Goal: Task Accomplishment & Management: Complete application form

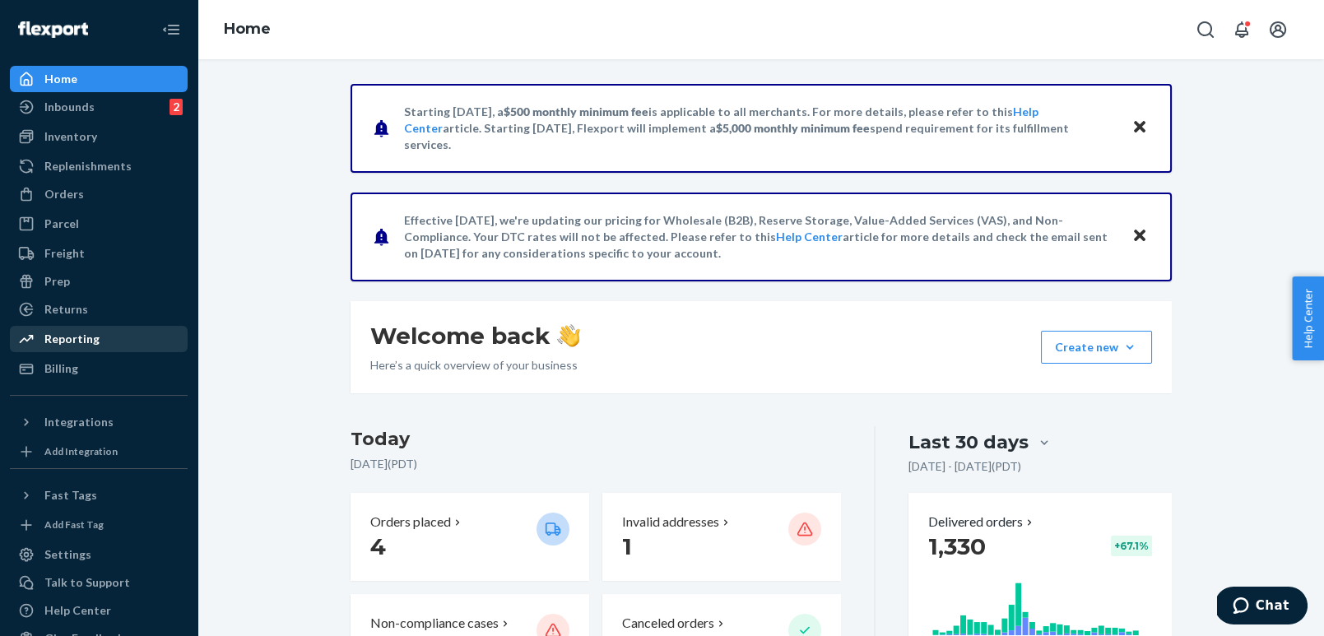
click at [72, 343] on div "Reporting" at bounding box center [71, 339] width 55 height 16
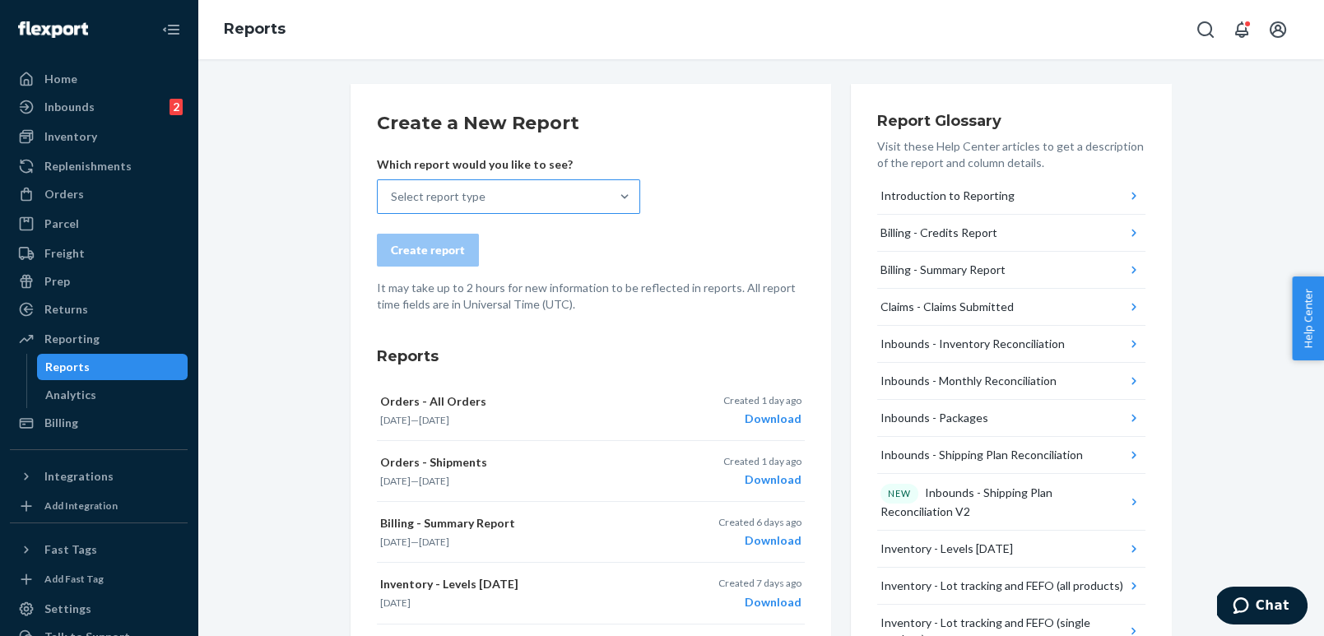
click at [500, 199] on div "Select report type" at bounding box center [494, 196] width 232 height 33
click at [393, 199] on input "Select report type" at bounding box center [392, 196] width 2 height 16
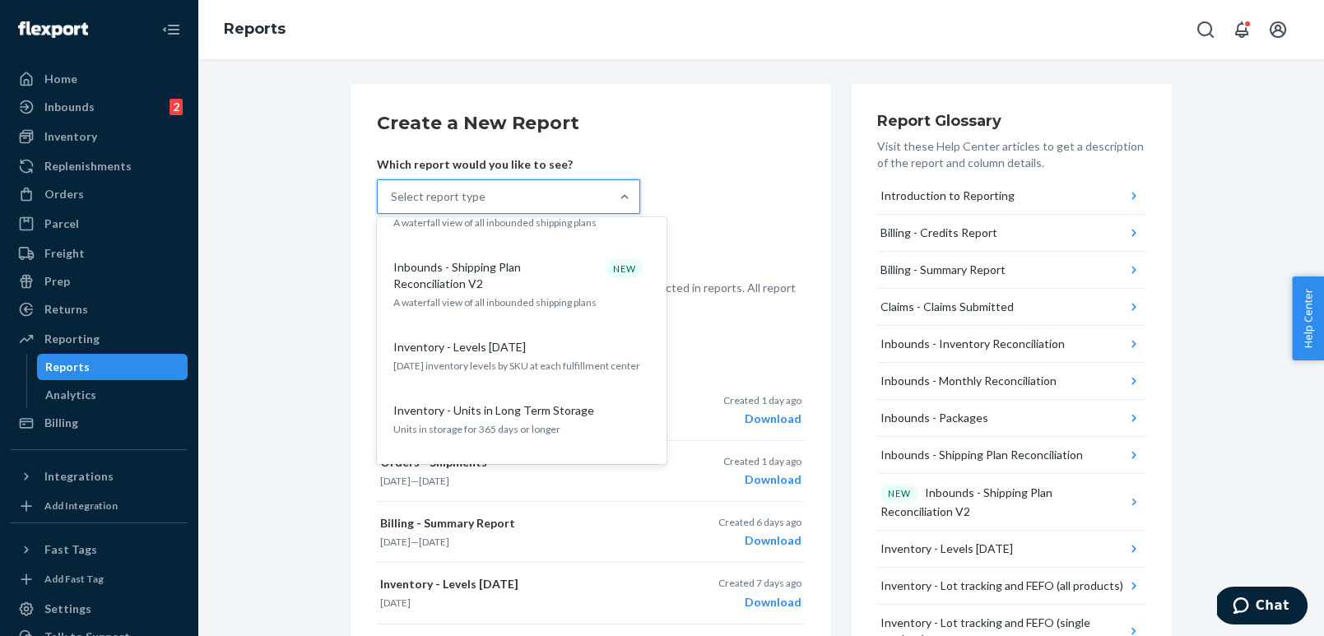
scroll to position [554, 0]
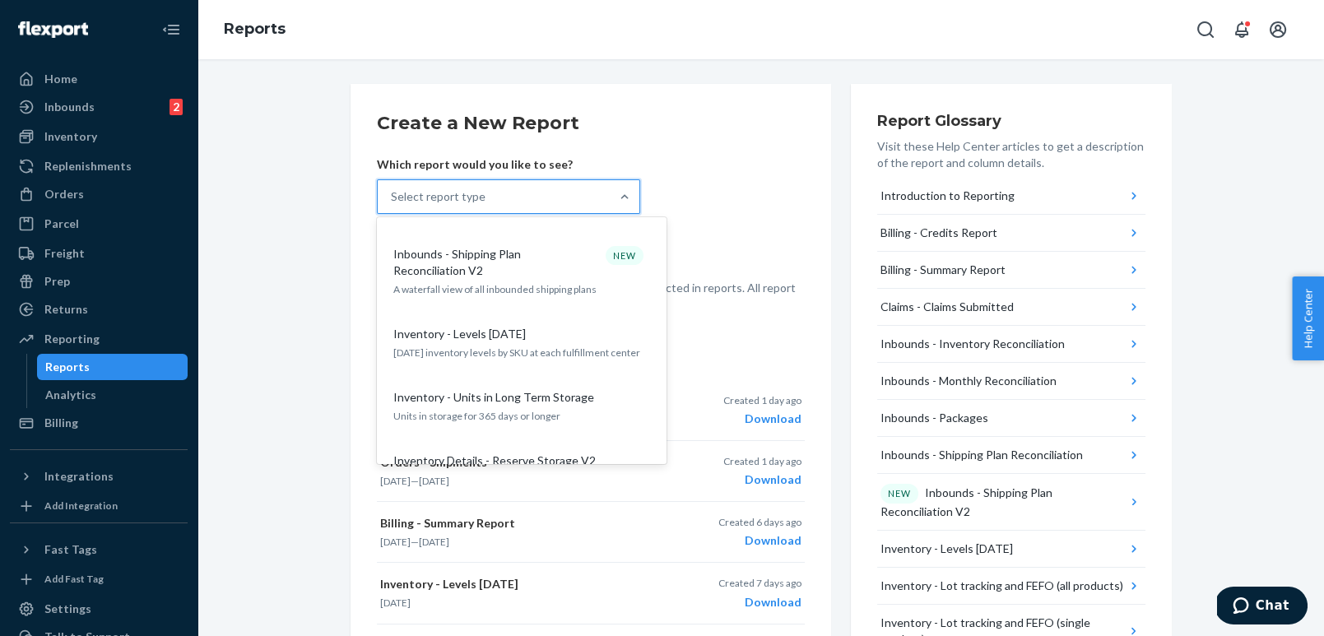
click at [477, 346] on p "Today's inventory levels by SKU at each fulfillment center" at bounding box center [521, 353] width 257 height 14
click at [393, 205] on input "option Inventory - Levels Today focused, 10 of 27. 27 results available. Use Up…" at bounding box center [392, 196] width 2 height 16
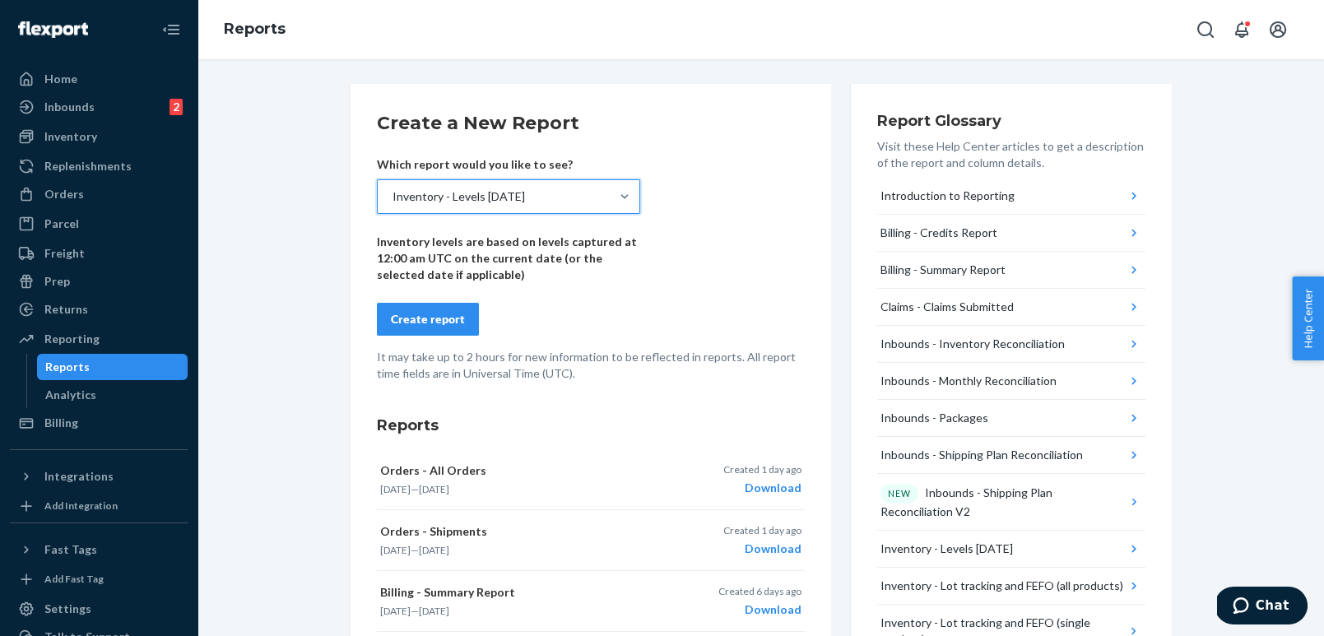
click at [436, 317] on div "Create report" at bounding box center [428, 319] width 74 height 16
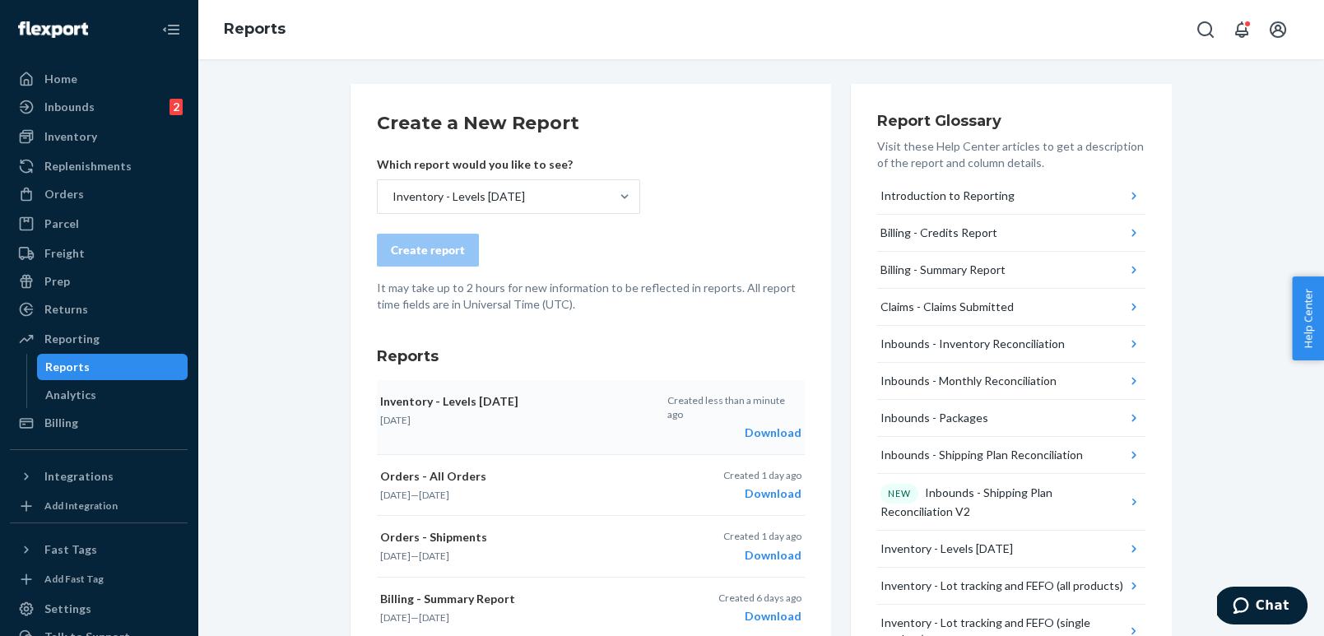
click at [765, 425] on div "Download" at bounding box center [734, 433] width 134 height 16
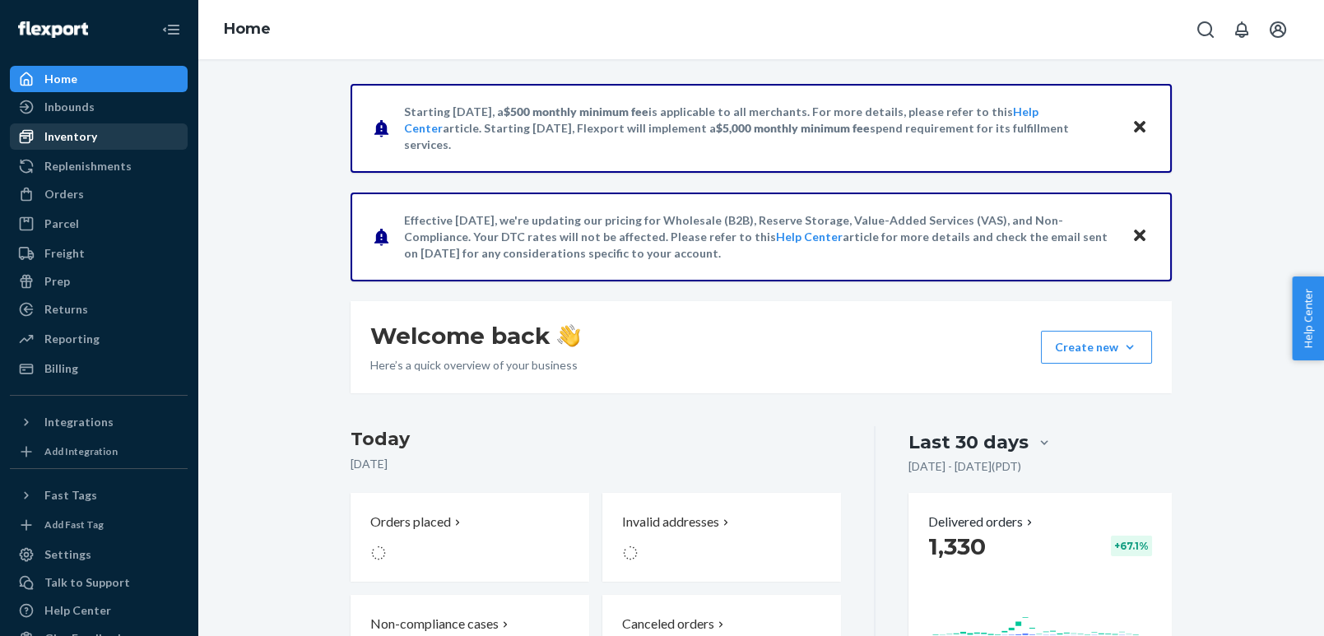
click at [96, 137] on div "Inventory" at bounding box center [99, 136] width 174 height 23
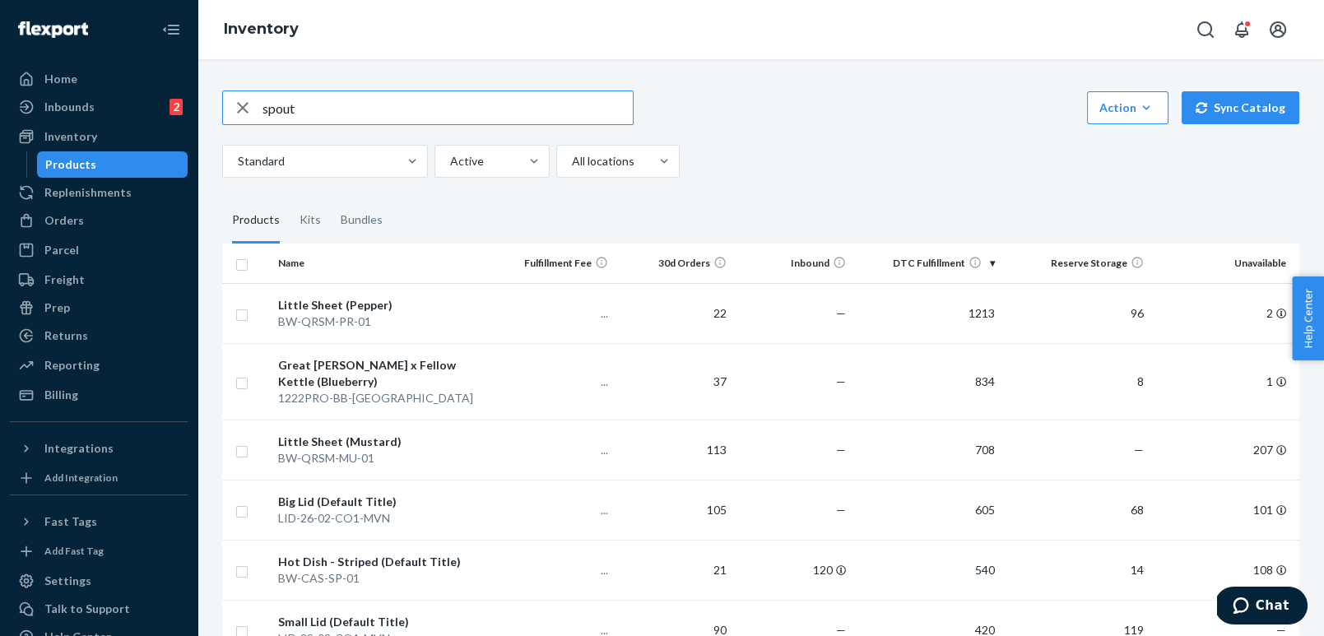
type input "spout"
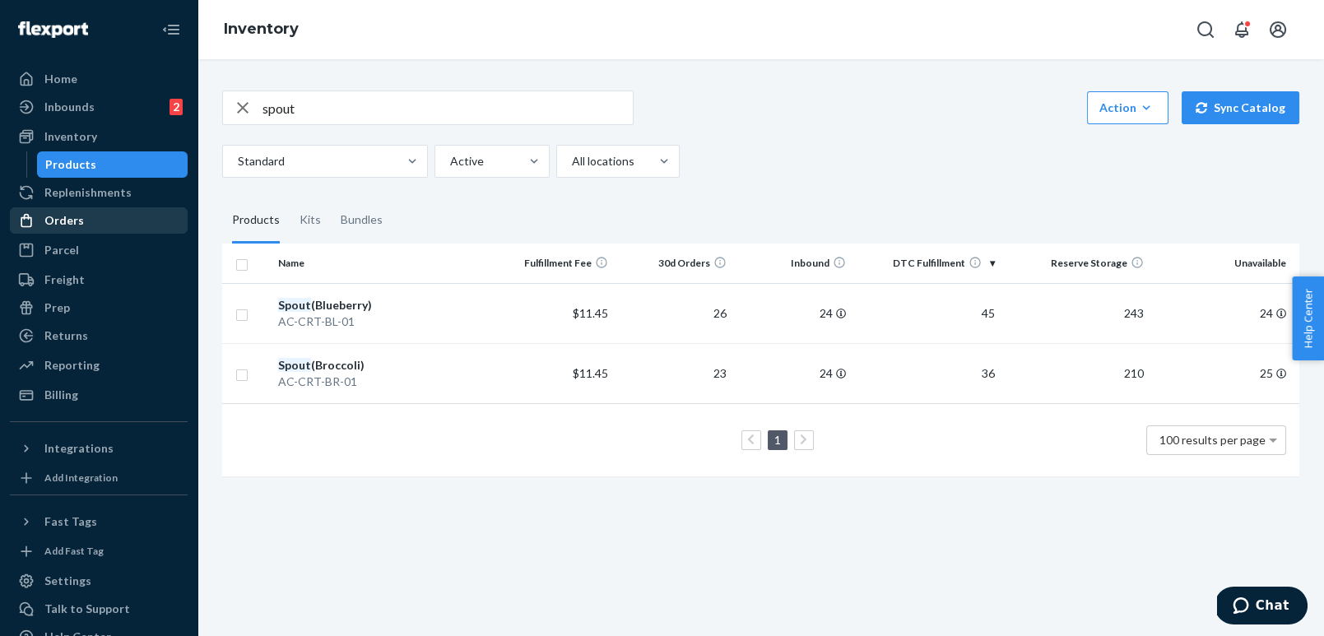
click at [106, 233] on link "Orders" at bounding box center [99, 220] width 178 height 26
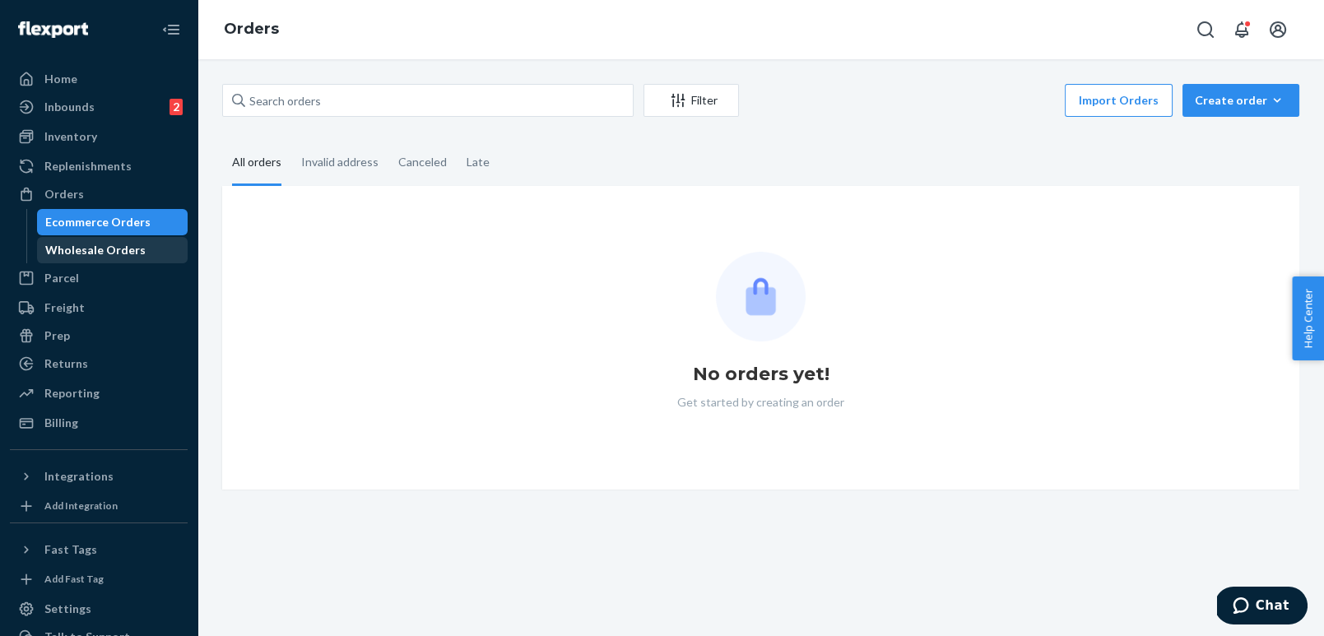
click at [100, 256] on div "Wholesale Orders" at bounding box center [95, 250] width 100 height 16
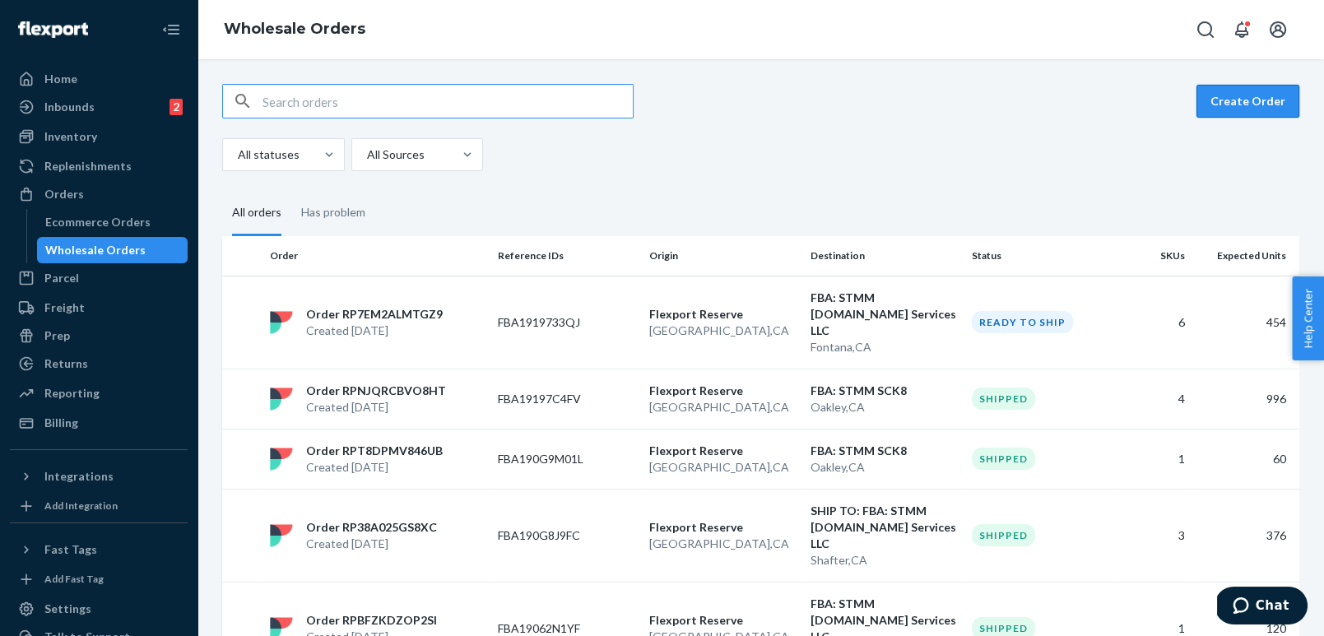
click at [1240, 102] on button "Create Order" at bounding box center [1248, 101] width 103 height 33
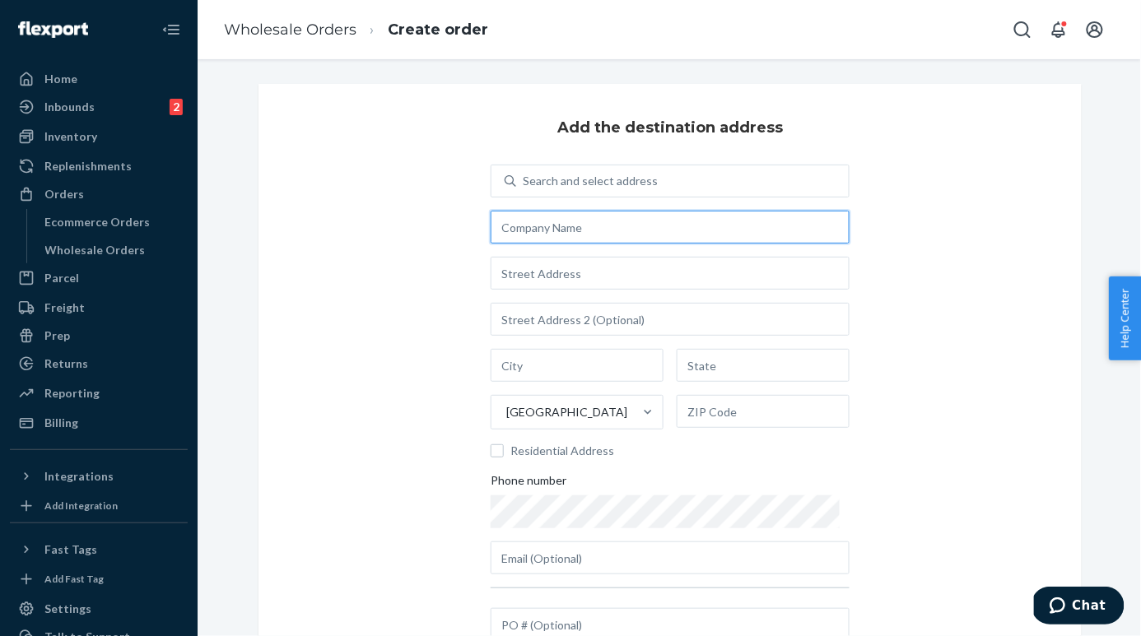
click at [559, 227] on input "text" at bounding box center [670, 227] width 359 height 33
paste input "Emily Battaglia 510 Bunnyview Drive Stratford, Connecticut 06614"
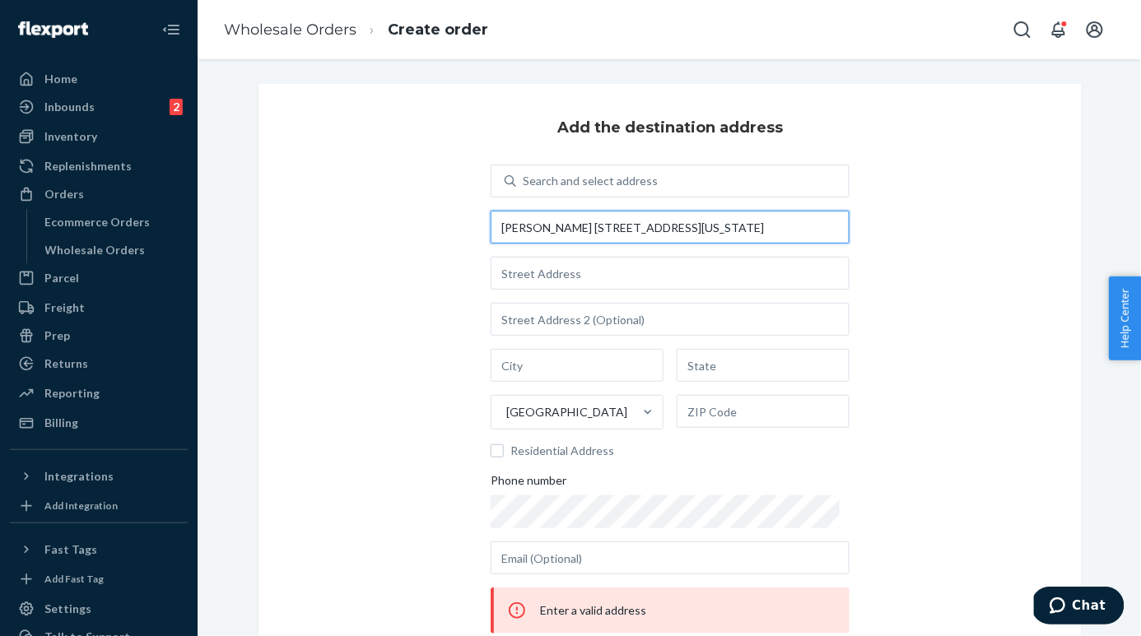
drag, startPoint x: 553, startPoint y: 228, endPoint x: 925, endPoint y: 226, distance: 372.0
click at [925, 226] on div "Add the destination address Search and select address Emily Battaglia 510 Bunny…" at bounding box center [669, 411] width 823 height 654
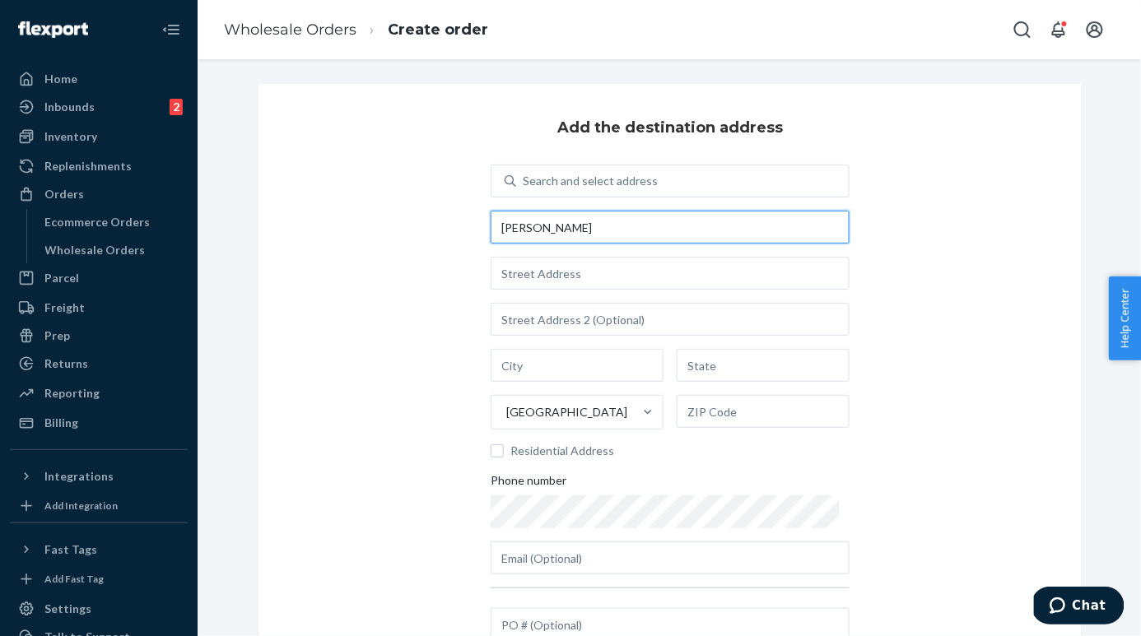
type input "Emily Battaglia"
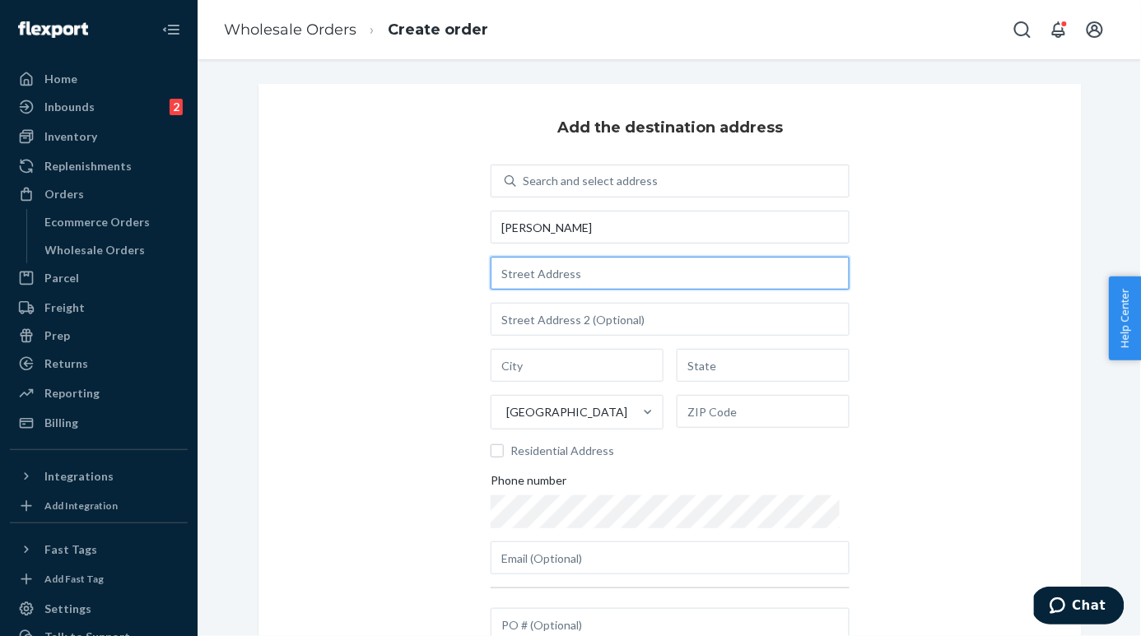
click at [537, 275] on input "text" at bounding box center [670, 273] width 359 height 33
paste input "510 Bunnyview Drive Stratford, Connecticut 06614"
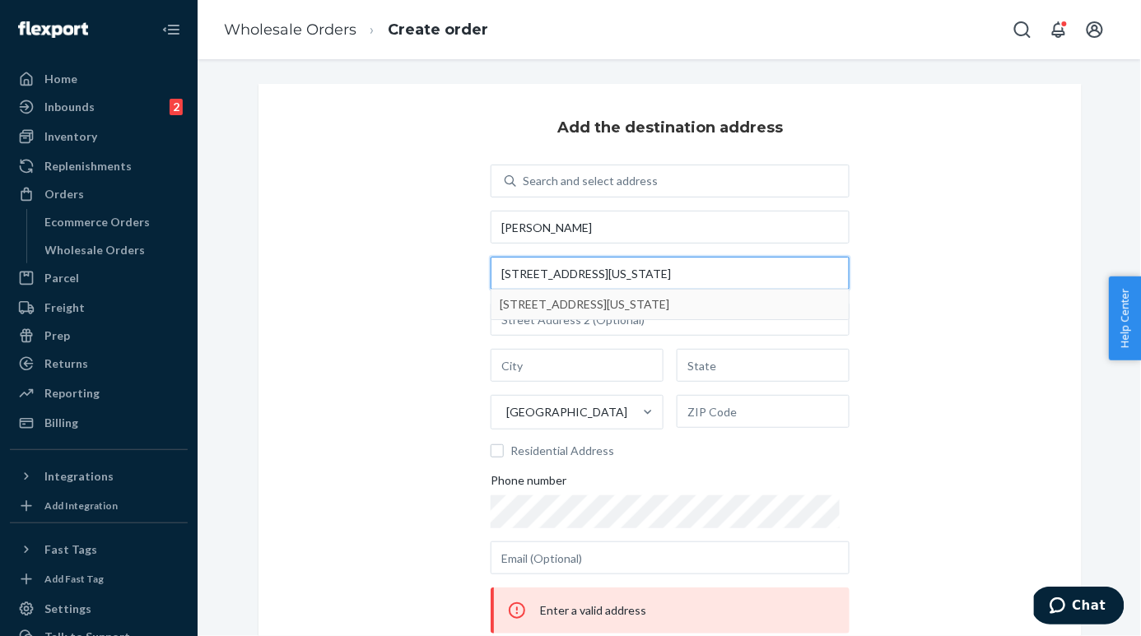
type input "510 Bunnyview Drive Stratford, Connecticut 06614"
type input "Stratford"
type input "CT"
type input "06614"
type input "510 Bunnyview Dr"
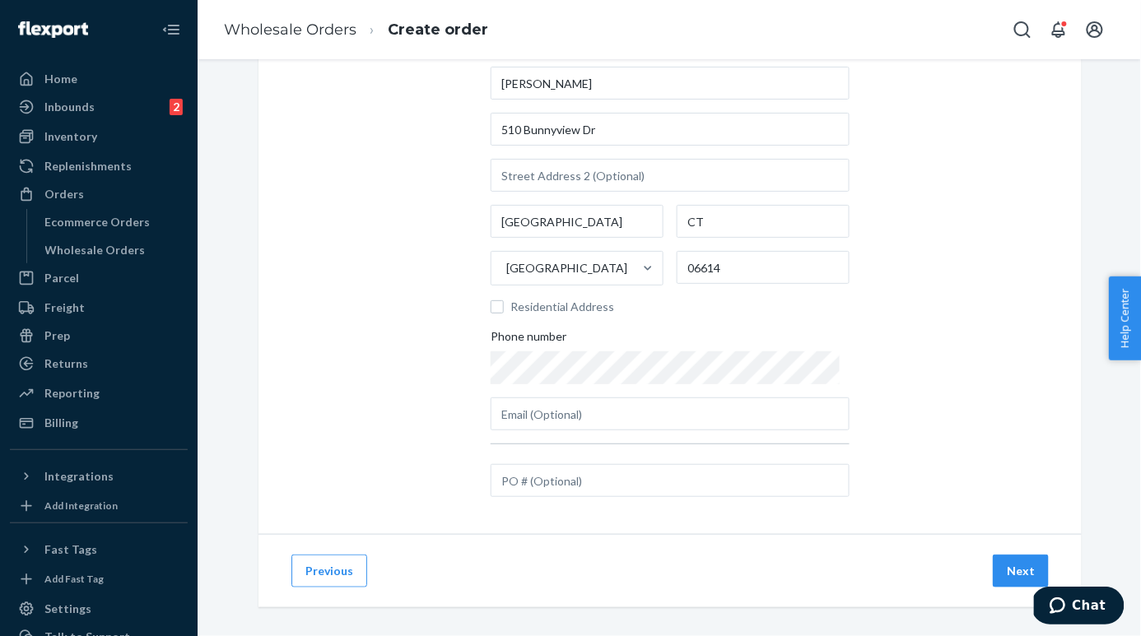
scroll to position [153, 0]
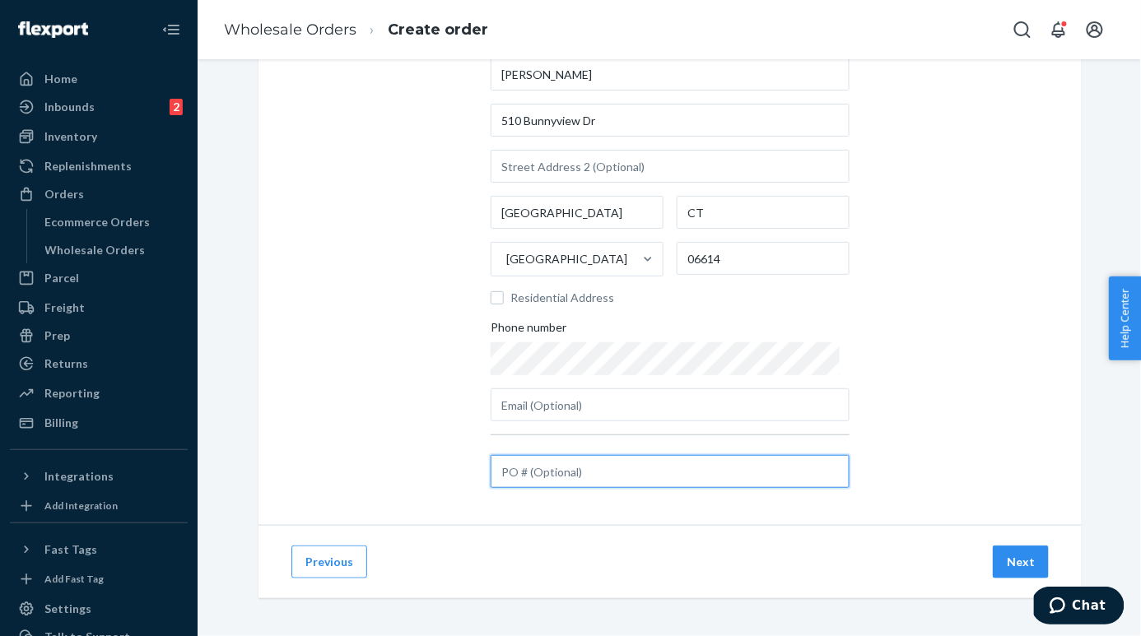
click at [646, 464] on input "text" at bounding box center [670, 471] width 359 height 33
paste input "EOE-Sept-2025"
type input "EOE-Sept-2025"
click at [1001, 573] on button "Next" at bounding box center [1021, 562] width 56 height 33
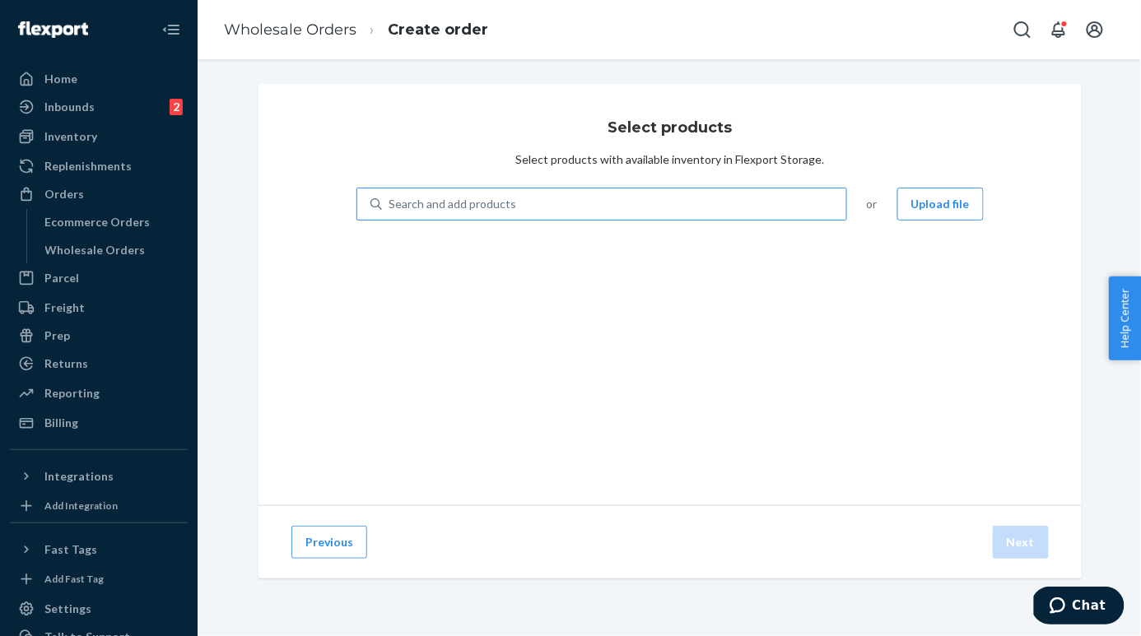
click at [557, 198] on div "Search and add products" at bounding box center [614, 204] width 464 height 30
click at [390, 198] on input "Search and add products" at bounding box center [389, 204] width 2 height 16
type input "spout"
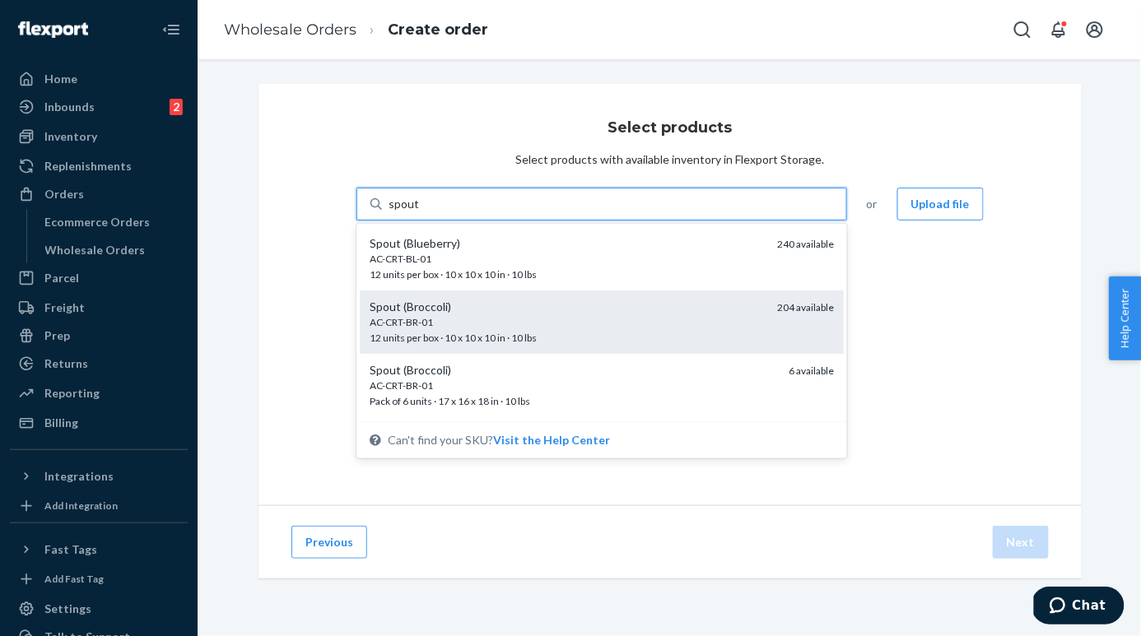
click at [480, 329] on div "AC-CRT-BR-01 12 units per box · 10 x 10 x 10 in · 10 lbs" at bounding box center [567, 330] width 394 height 30
click at [419, 212] on input "spout" at bounding box center [403, 204] width 30 height 16
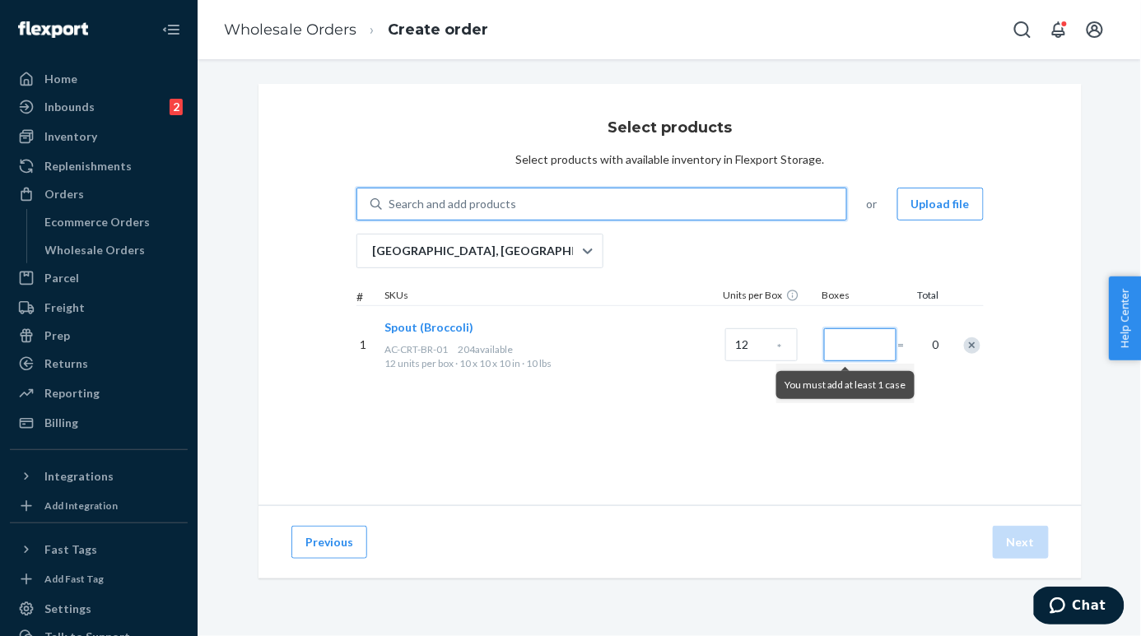
click at [868, 344] on input "Number of boxes" at bounding box center [860, 344] width 72 height 33
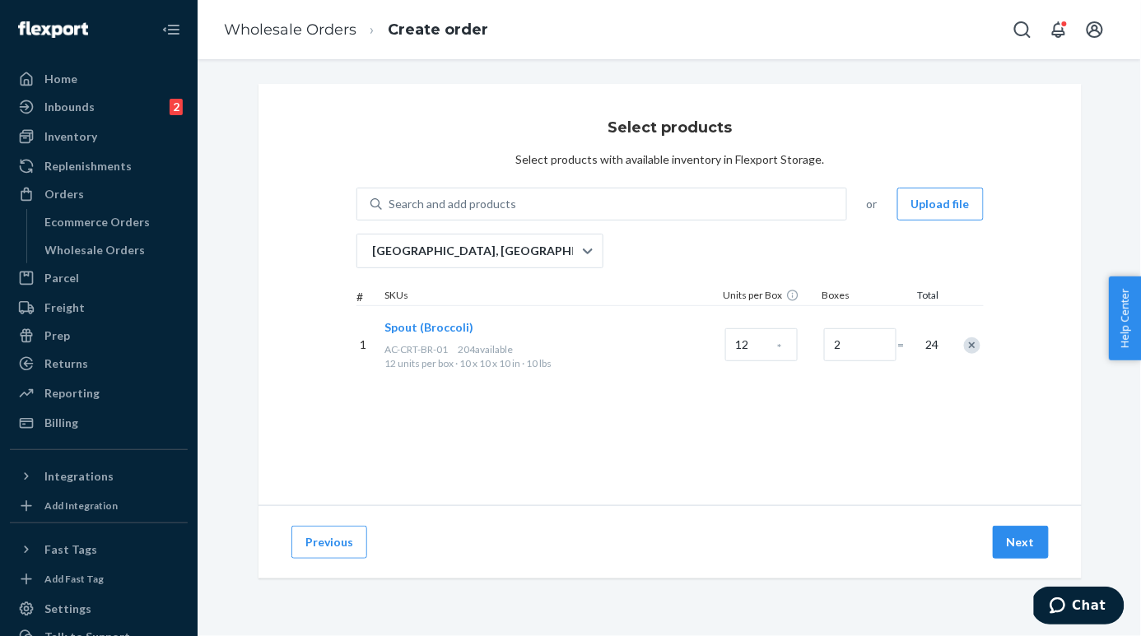
click at [795, 485] on div "Select products Select products with available inventory in Flexport Storage. S…" at bounding box center [669, 294] width 823 height 421
click at [854, 350] on input "2" at bounding box center [860, 344] width 72 height 33
click at [857, 472] on div "Select products Select products with available inventory in Flexport Storage. S…" at bounding box center [669, 294] width 823 height 421
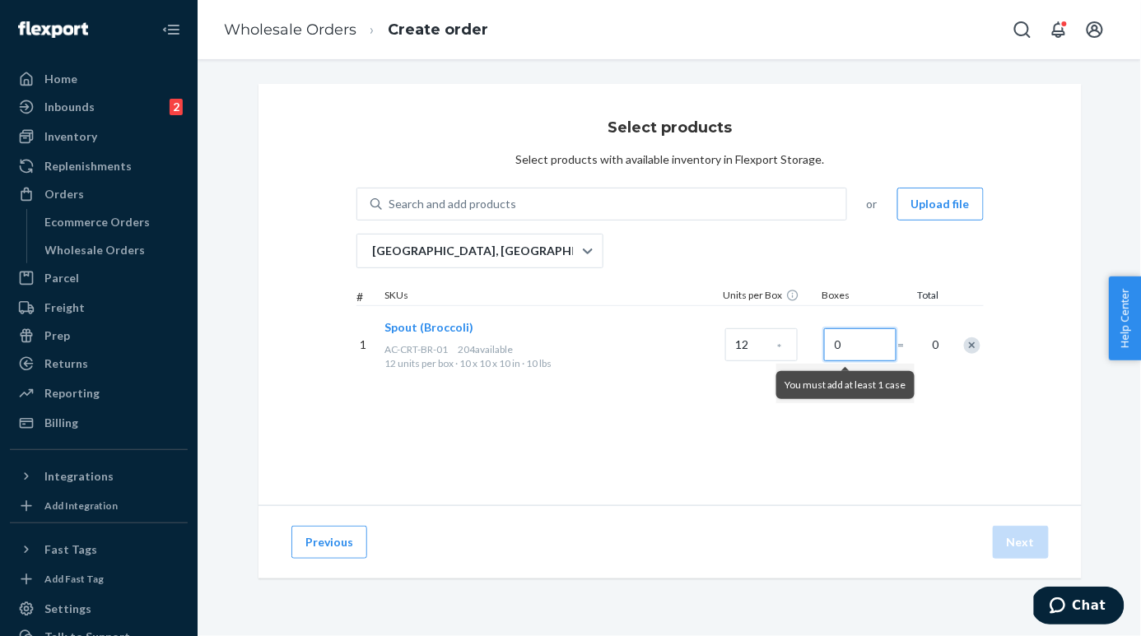
click at [858, 344] on input "0" at bounding box center [860, 344] width 72 height 33
type input "2"
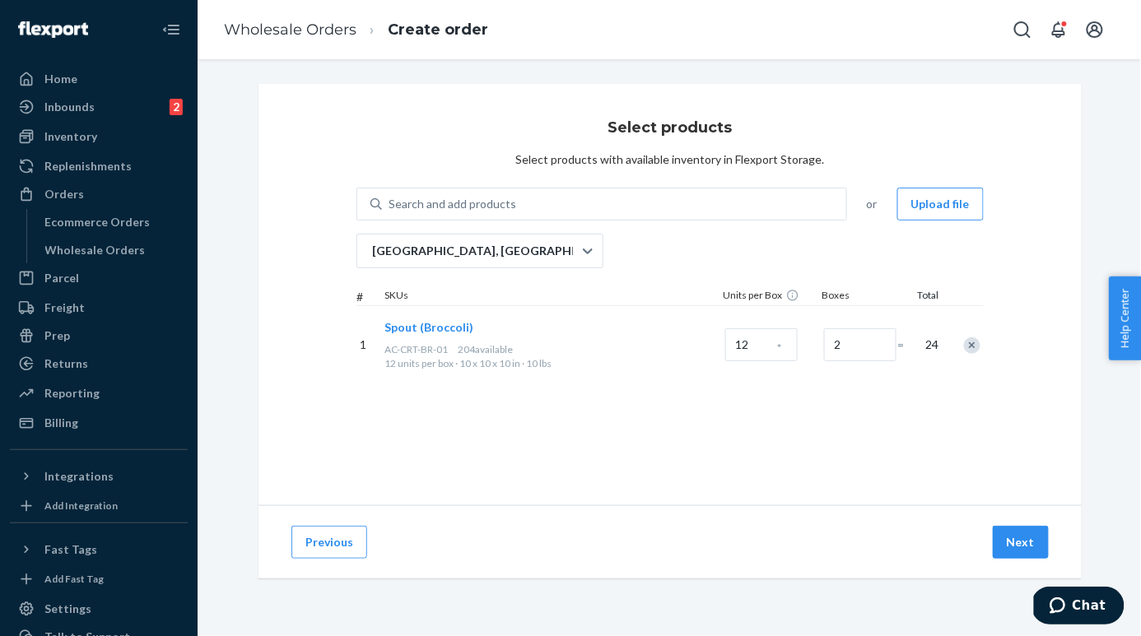
click at [800, 453] on div "Select products Select products with available inventory in Flexport Storage. S…" at bounding box center [669, 294] width 823 height 421
click at [754, 334] on input "12" at bounding box center [761, 344] width 72 height 33
click at [762, 458] on div "Select products Select products with available inventory in Flexport Storage. S…" at bounding box center [669, 294] width 823 height 421
click at [1016, 547] on button "Next" at bounding box center [1021, 542] width 56 height 33
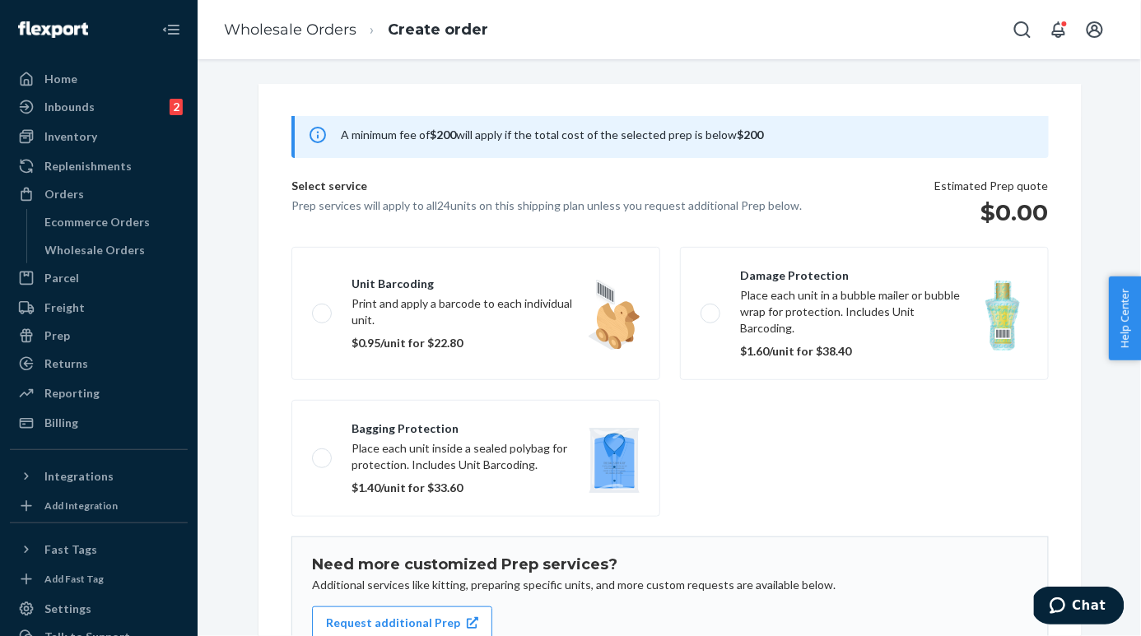
scroll to position [202, 0]
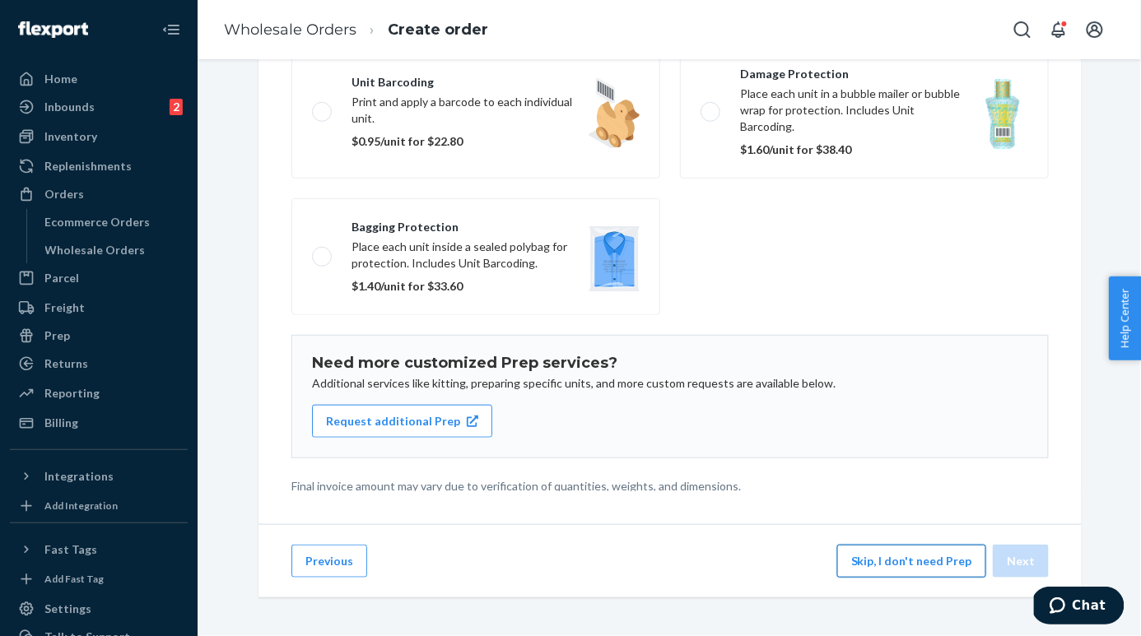
click at [891, 556] on button "Skip, I don't need Prep" at bounding box center [911, 561] width 149 height 33
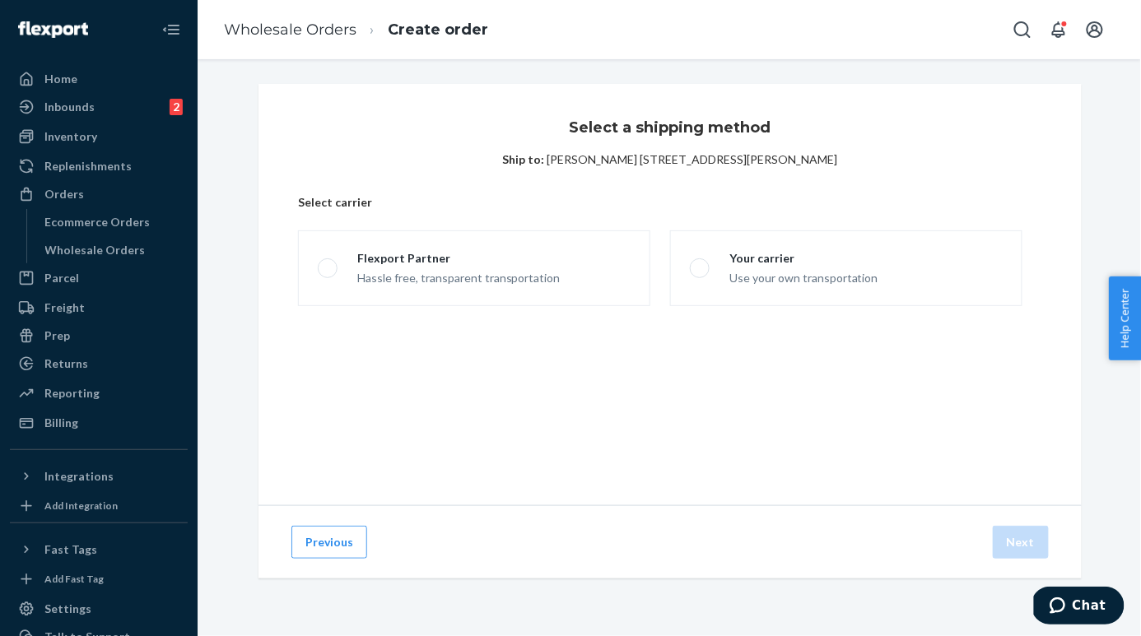
scroll to position [0, 0]
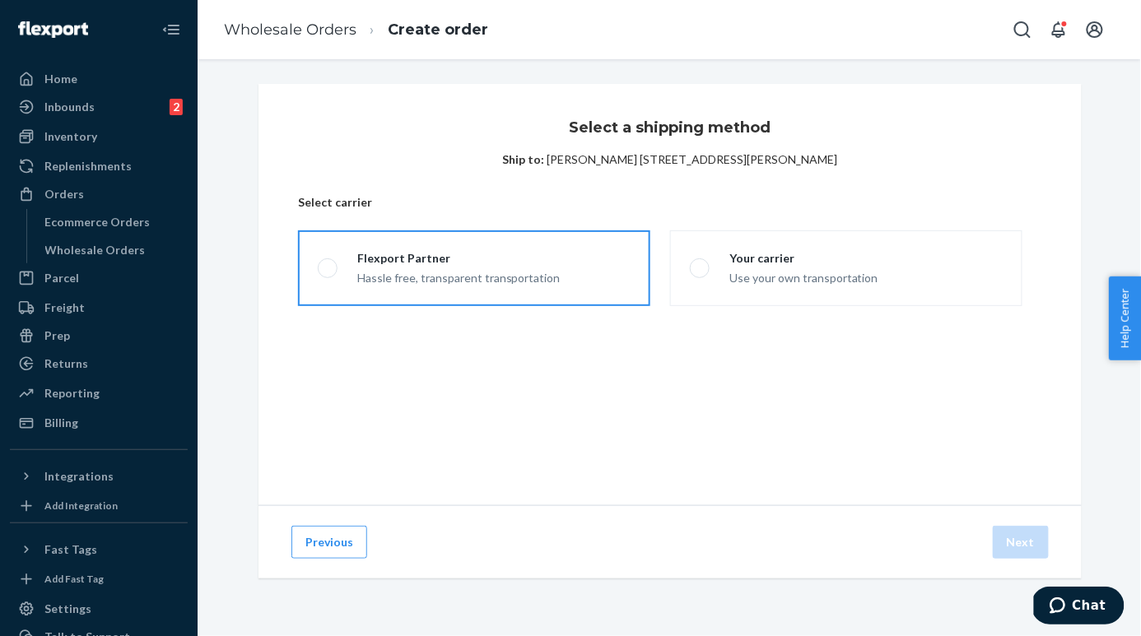
click at [561, 270] on label "Flexport Partner Hassle free, transparent transportation" at bounding box center [474, 268] width 352 height 76
click at [328, 270] on input "Flexport Partner Hassle free, transparent transportation" at bounding box center [323, 268] width 11 height 11
radio input "true"
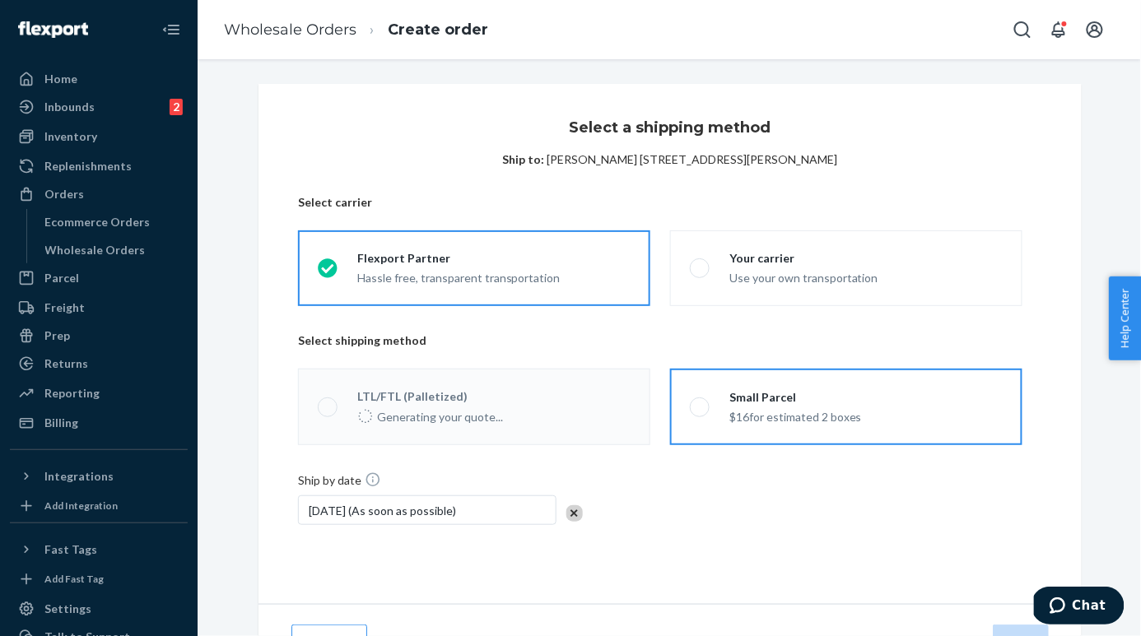
click at [790, 420] on div "$16 for estimated 2 boxes" at bounding box center [795, 416] width 133 height 20
click at [700, 412] on input "Small Parcel $16 for estimated 2 boxes" at bounding box center [695, 407] width 11 height 11
radio input "true"
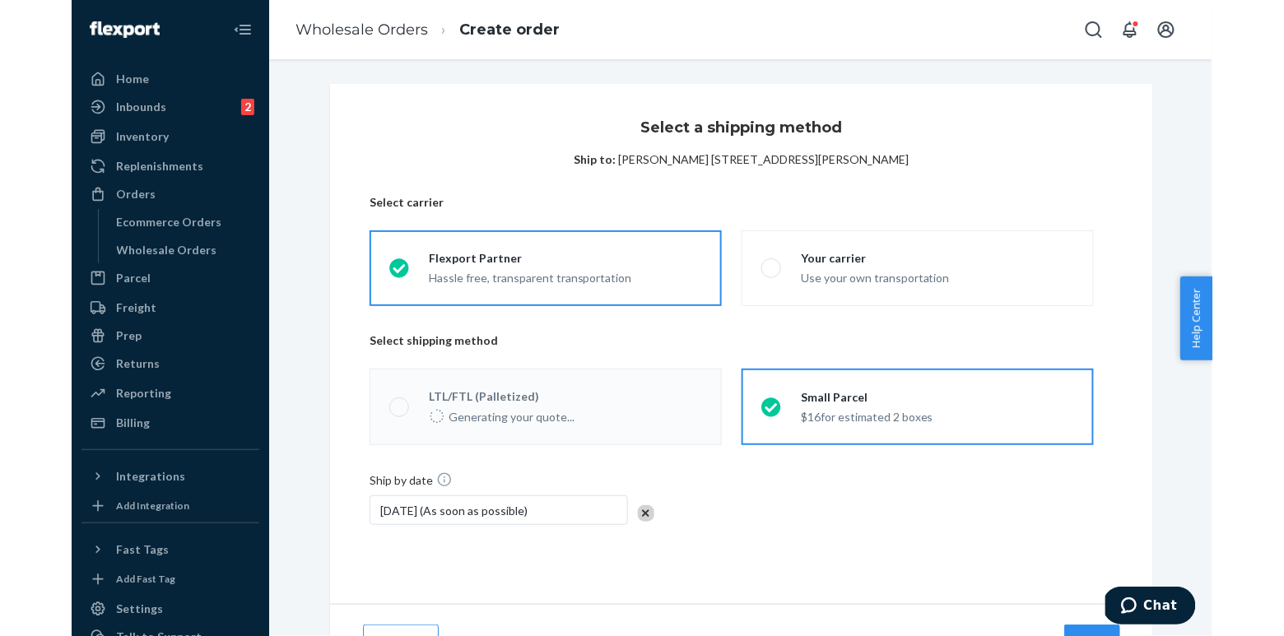
scroll to position [77, 0]
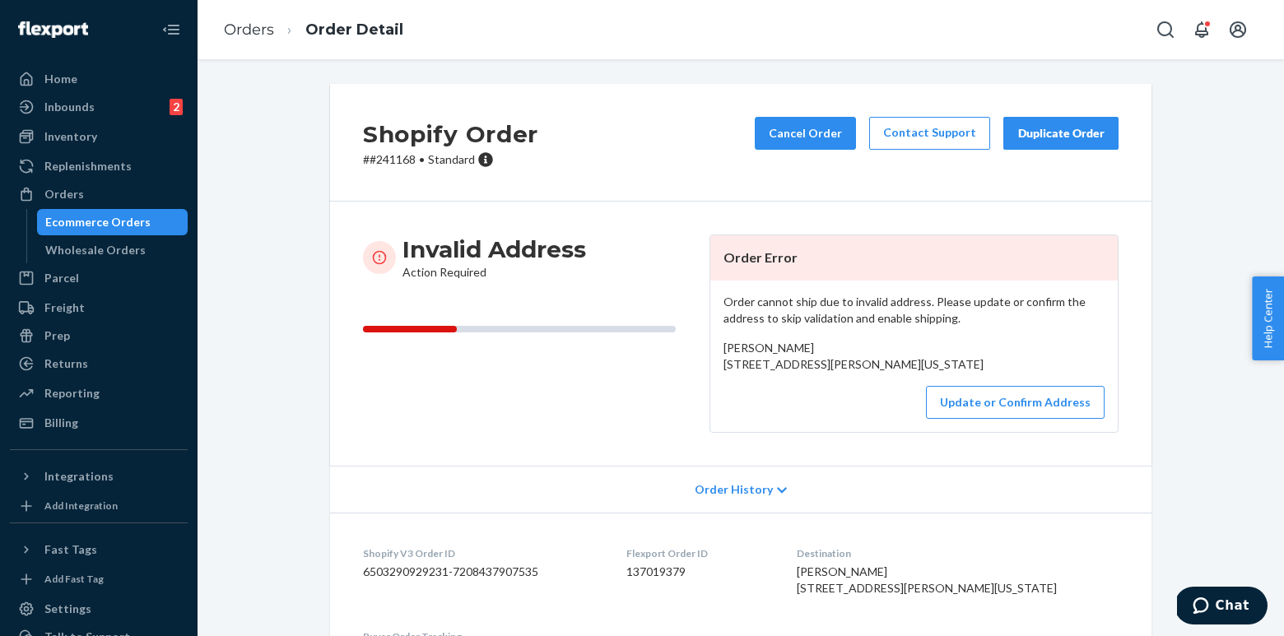
drag, startPoint x: 724, startPoint y: 364, endPoint x: 918, endPoint y: 379, distance: 194.0
click at [918, 373] on div "LEONA CHEN 193 Nardi Lane Cedarpines Park, California 92322 US" at bounding box center [913, 356] width 381 height 33
copy span "193 Nardi Lane Cedarpines Park, California 92322"
click at [674, 426] on div "Invalid Address Action Required" at bounding box center [529, 334] width 333 height 198
click at [1046, 419] on button "Update or Confirm Address" at bounding box center [1015, 402] width 179 height 33
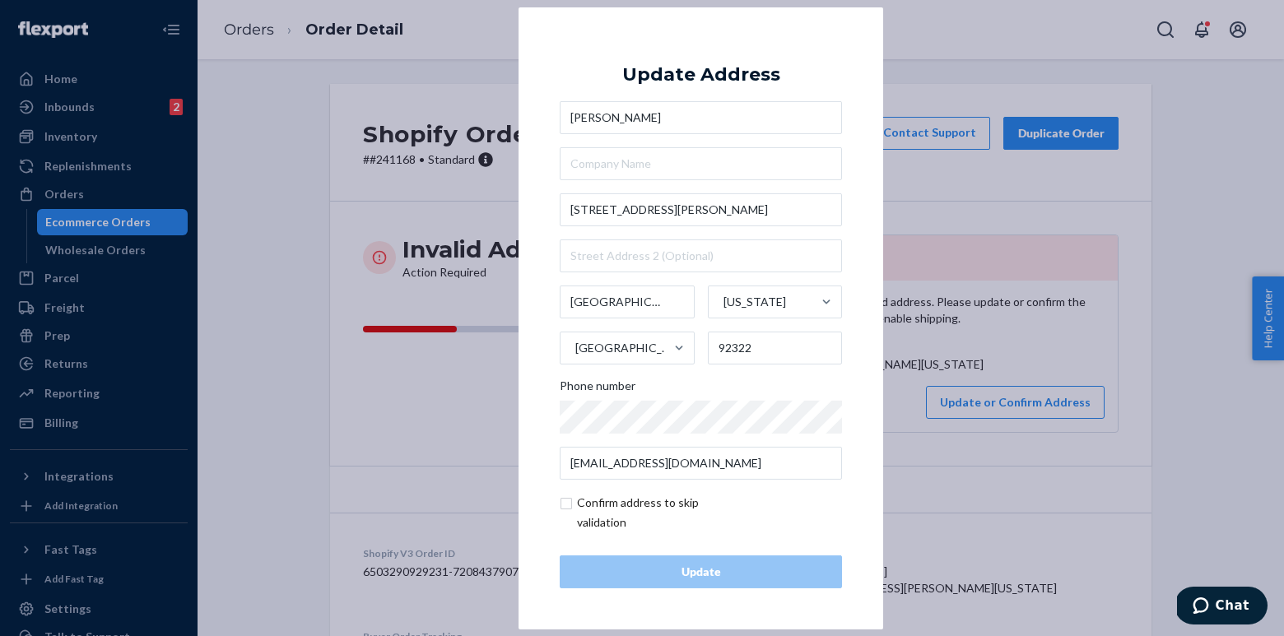
click at [652, 495] on input "checkbox" at bounding box center [655, 513] width 191 height 40
checkbox input "true"
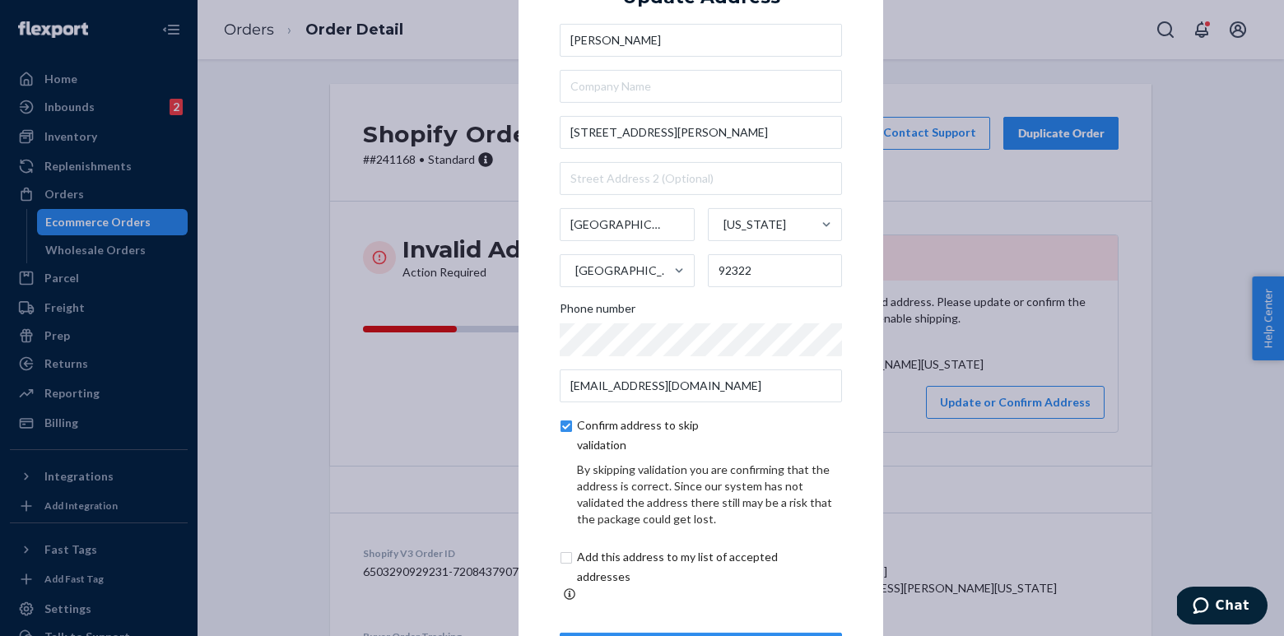
scroll to position [62, 0]
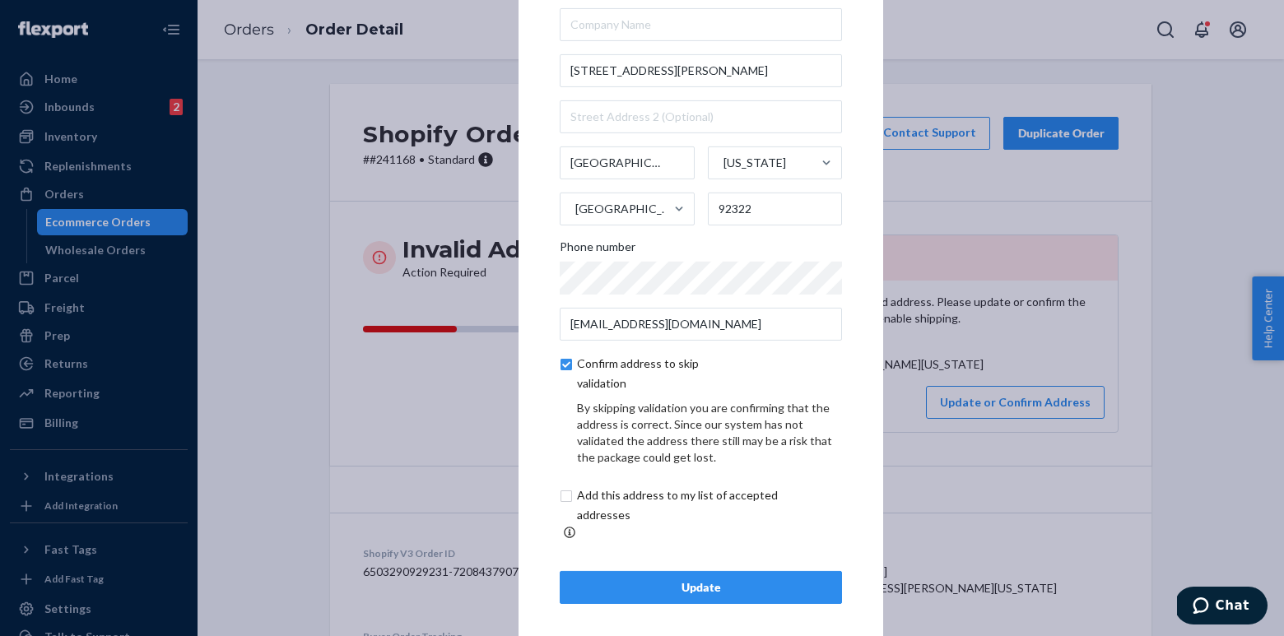
click at [688, 579] on div "Update" at bounding box center [701, 587] width 254 height 16
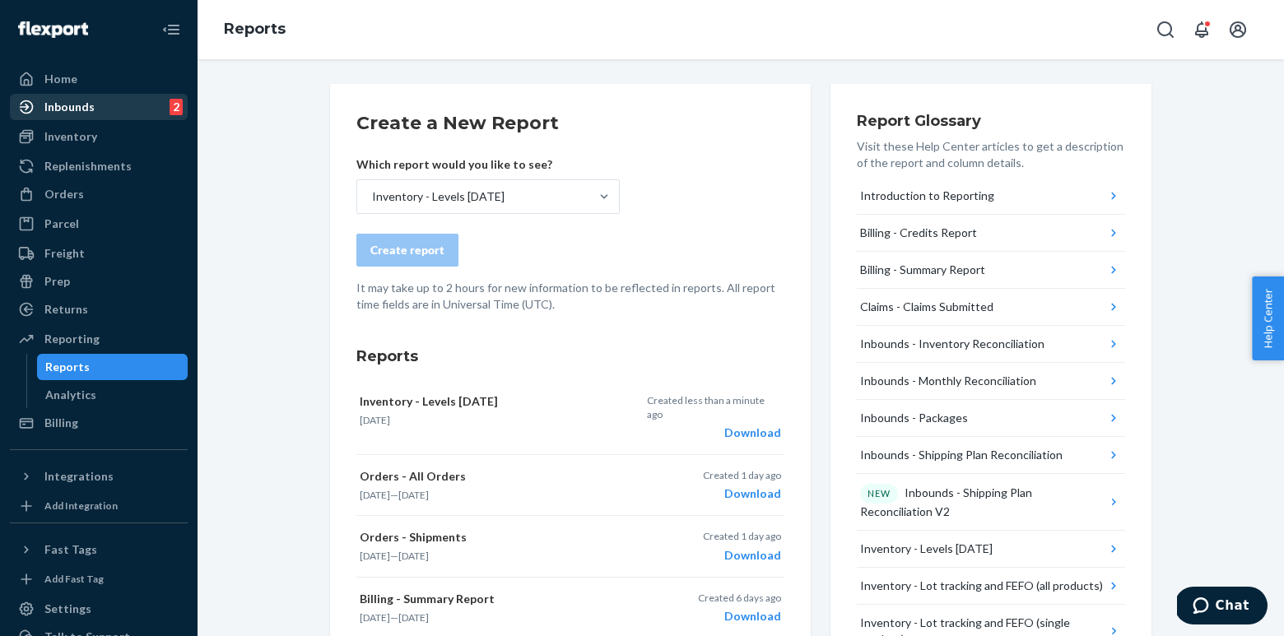
click at [93, 114] on div "Inbounds 2" at bounding box center [99, 106] width 174 height 23
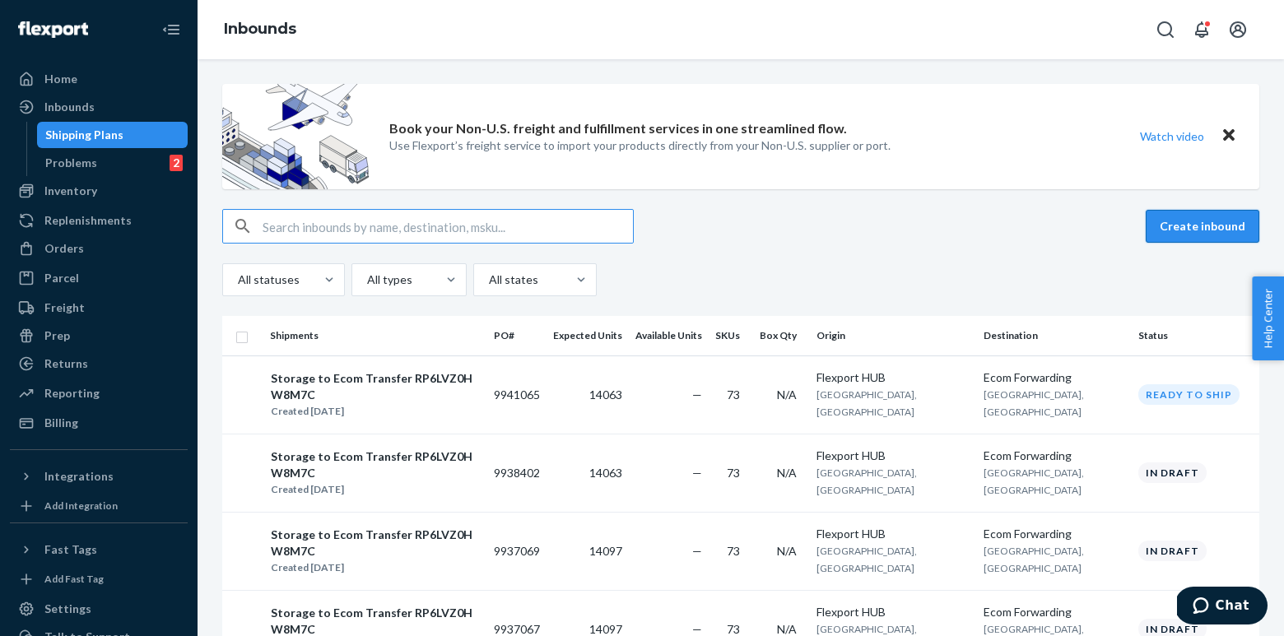
click at [1217, 227] on button "Create inbound" at bounding box center [1203, 226] width 114 height 33
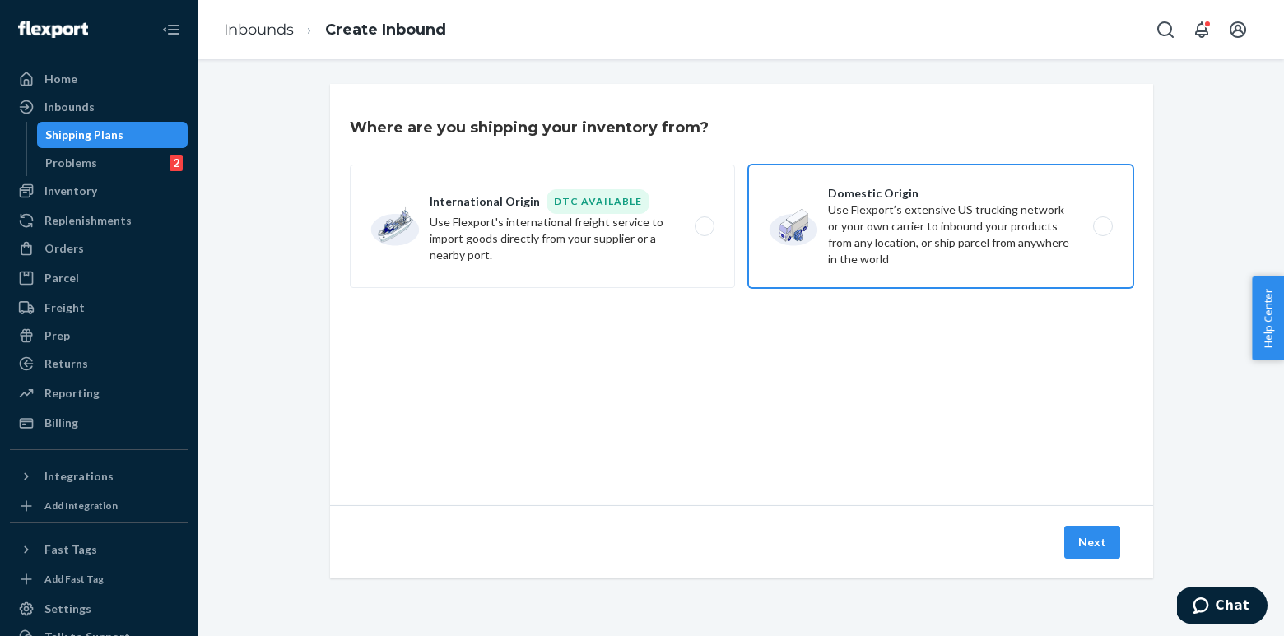
click at [849, 245] on label "Domestic Origin Use Flexport’s extensive US trucking network or your own carrie…" at bounding box center [940, 226] width 385 height 123
click at [1102, 232] on input "Domestic Origin Use Flexport’s extensive US trucking network or your own carrie…" at bounding box center [1107, 226] width 11 height 11
radio input "true"
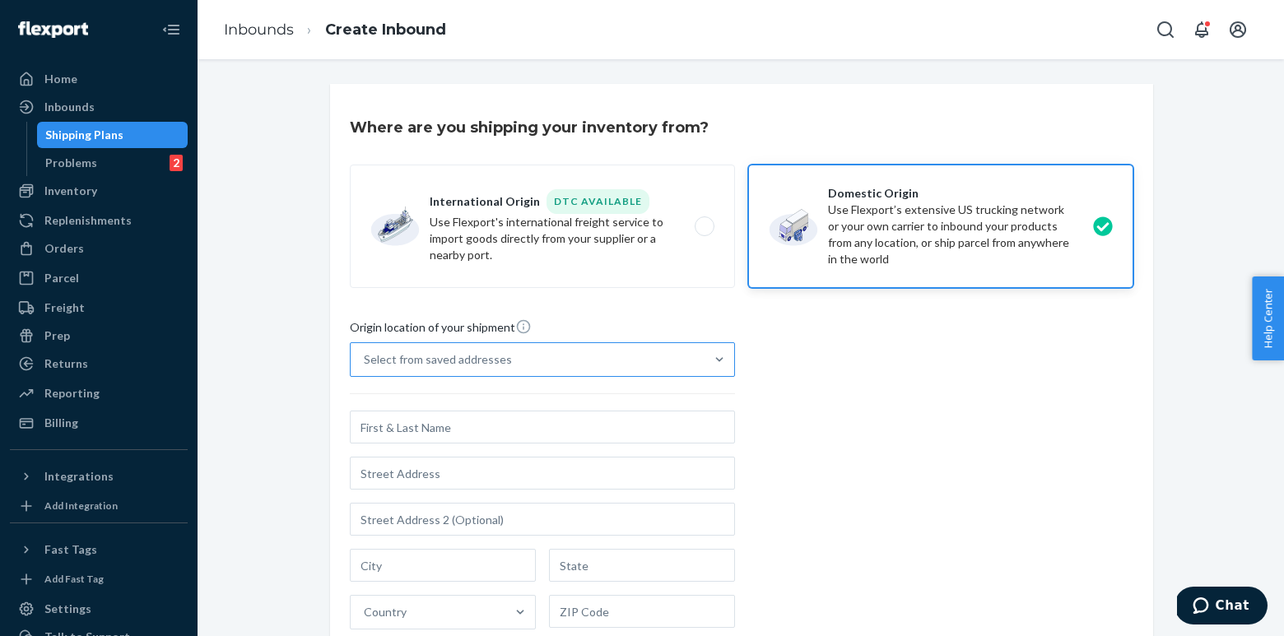
click at [495, 353] on div "Select from saved addresses" at bounding box center [438, 359] width 148 height 16
click at [365, 353] on input "Select from saved addresses" at bounding box center [365, 359] width 2 height 16
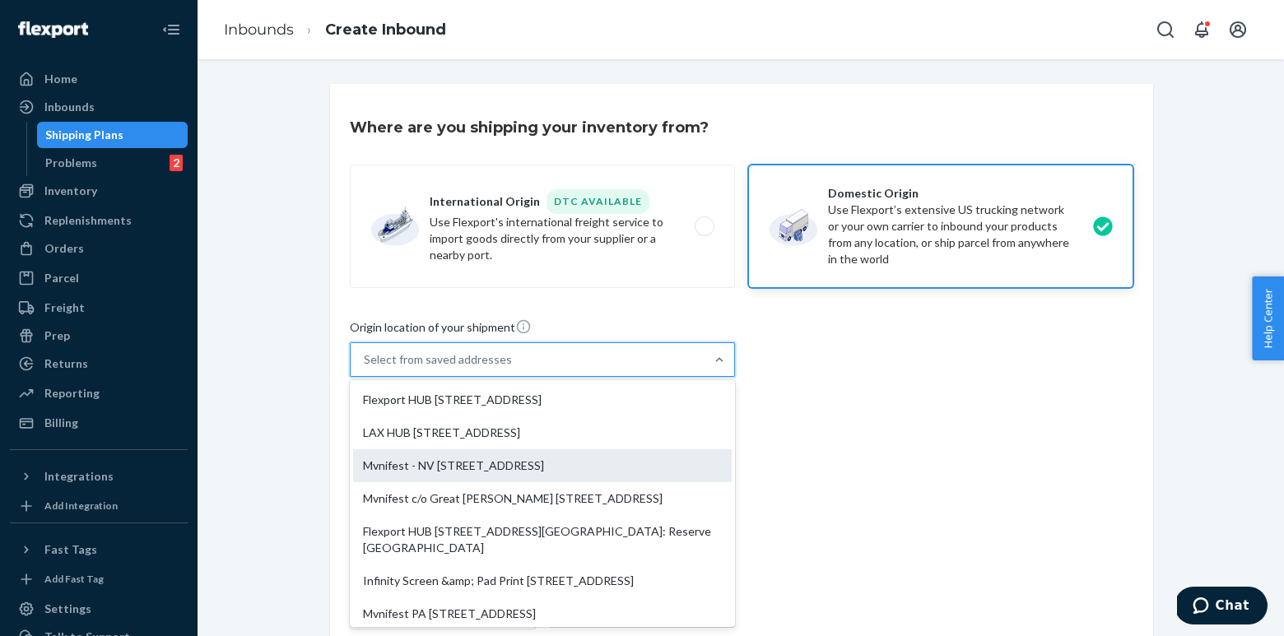
click at [505, 463] on div "Mvnifest - NV [STREET_ADDRESS]" at bounding box center [542, 465] width 379 height 33
click at [365, 368] on input "option Mvnifest - NV [STREET_ADDRESS] focused, 3 of 10. 10 results available. U…" at bounding box center [365, 359] width 2 height 16
type input "Mvnifest - [GEOGRAPHIC_DATA]"
type input "Ste 108"
type input "[GEOGRAPHIC_DATA]"
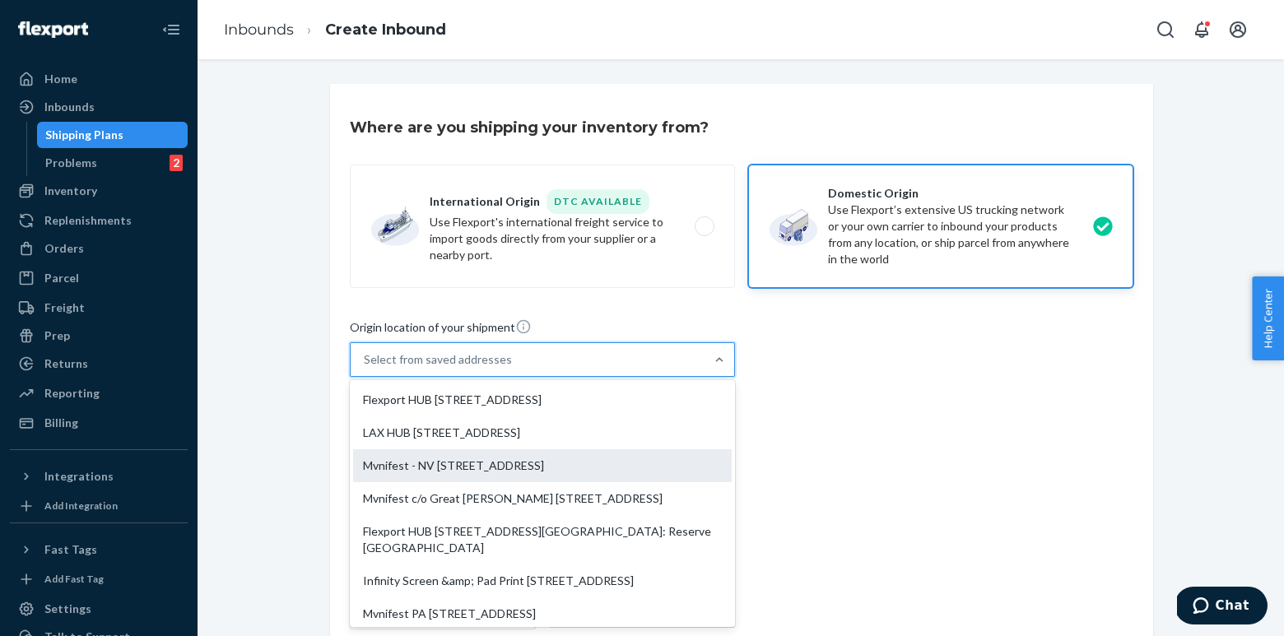
type input "NV"
type input "89081"
type input "[STREET_ADDRESS]"
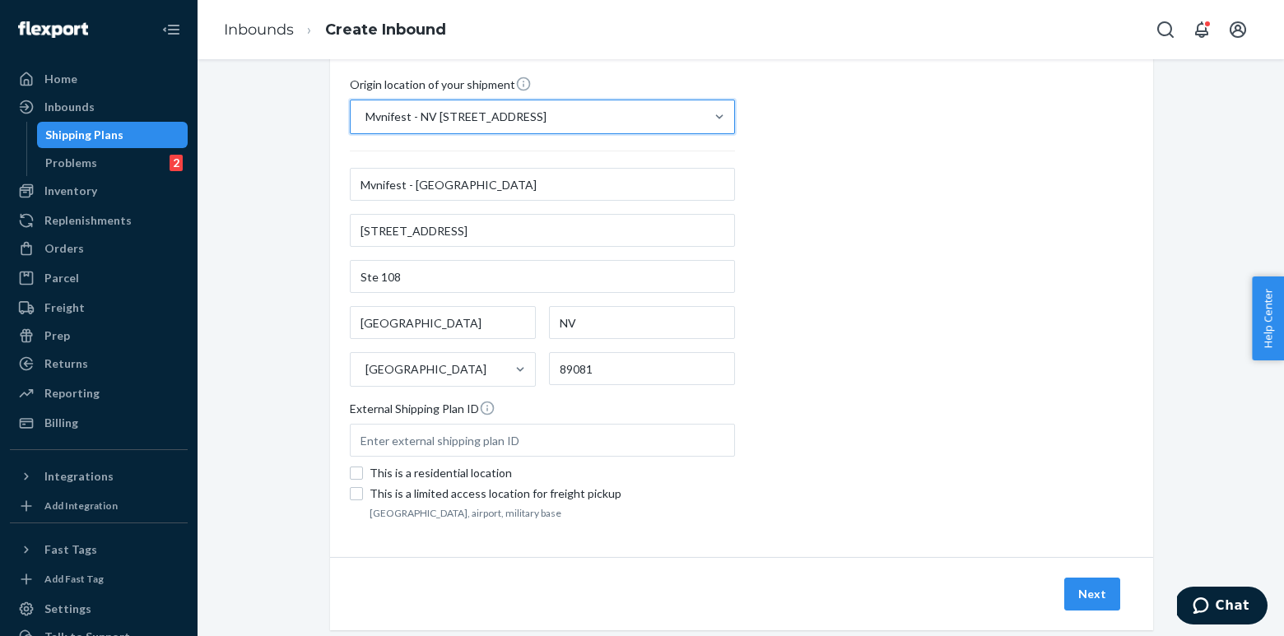
scroll to position [273, 0]
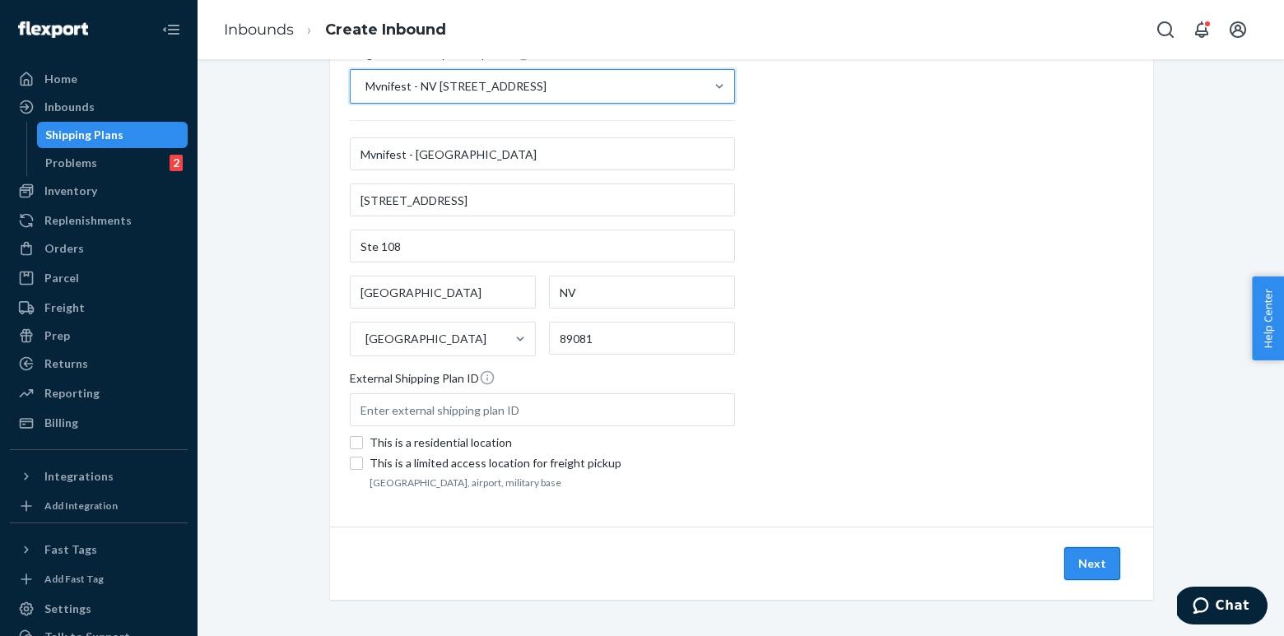
click at [1080, 553] on button "Next" at bounding box center [1092, 563] width 56 height 33
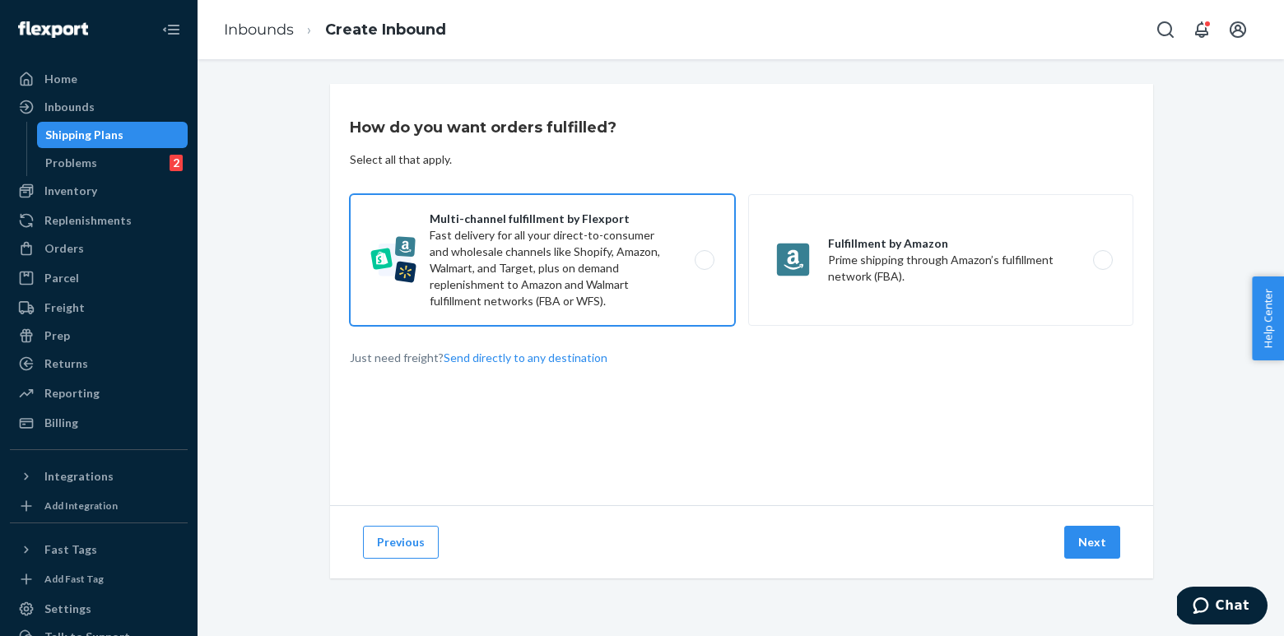
click at [611, 261] on label "Multi-channel fulfillment by Flexport Fast delivery for all your direct-to-cons…" at bounding box center [542, 260] width 385 height 132
click at [704, 261] on input "Multi-channel fulfillment by Flexport Fast delivery for all your direct-to-cons…" at bounding box center [709, 260] width 11 height 11
radio input "true"
click at [1082, 532] on button "Next" at bounding box center [1092, 542] width 56 height 33
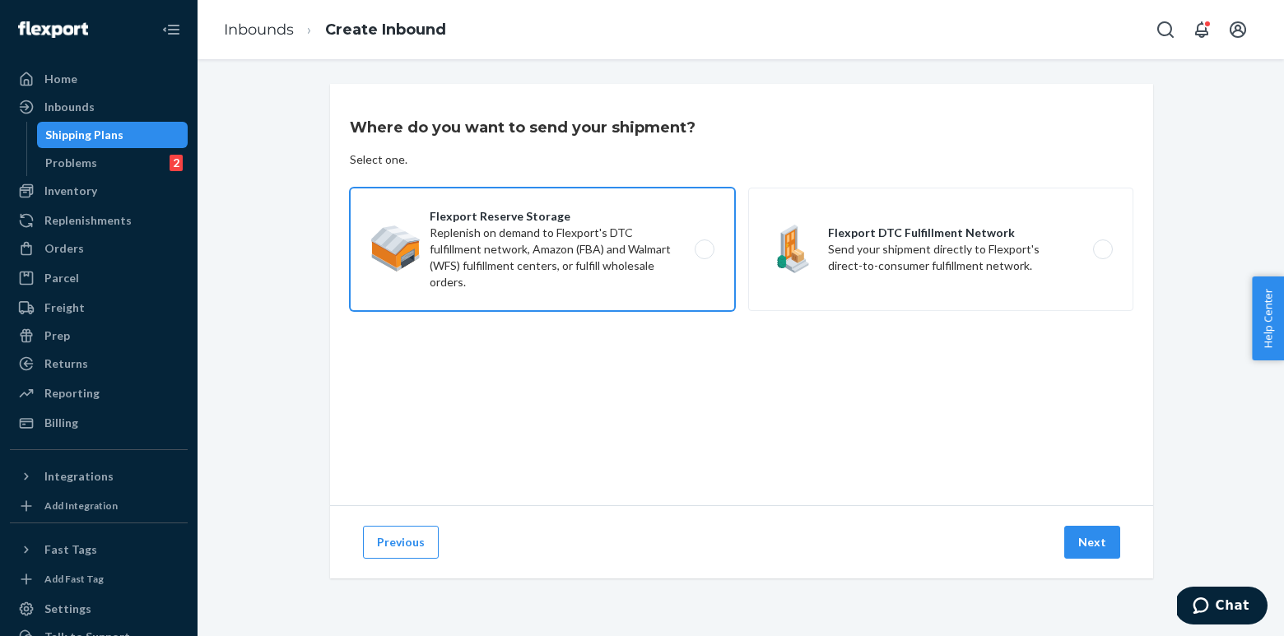
click at [621, 247] on label "Flexport Reserve Storage Replenish on demand to Flexport's DTC fulfillment netw…" at bounding box center [542, 249] width 385 height 123
click at [704, 247] on input "Flexport Reserve Storage Replenish on demand to Flexport's DTC fulfillment netw…" at bounding box center [709, 249] width 11 height 11
radio input "true"
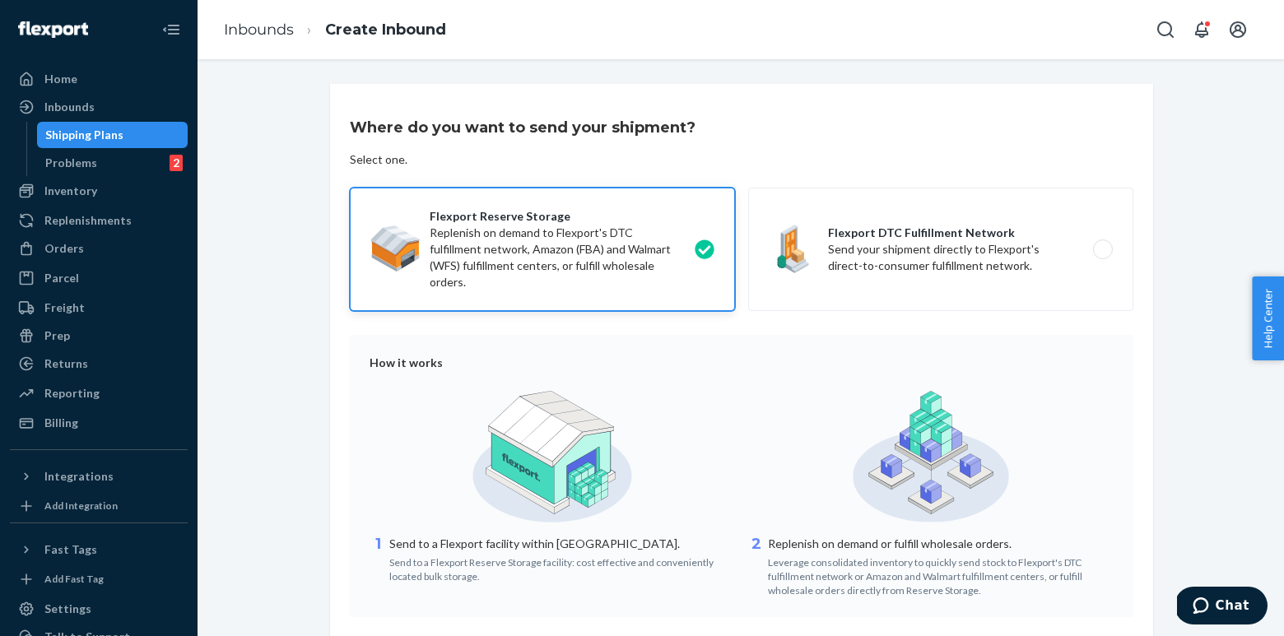
scroll to position [125, 0]
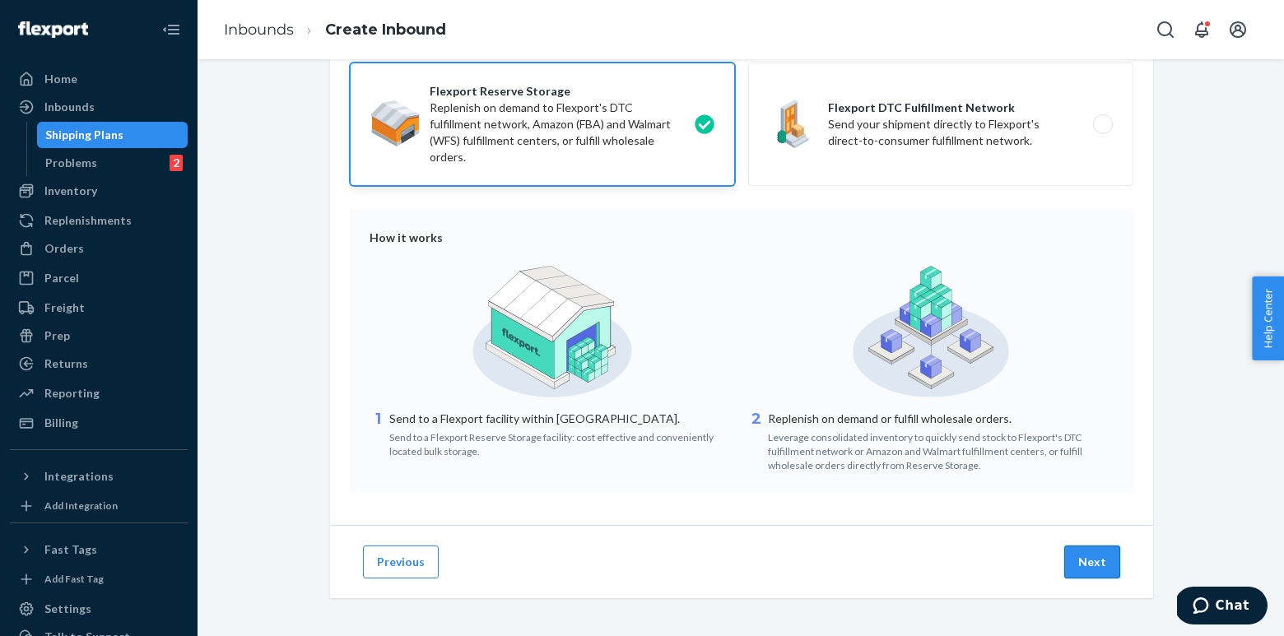
click at [1090, 556] on button "Next" at bounding box center [1092, 562] width 56 height 33
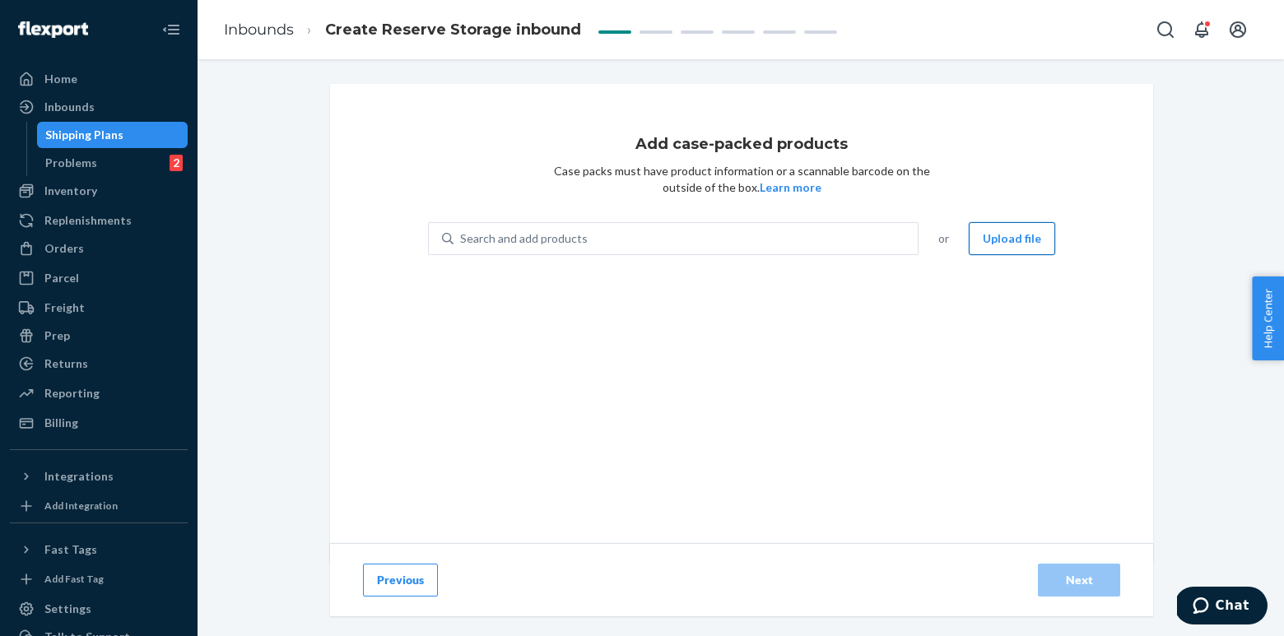
click at [1024, 240] on button "Upload file" at bounding box center [1012, 238] width 86 height 33
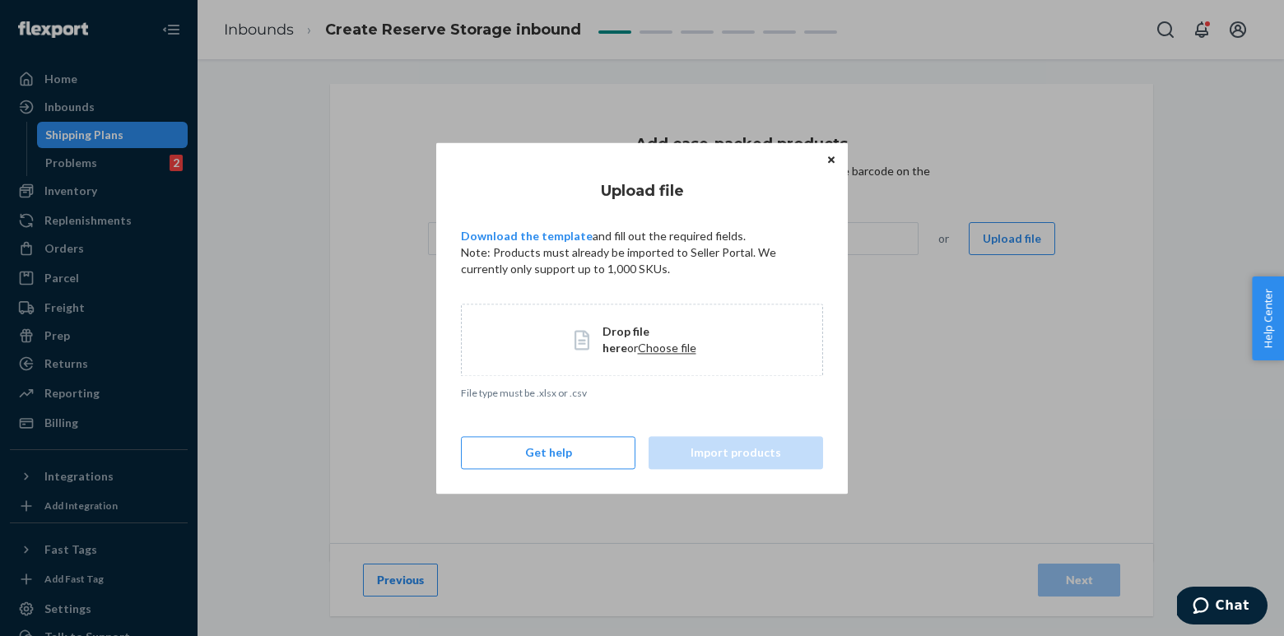
click at [530, 244] on p "Download the template and fill out the required fields." at bounding box center [642, 236] width 362 height 16
click at [523, 236] on link "Download the template" at bounding box center [527, 236] width 132 height 14
click at [644, 351] on span "Choose file" at bounding box center [667, 348] width 58 height 14
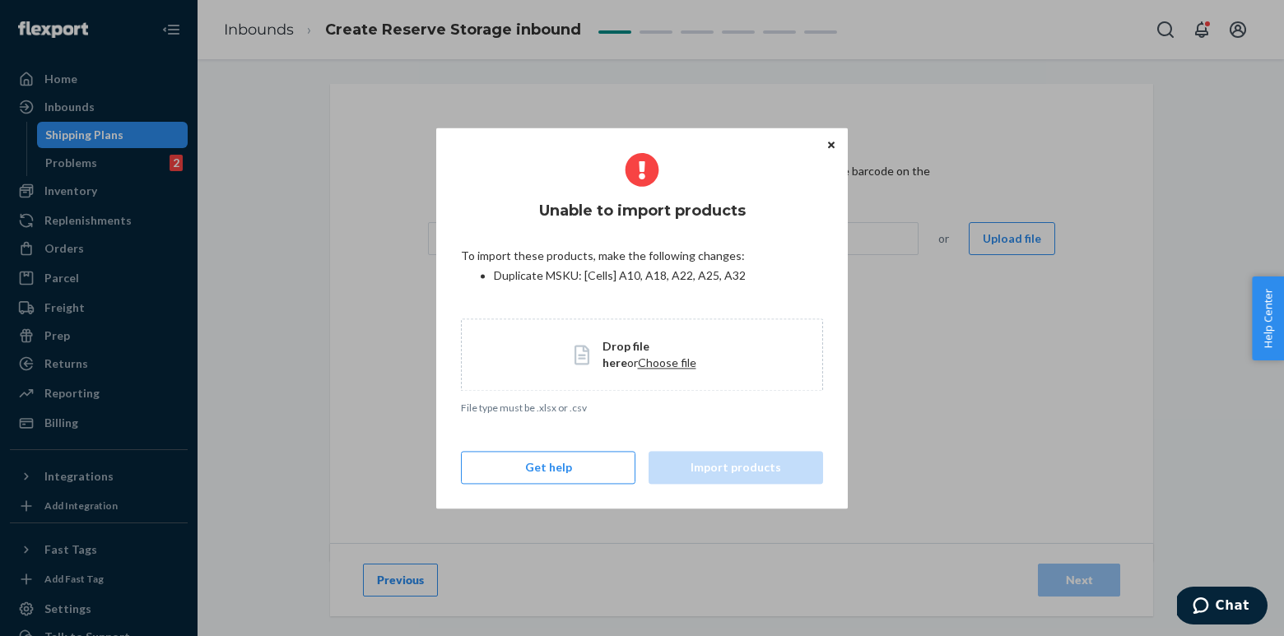
click at [678, 275] on li "Duplicate MSKU : [Cells] A10, A18, A22, A25, A32" at bounding box center [658, 276] width 329 height 16
copy li "A22"
click at [830, 151] on button "Close" at bounding box center [831, 145] width 16 height 18
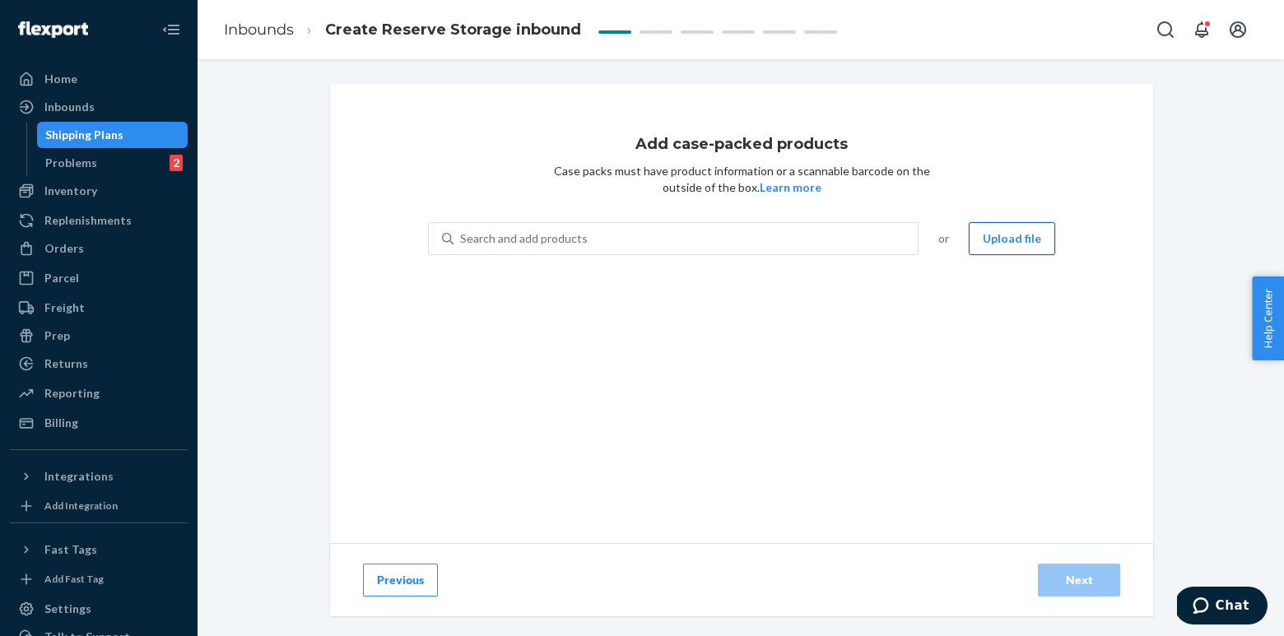
click at [1001, 234] on button "Upload file" at bounding box center [1012, 238] width 86 height 33
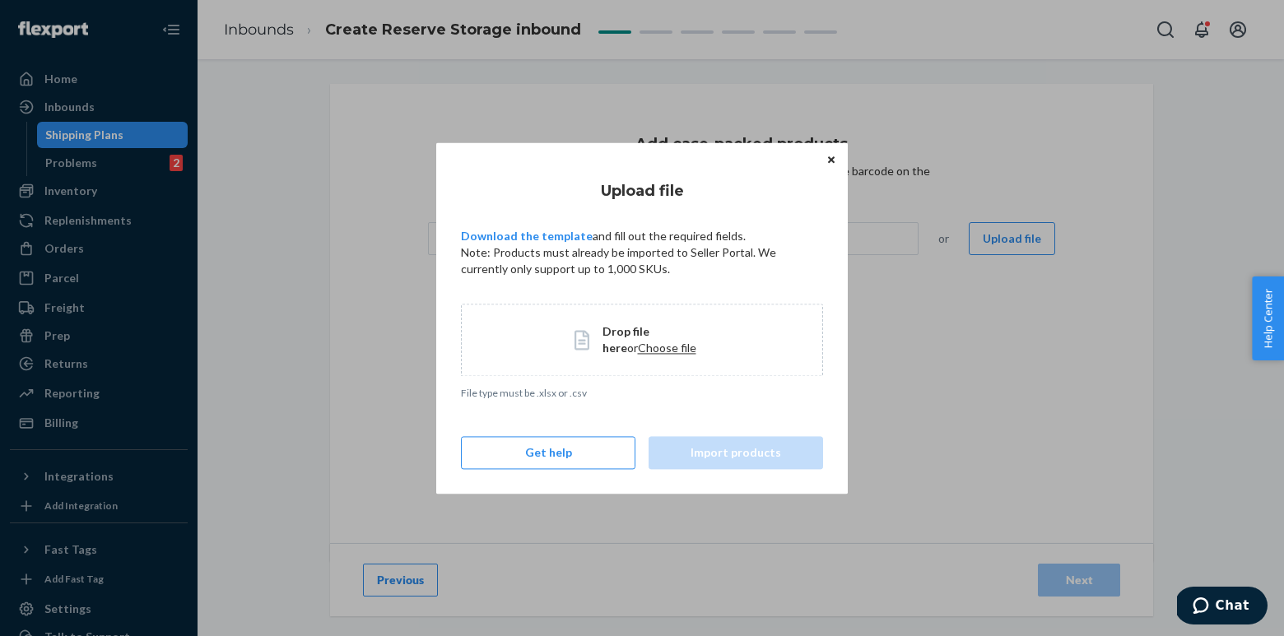
click at [622, 339] on span "Drop file here or Choose file" at bounding box center [656, 339] width 108 height 33
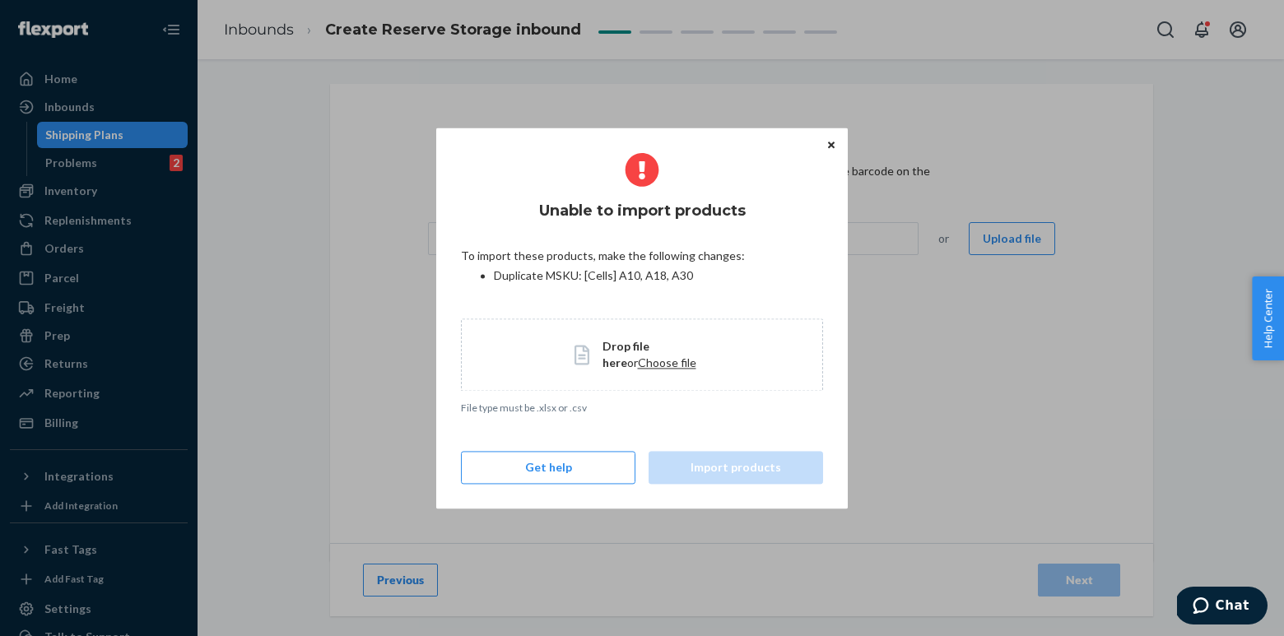
click at [638, 361] on span "Choose file" at bounding box center [667, 363] width 58 height 14
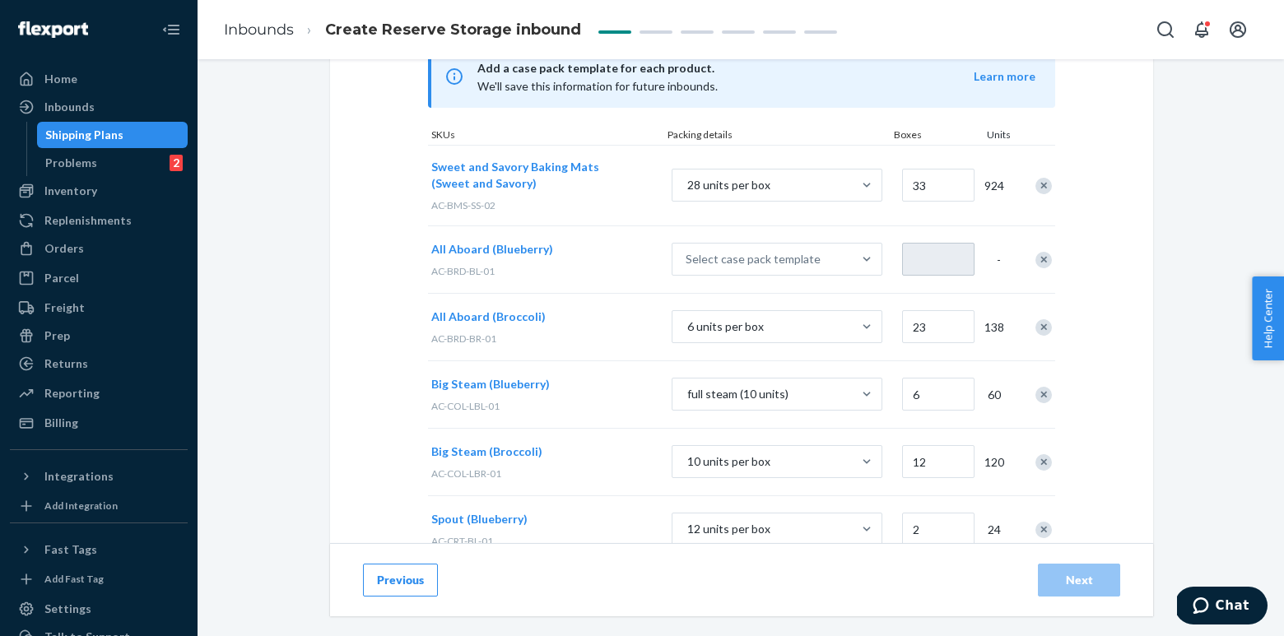
scroll to position [225, 0]
click at [696, 263] on div "Select case pack template" at bounding box center [753, 257] width 135 height 16
click at [603, 258] on input "Select case pack template" at bounding box center [603, 258] width 0 height 0
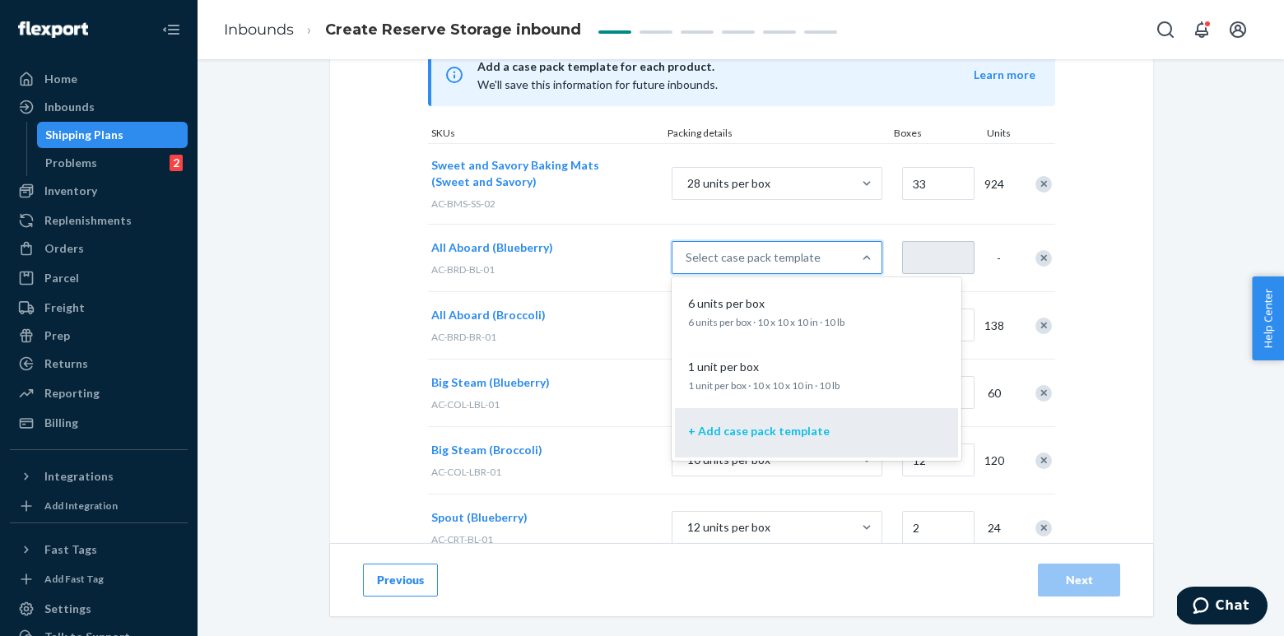
click at [738, 438] on p "+ Add case pack template" at bounding box center [759, 431] width 142 height 16
click at [603, 258] on input "option + Add case pack template focused, 3 of 3. 3 results available. Use Up an…" at bounding box center [603, 258] width 0 height 0
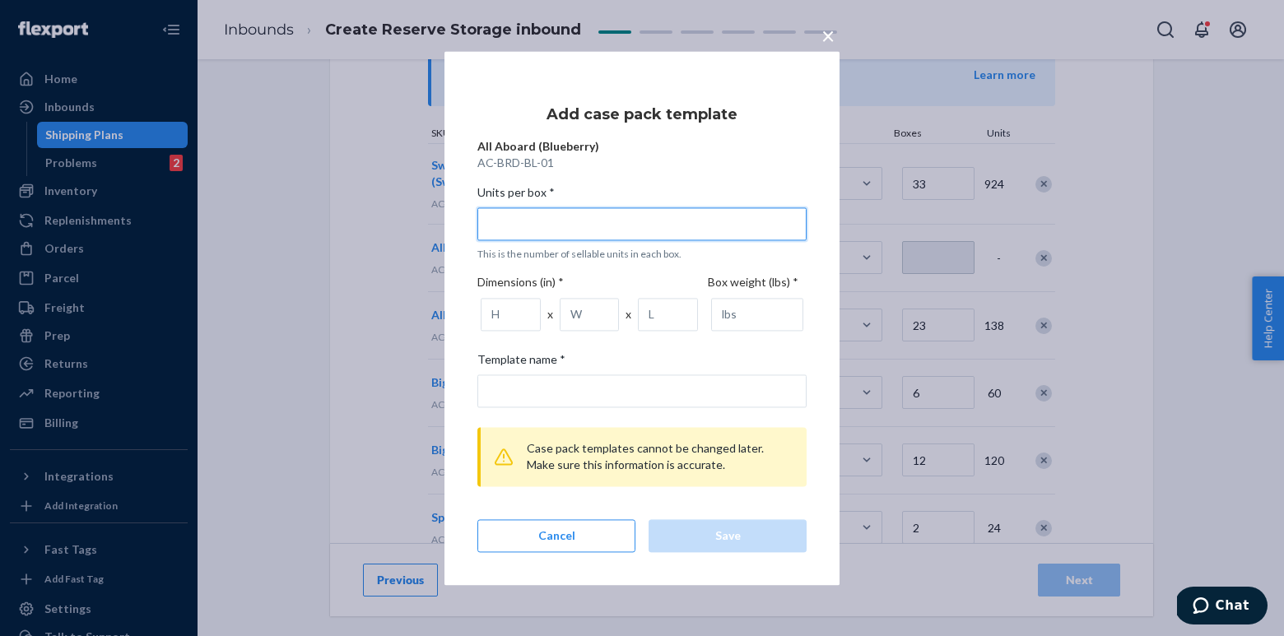
click at [640, 214] on input "Units per box * This is the number of sellable units in each box." at bounding box center [641, 223] width 329 height 33
type input "3"
type input "3 units per box"
type input "3"
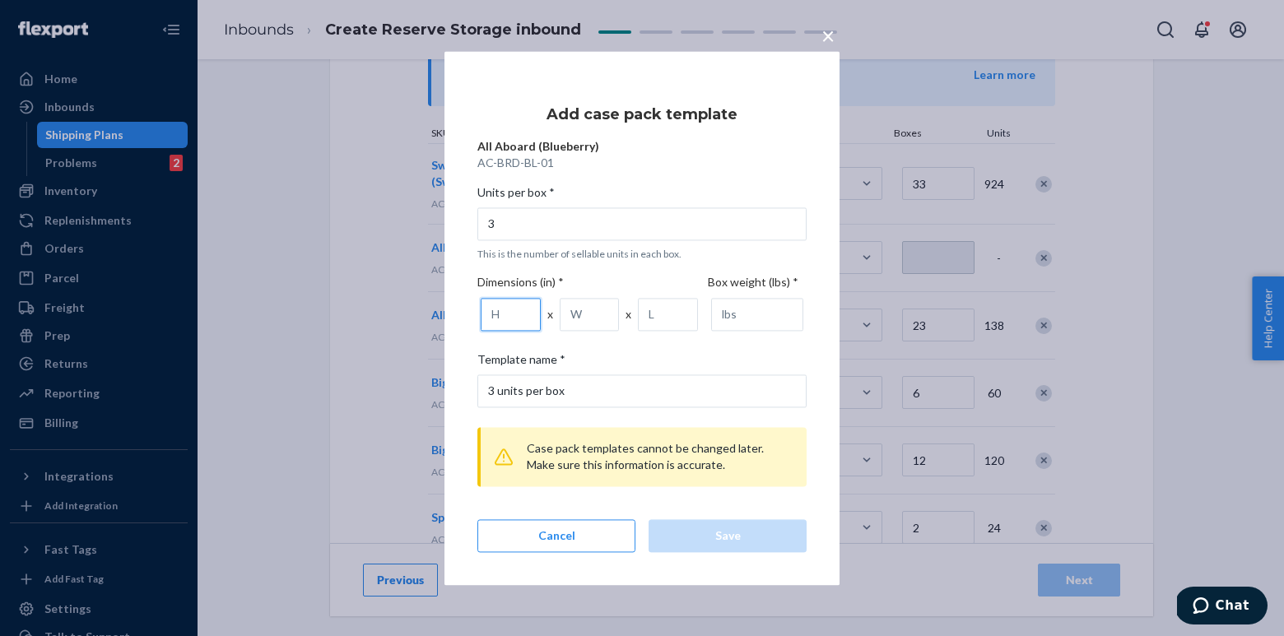
click at [518, 321] on input "number" at bounding box center [511, 314] width 60 height 33
type input "10"
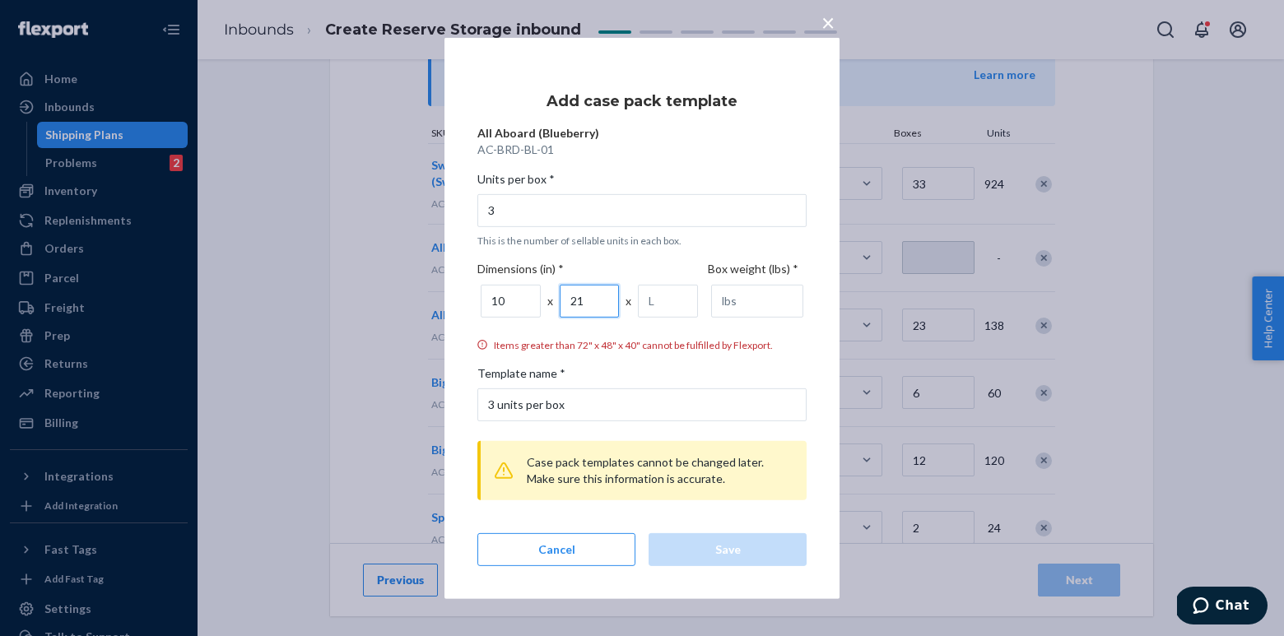
type input "2"
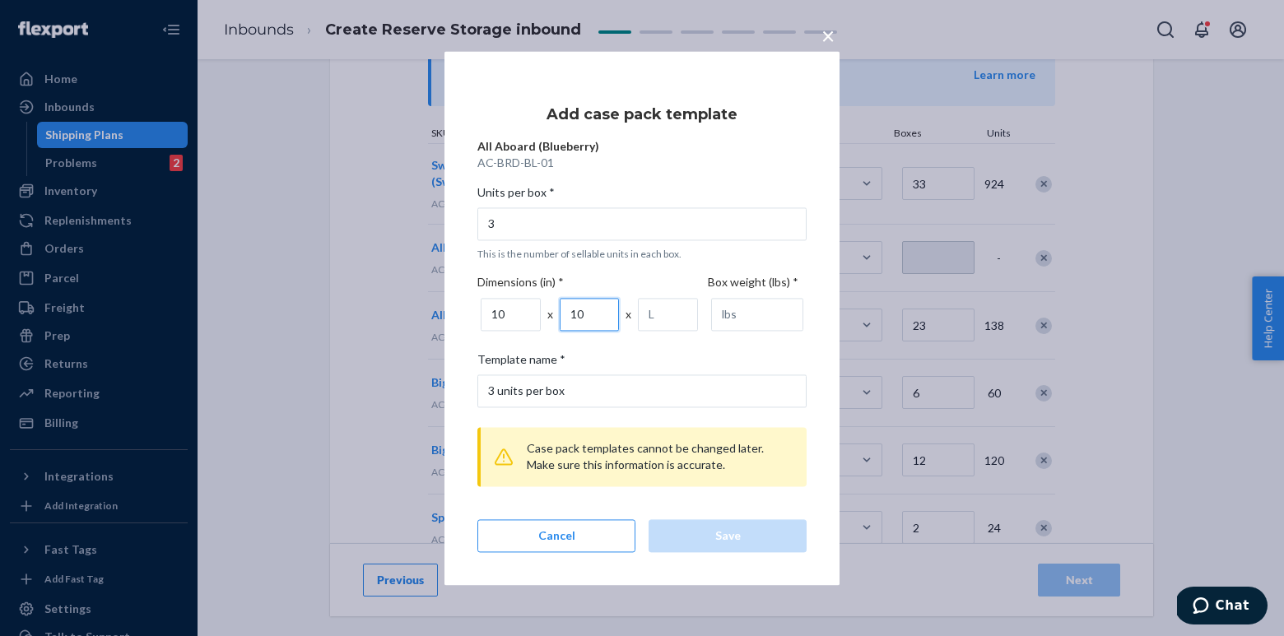
type input "10"
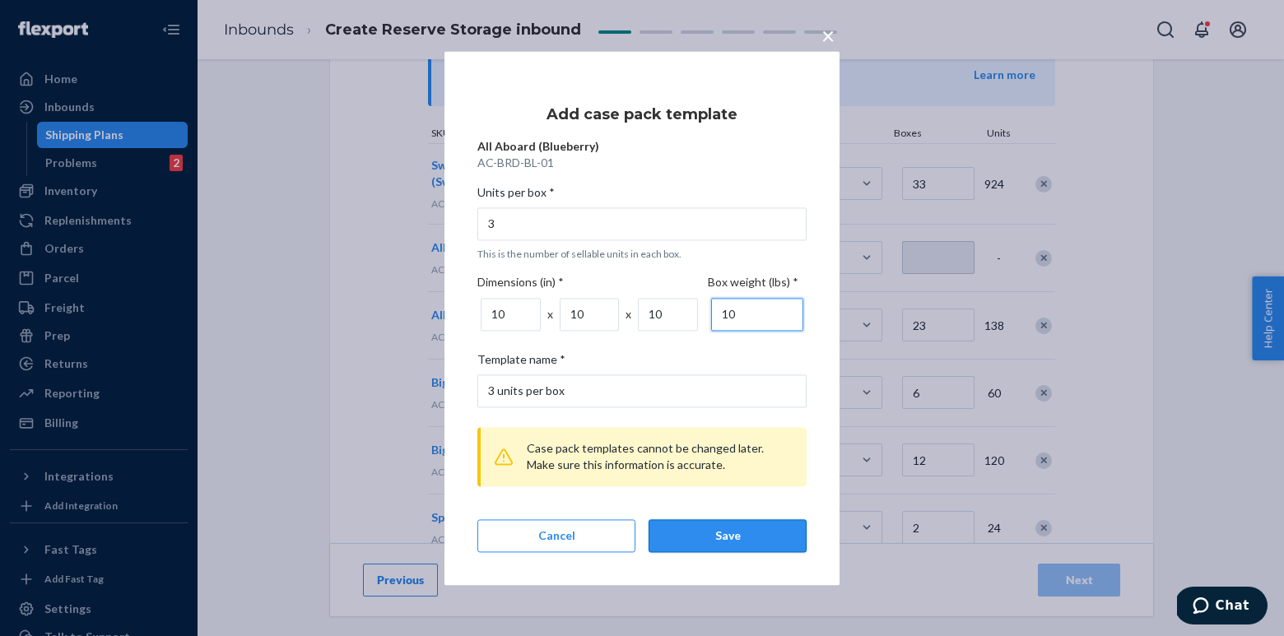
type input "10"
click at [747, 534] on div "Save" at bounding box center [728, 536] width 130 height 16
type input "2"
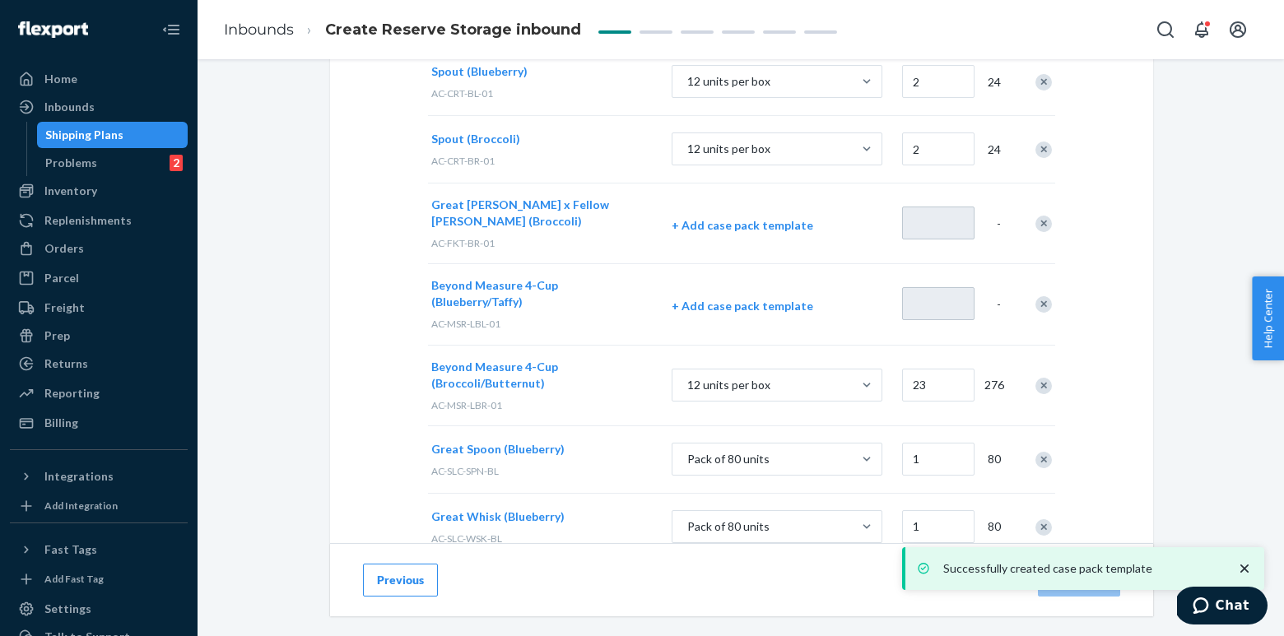
scroll to position [675, 0]
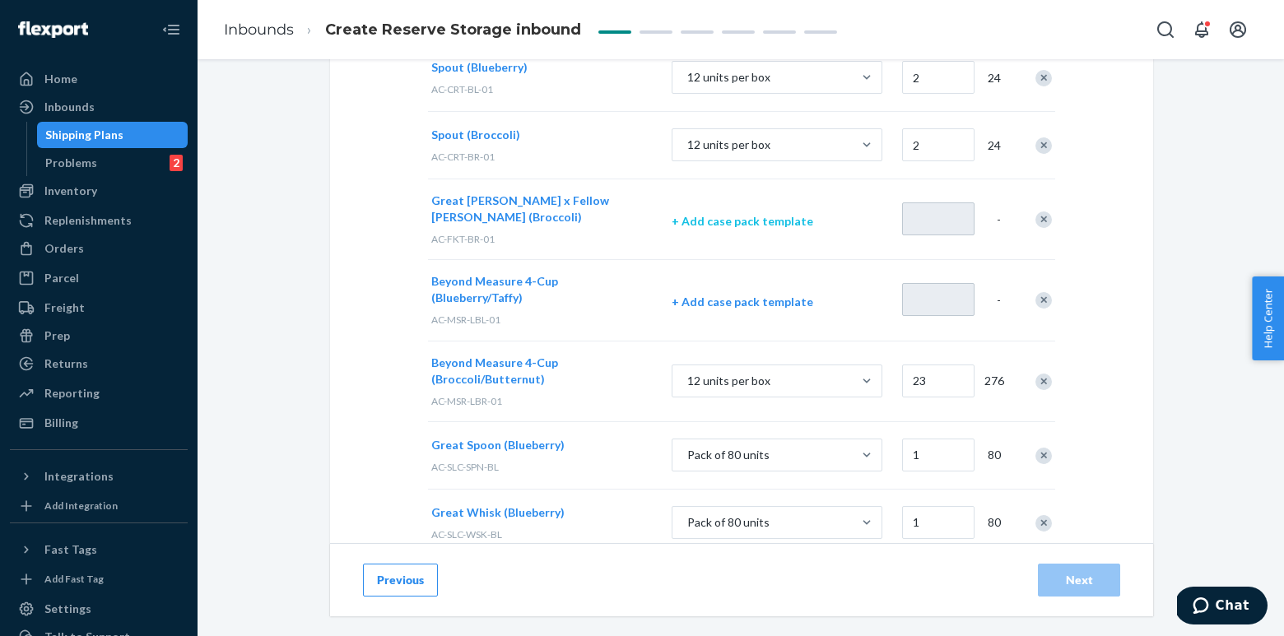
click at [737, 213] on p "+ Add case pack template" at bounding box center [777, 221] width 211 height 16
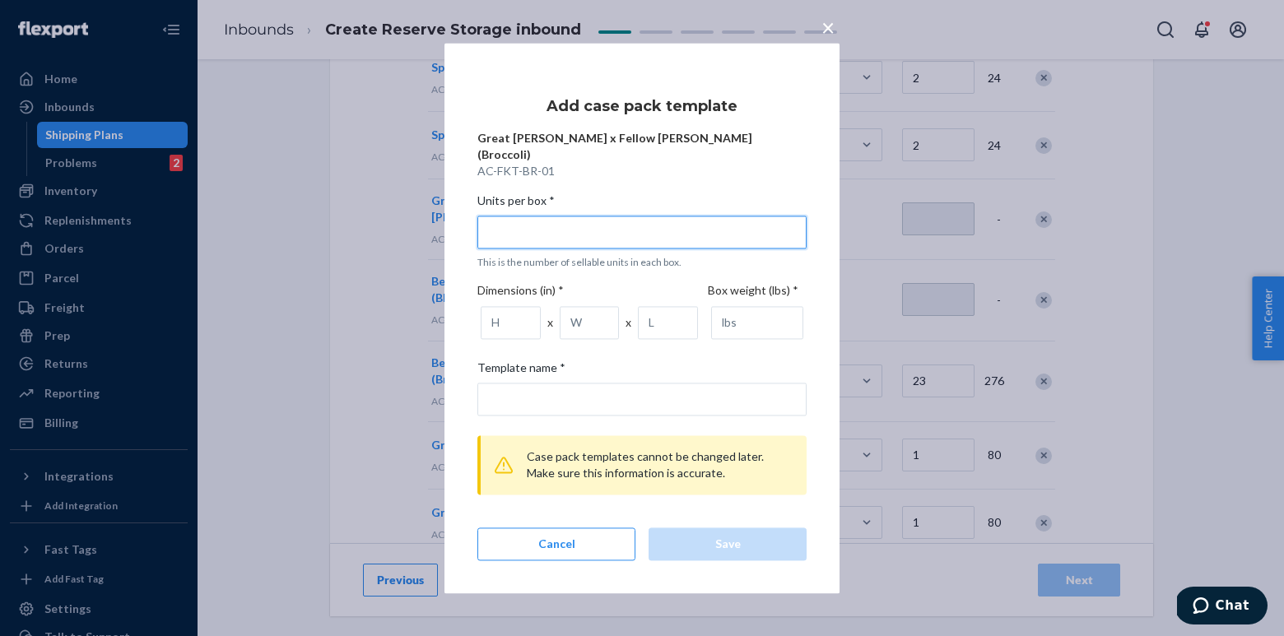
click at [691, 229] on input "Units per box * This is the number of sellable units in each box." at bounding box center [641, 232] width 329 height 33
type input "8"
type input "8 units per box"
type input "8"
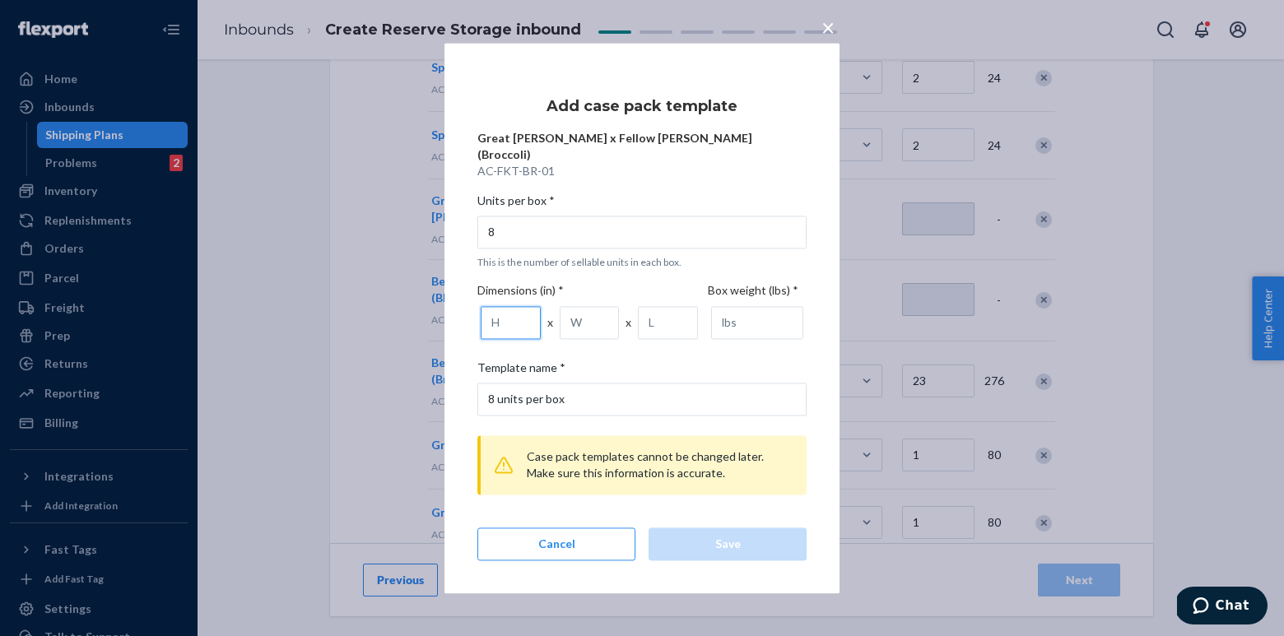
click at [509, 323] on input "number" at bounding box center [511, 322] width 60 height 33
type input "10"
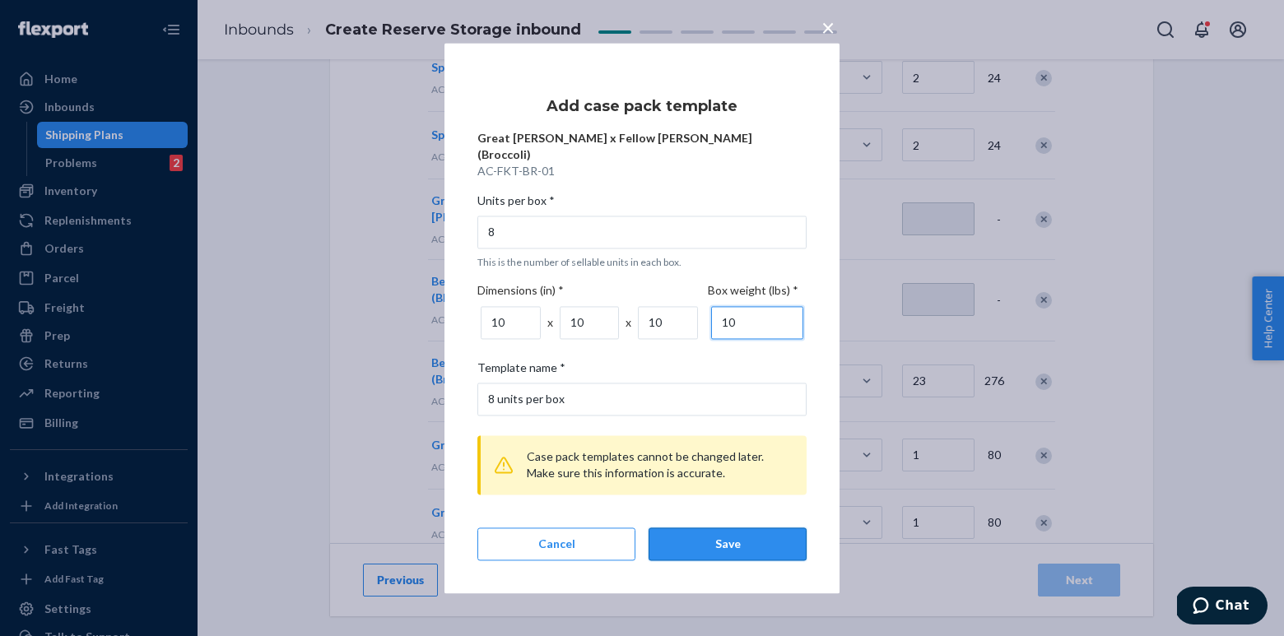
type input "10"
click at [729, 542] on div "Save" at bounding box center [728, 544] width 130 height 16
type input "2"
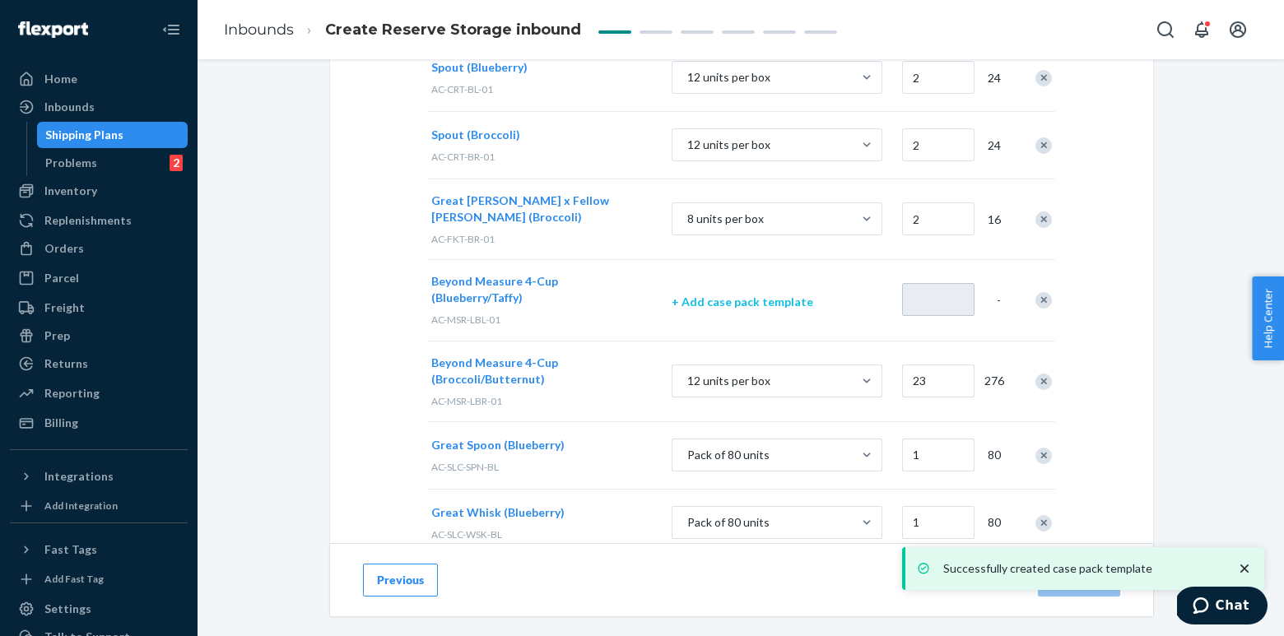
click at [736, 294] on p "+ Add case pack template" at bounding box center [777, 302] width 211 height 16
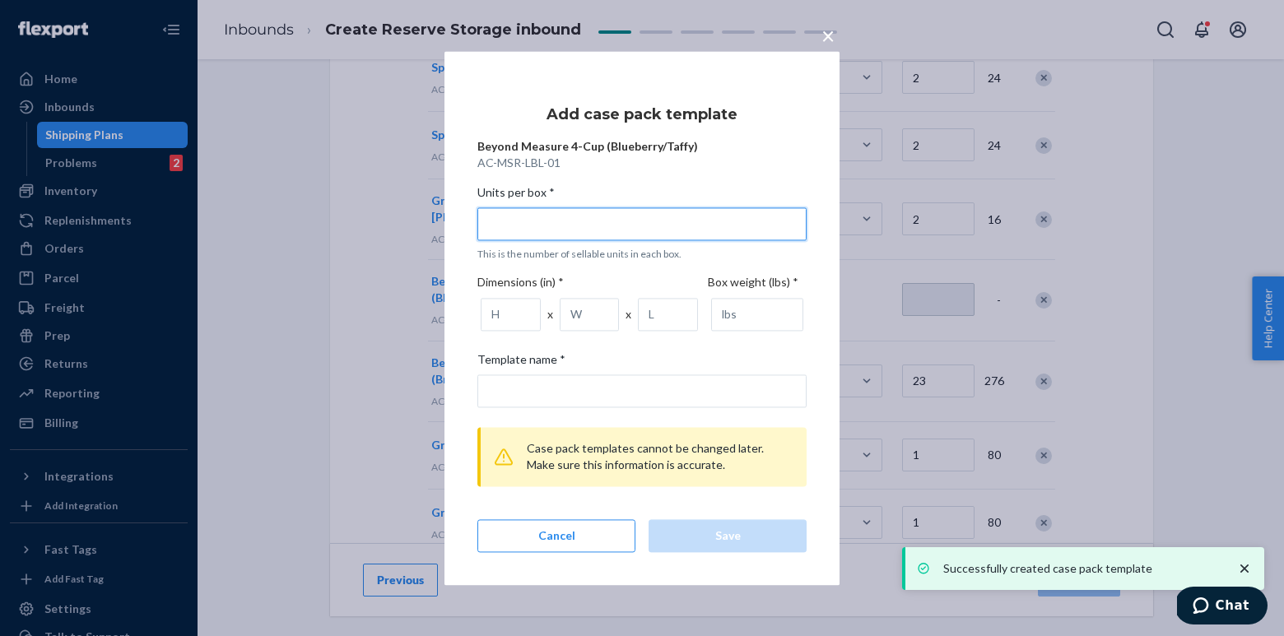
click at [632, 218] on input "Units per box * This is the number of sellable units in each box." at bounding box center [641, 223] width 329 height 33
type input "1"
type input "1 unit per box"
type input "12"
type input "12 units per box"
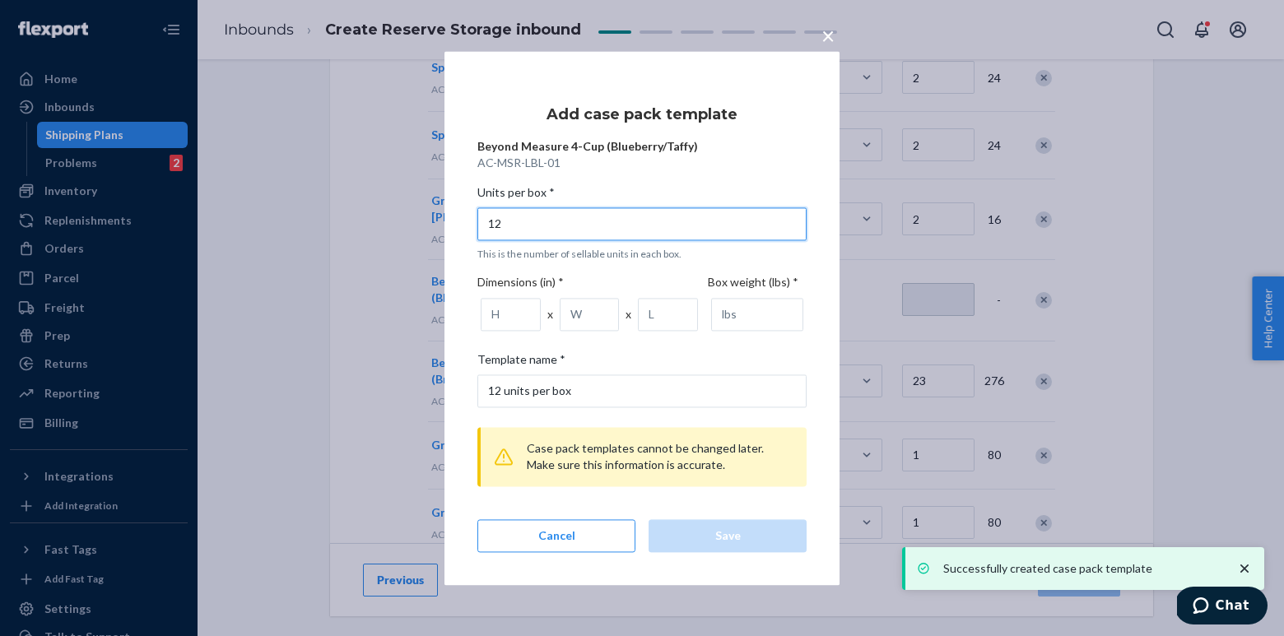
type input "12"
click at [501, 320] on input "number" at bounding box center [511, 314] width 60 height 33
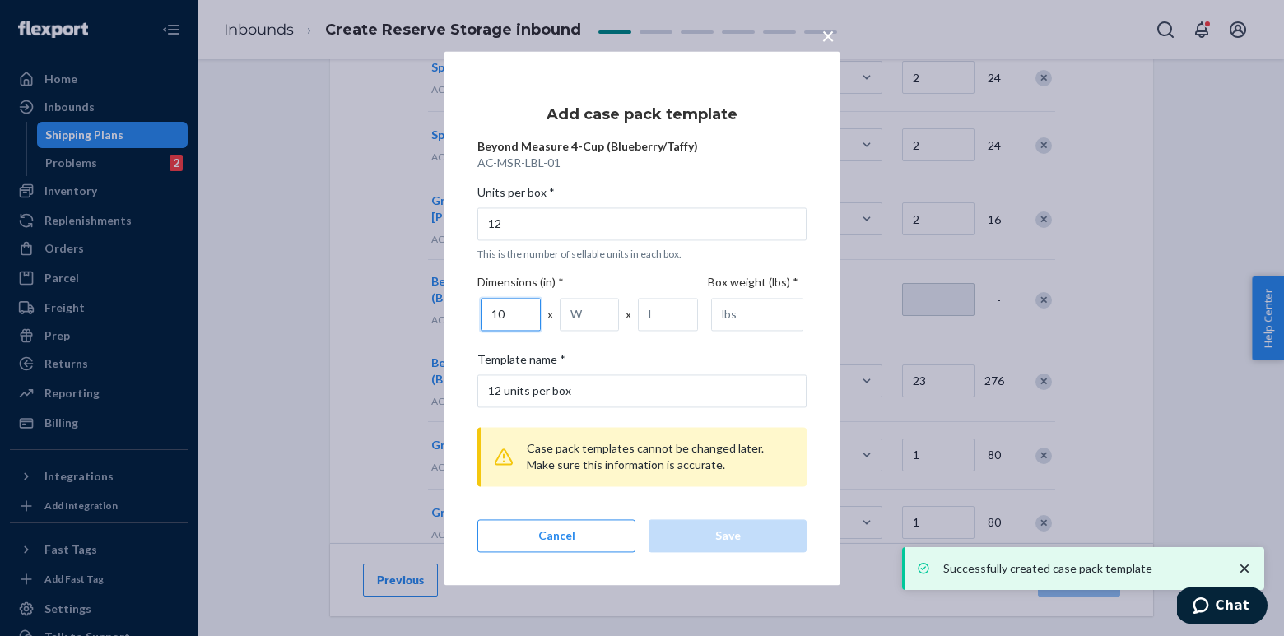
type input "10"
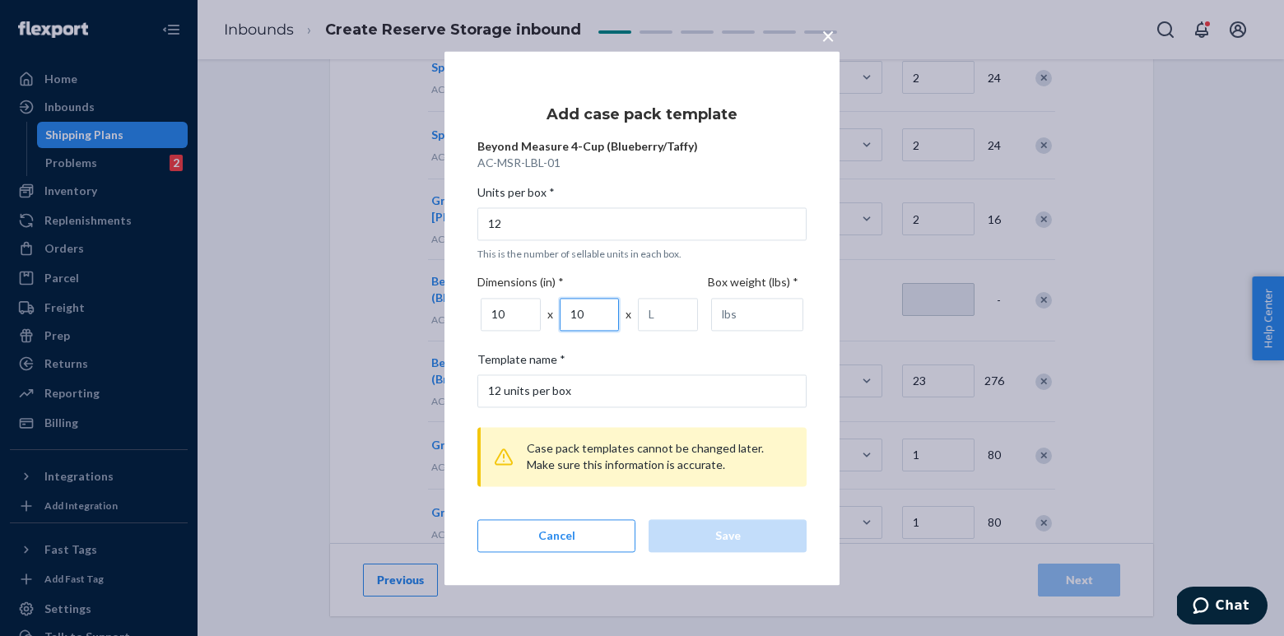
type input "10"
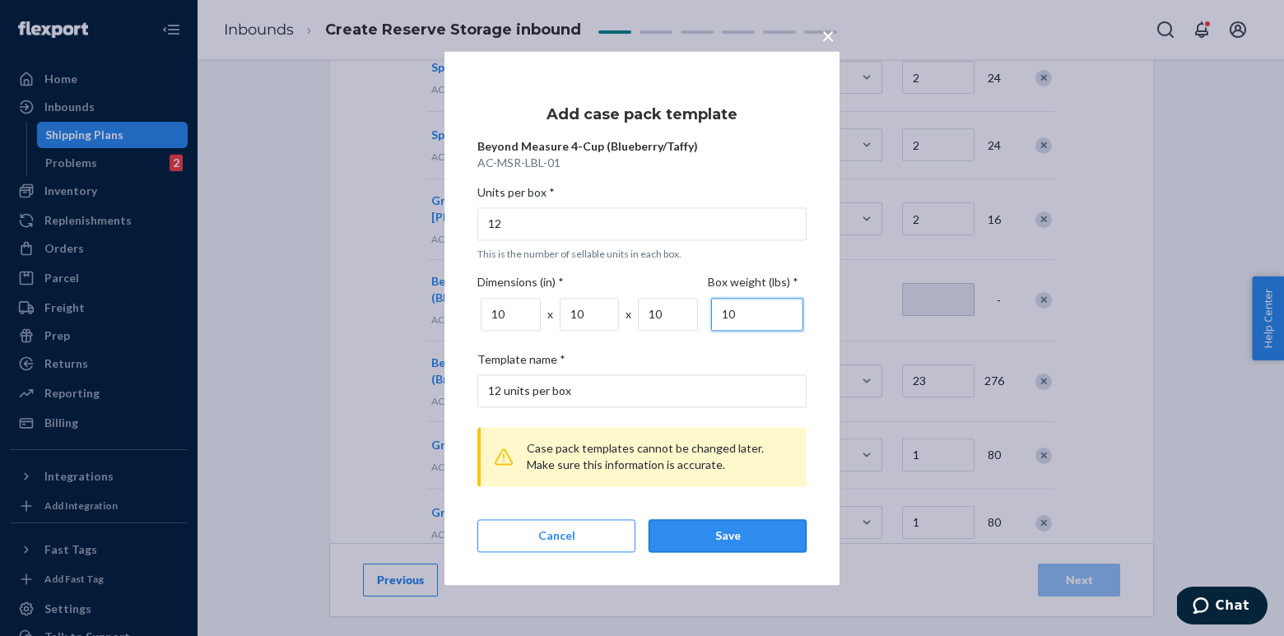
type input "10"
click at [764, 533] on div "Save" at bounding box center [728, 536] width 130 height 16
type input "1"
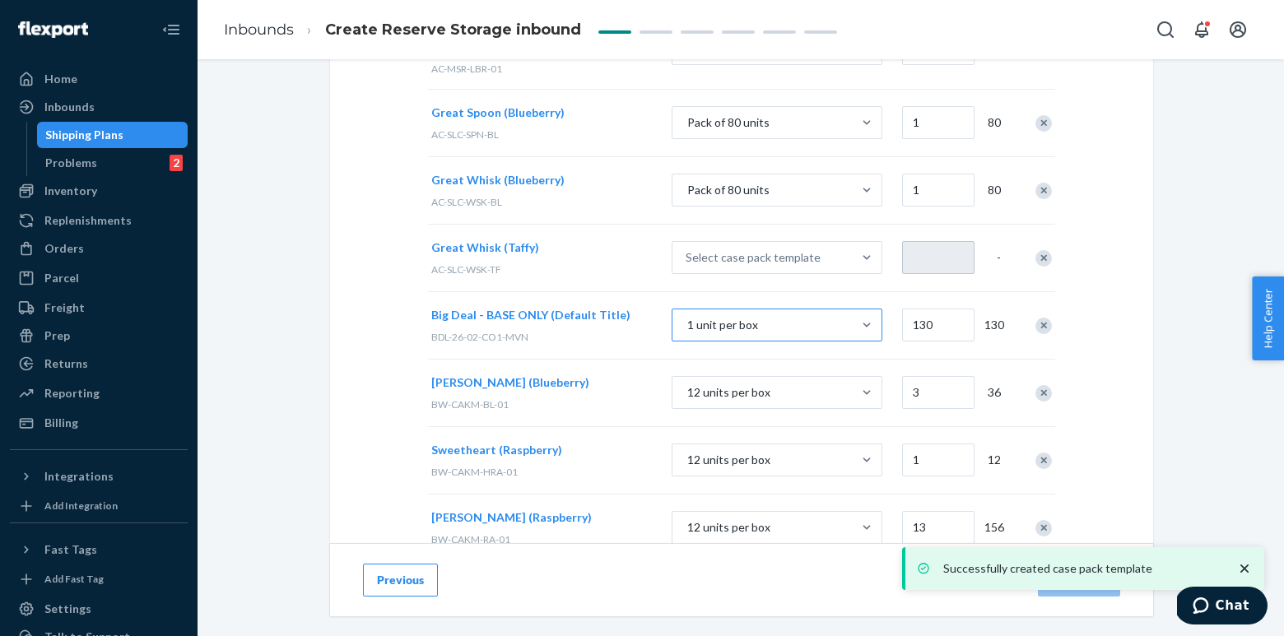
scroll to position [943, 0]
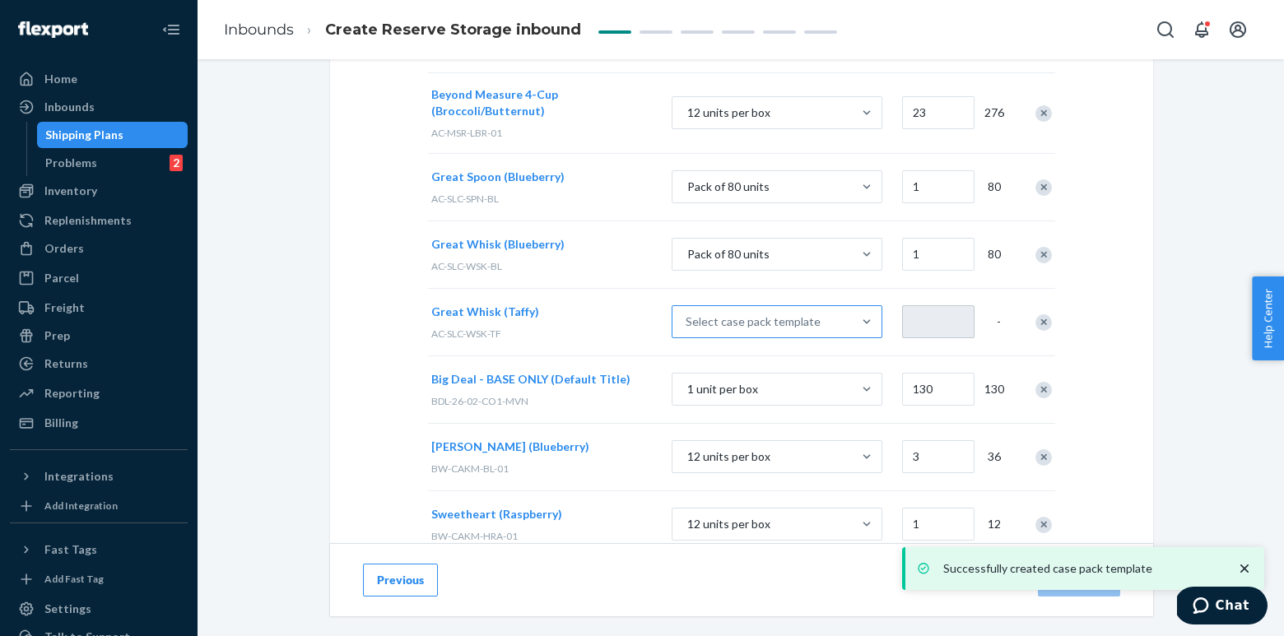
click at [765, 314] on div "Select case pack template" at bounding box center [753, 322] width 135 height 16
click at [603, 322] on input "Select case pack template" at bounding box center [603, 322] width 0 height 0
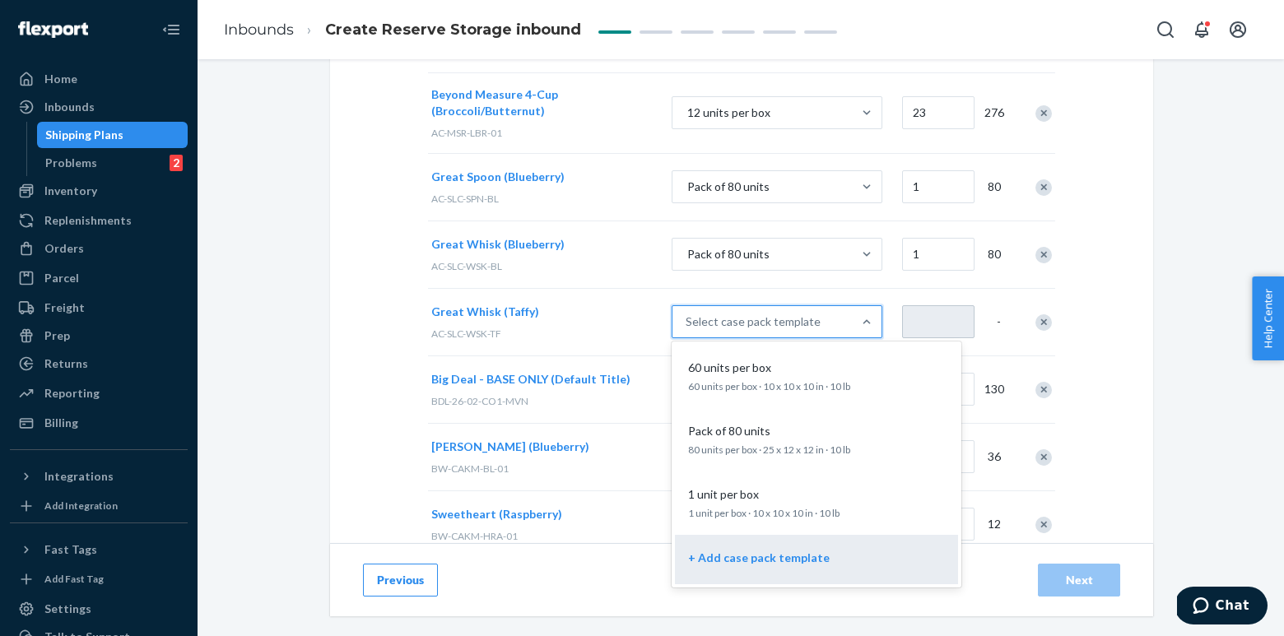
click at [733, 549] on div "+ Add case pack template" at bounding box center [816, 560] width 263 height 36
click at [603, 322] on input "option + Add case pack template focused, 4 of 4. 4 results available. Use Up an…" at bounding box center [603, 322] width 0 height 0
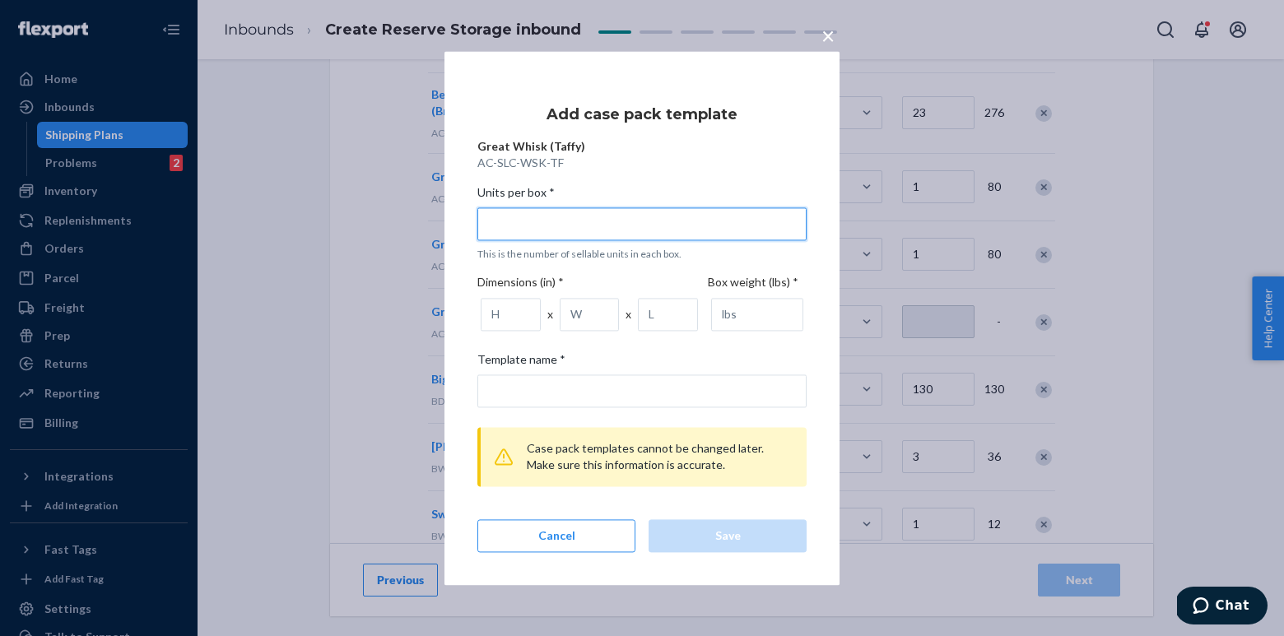
click at [635, 226] on input "Units per box * This is the number of sellable units in each box." at bounding box center [641, 223] width 329 height 33
type input "9"
type input "9 units per box"
type input "9"
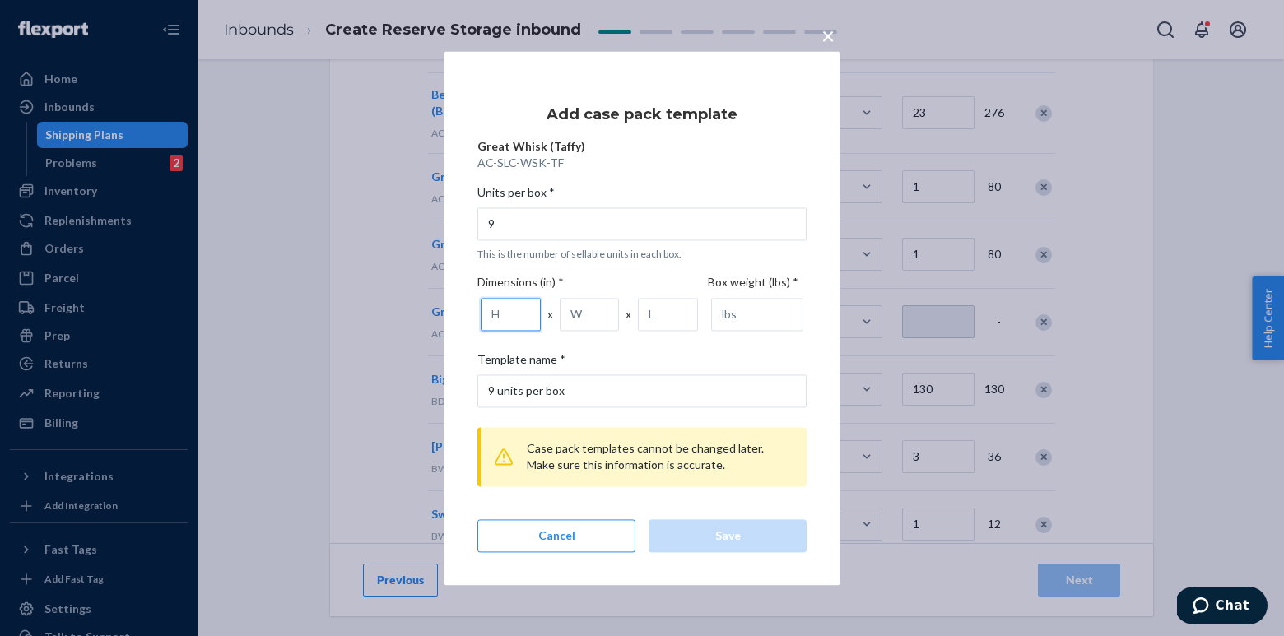
click at [500, 309] on input "number" at bounding box center [511, 314] width 60 height 33
type input "10"
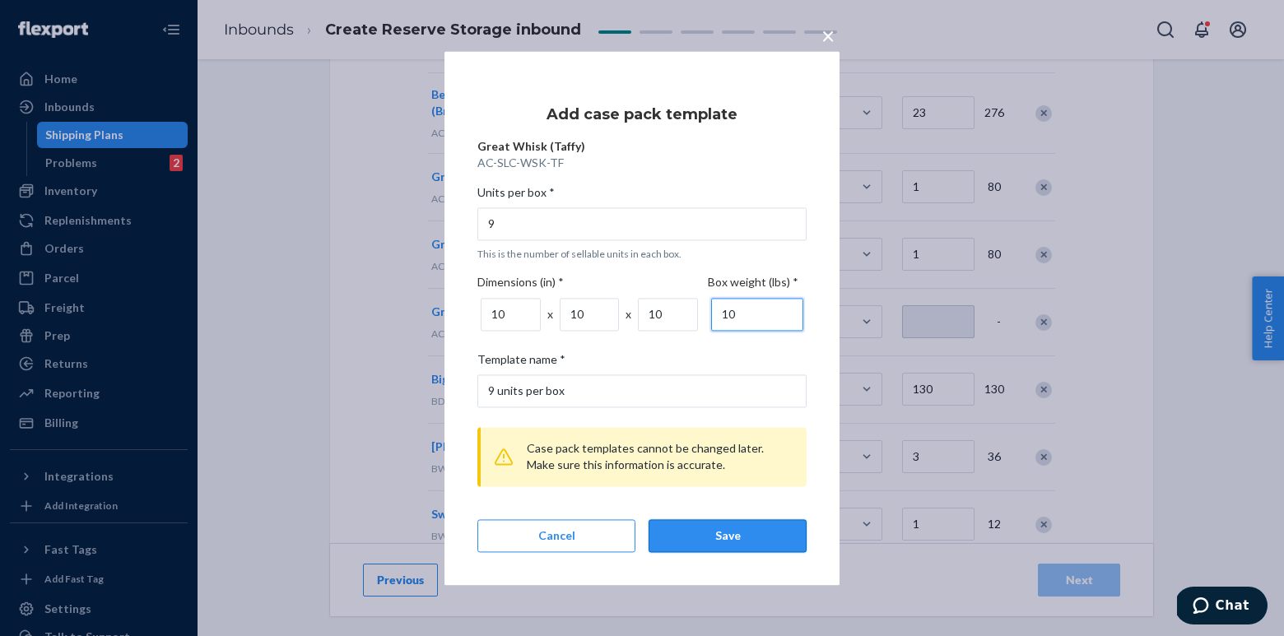
type input "10"
click at [705, 528] on div "Save" at bounding box center [728, 536] width 130 height 16
type input "1"
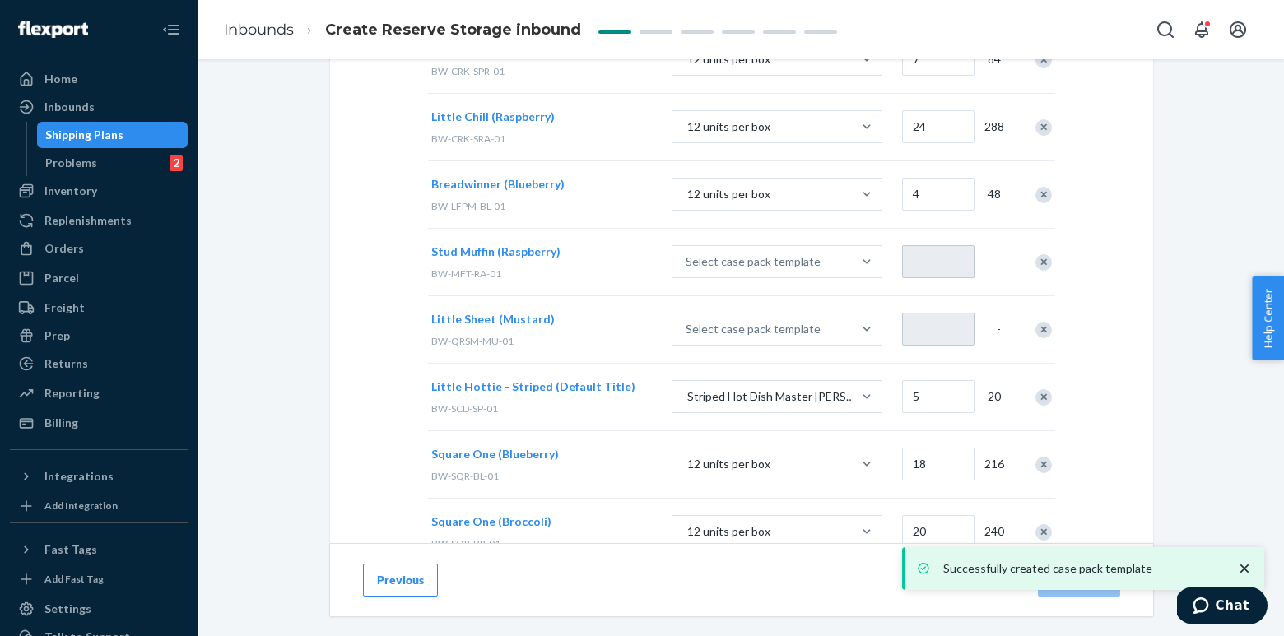
scroll to position [1750, 0]
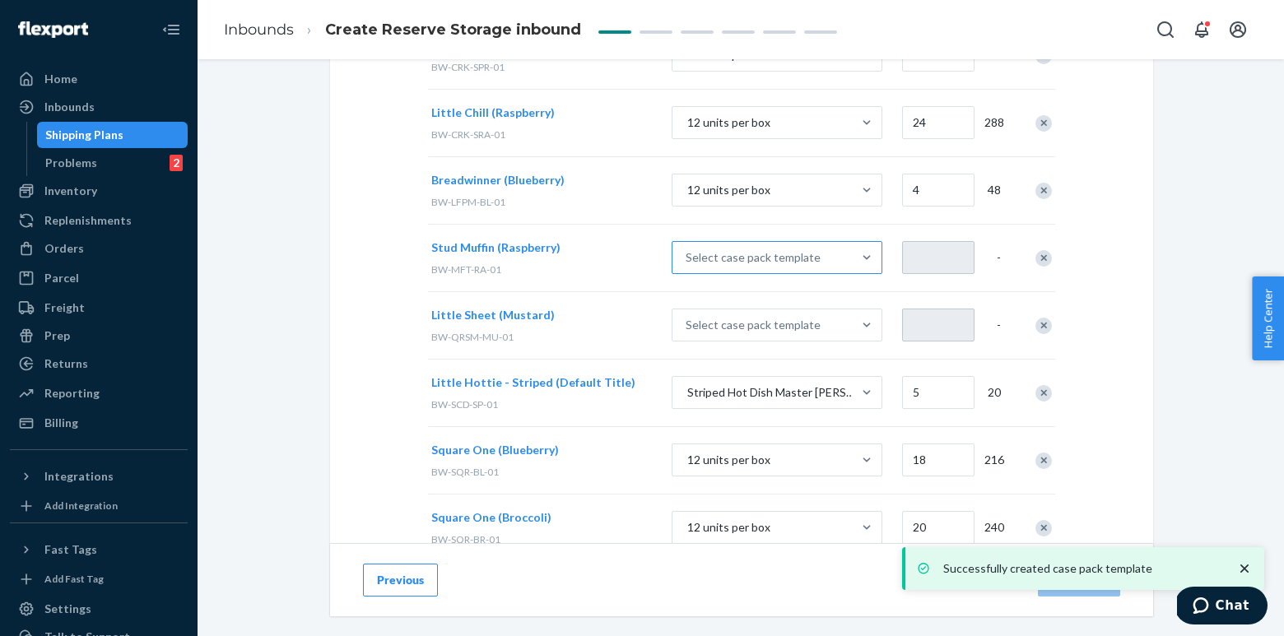
click at [765, 249] on div "Select case pack template" at bounding box center [753, 257] width 135 height 16
click at [603, 258] on input "Select case pack template" at bounding box center [603, 258] width 0 height 0
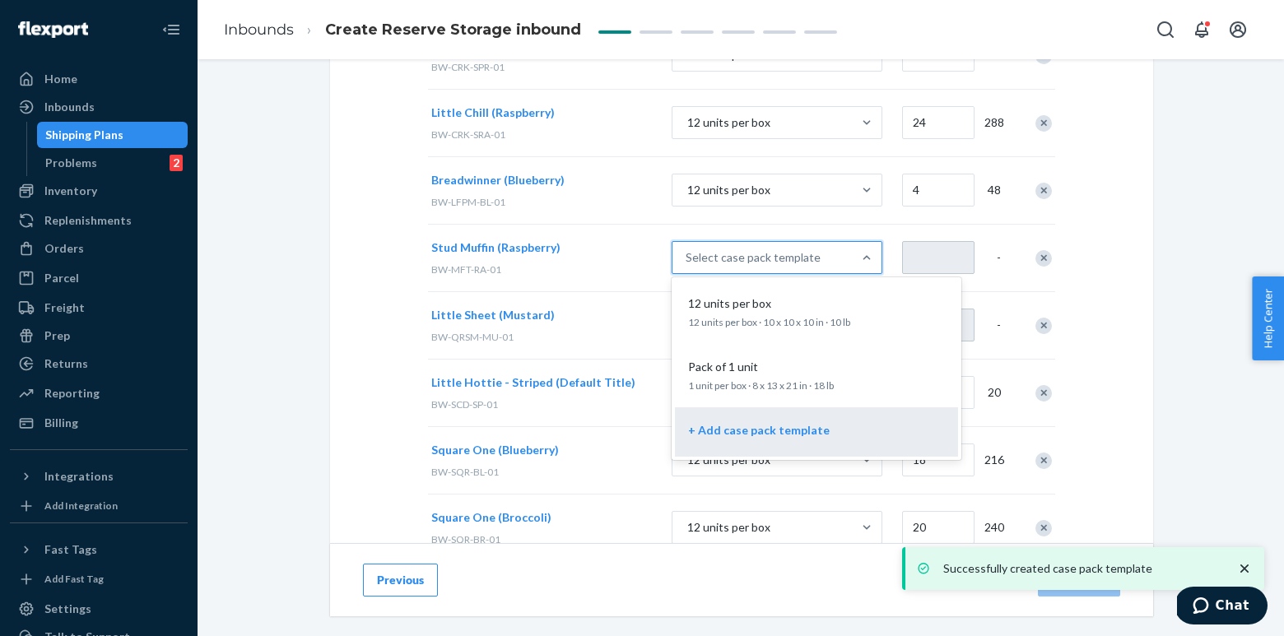
click at [746, 414] on div "+ Add case pack template" at bounding box center [816, 432] width 263 height 36
click at [603, 258] on input "option + Add case pack template focused, 3 of 3. 3 results available. Use Up an…" at bounding box center [603, 258] width 0 height 0
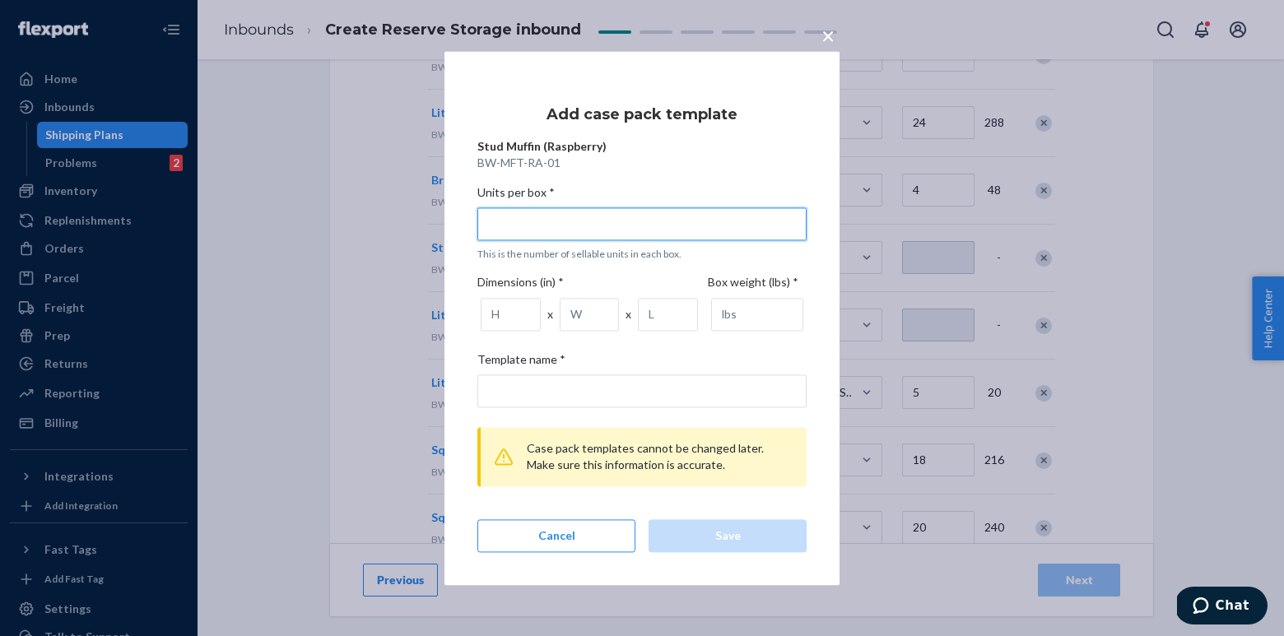
click at [700, 226] on input "Units per box * This is the number of sellable units in each box." at bounding box center [641, 223] width 329 height 33
type input "6"
type input "6 units per box"
type input "6"
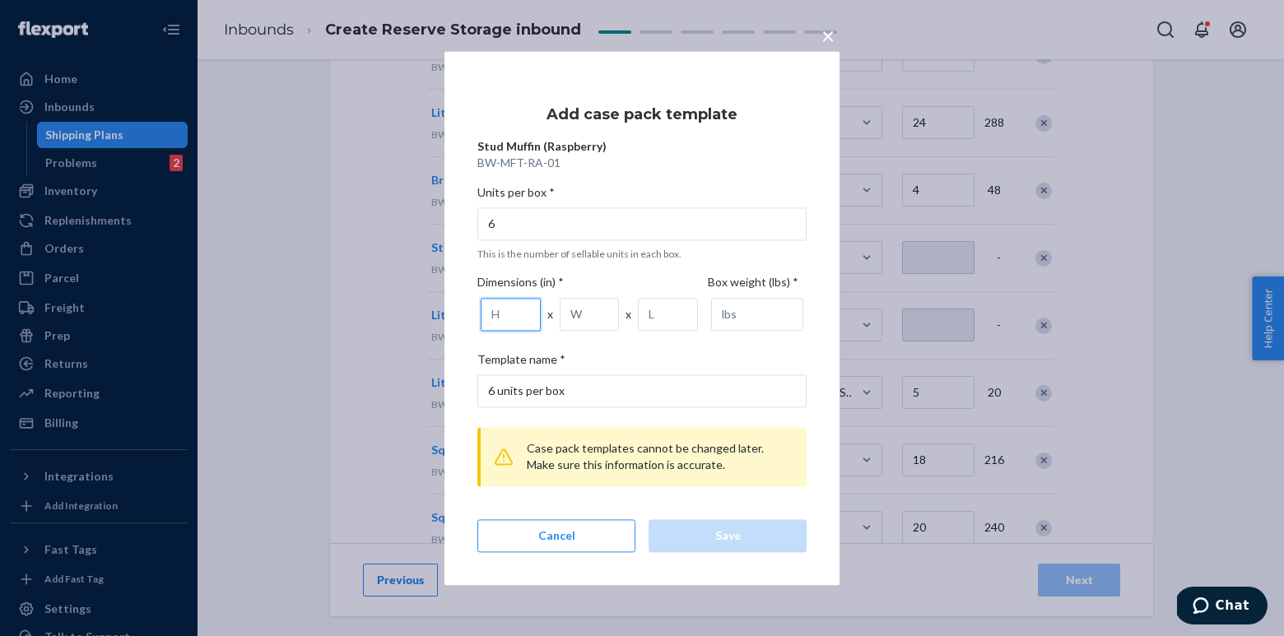
click at [505, 323] on input "number" at bounding box center [511, 314] width 60 height 33
type input "10"
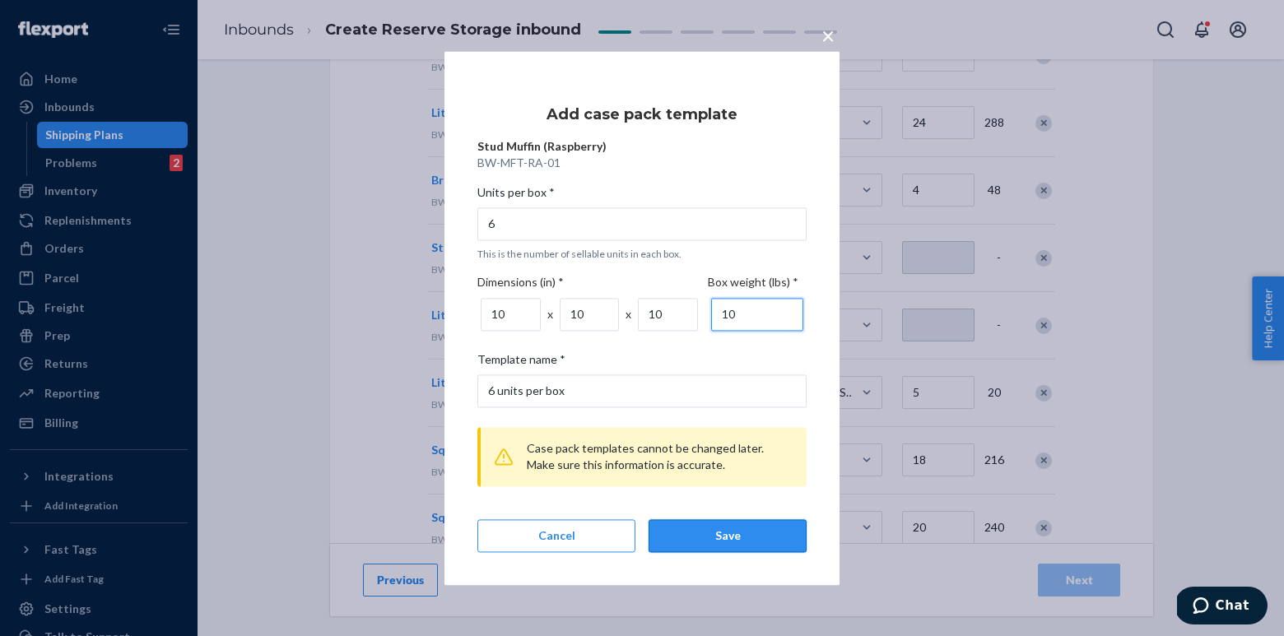
type input "10"
click at [752, 542] on div "Save" at bounding box center [728, 536] width 130 height 16
type input "30"
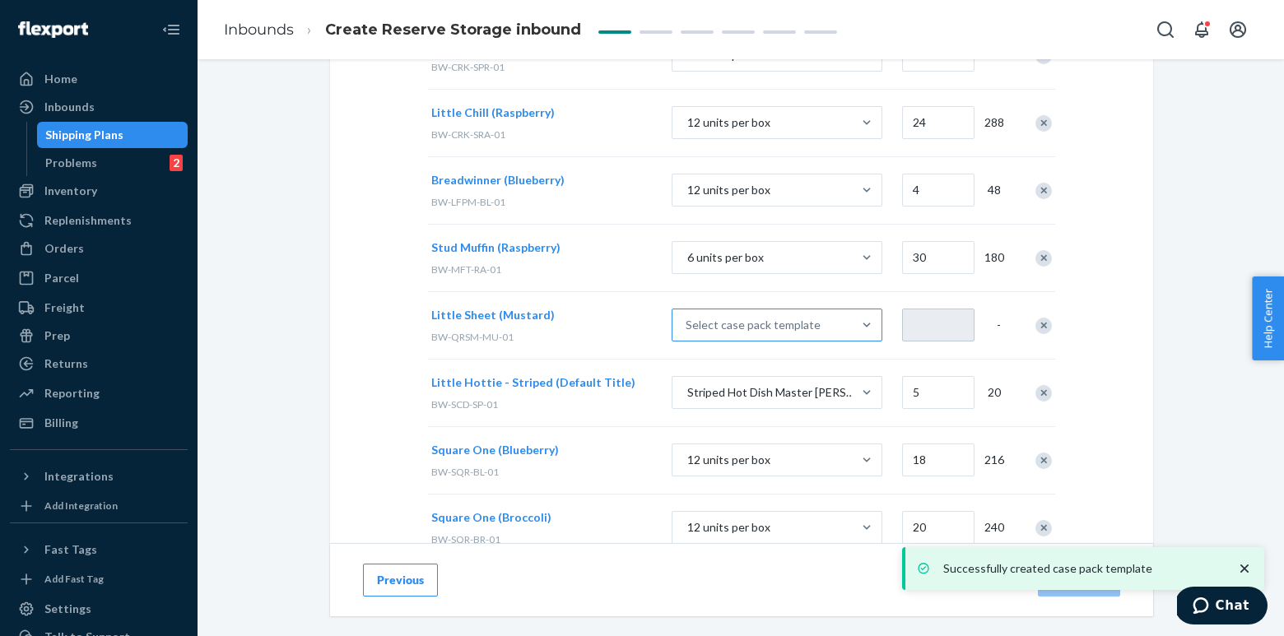
click at [747, 317] on div "Select case pack template" at bounding box center [753, 325] width 135 height 16
click at [603, 325] on input "Select case pack template" at bounding box center [603, 325] width 0 height 0
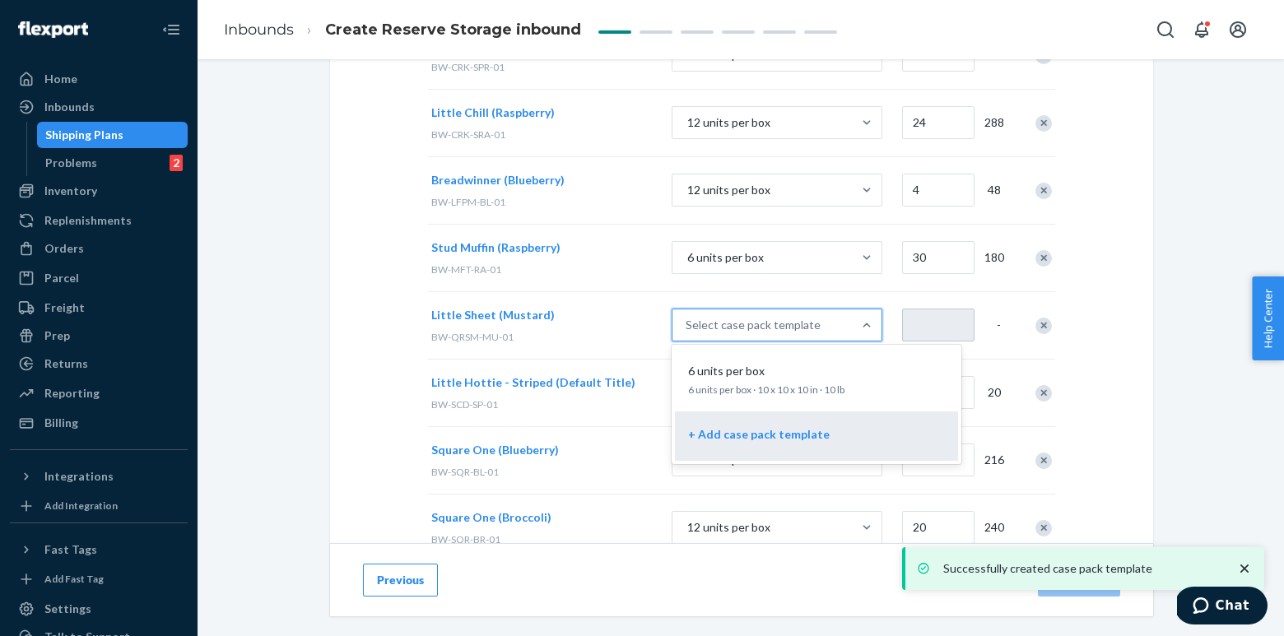
click at [740, 418] on div "+ Add case pack template" at bounding box center [816, 436] width 263 height 36
click at [603, 325] on input "option + Add case pack template focused, 2 of 2. 2 results available. Use Up an…" at bounding box center [603, 325] width 0 height 0
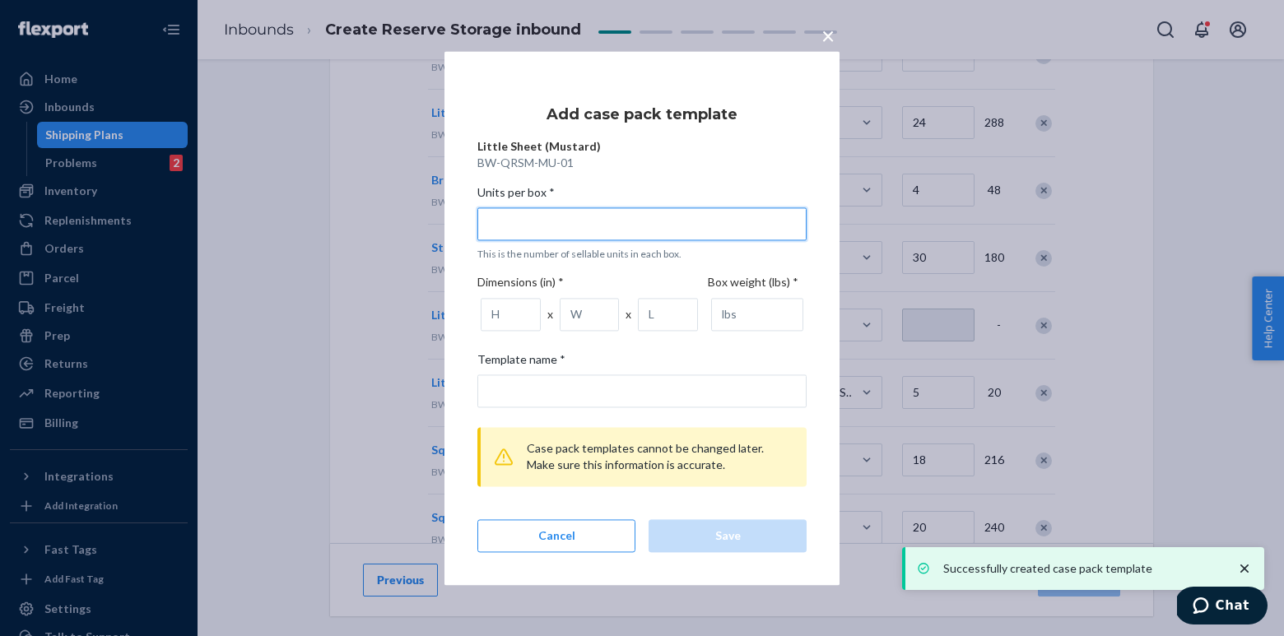
click at [644, 230] on input "Units per box * This is the number of sellable units in each box." at bounding box center [641, 223] width 329 height 33
type input "1"
type input "1 unit per box"
type input "12"
type input "12 units per box"
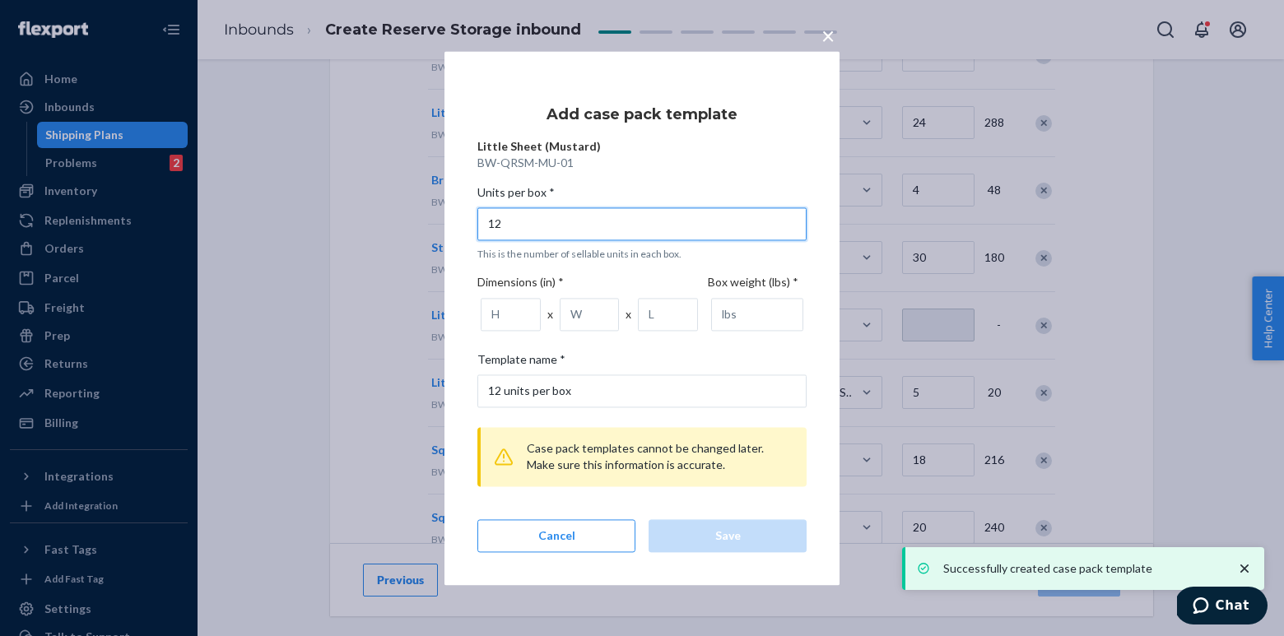
type input "12"
click at [495, 309] on input "number" at bounding box center [511, 314] width 60 height 33
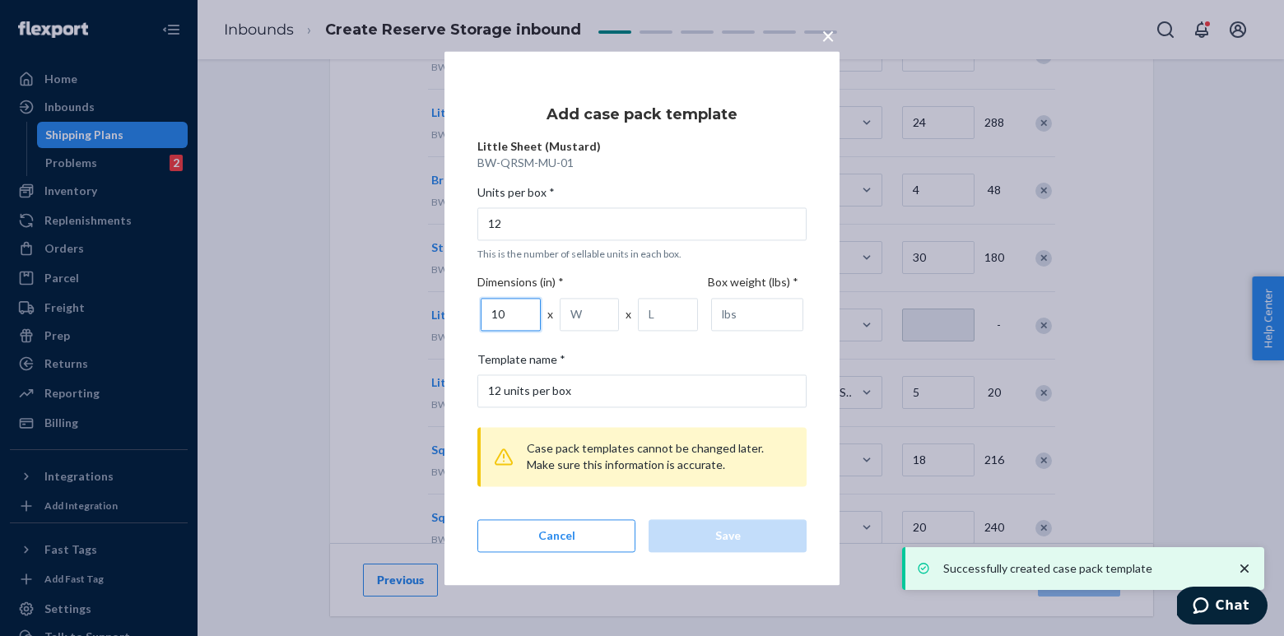
type input "10"
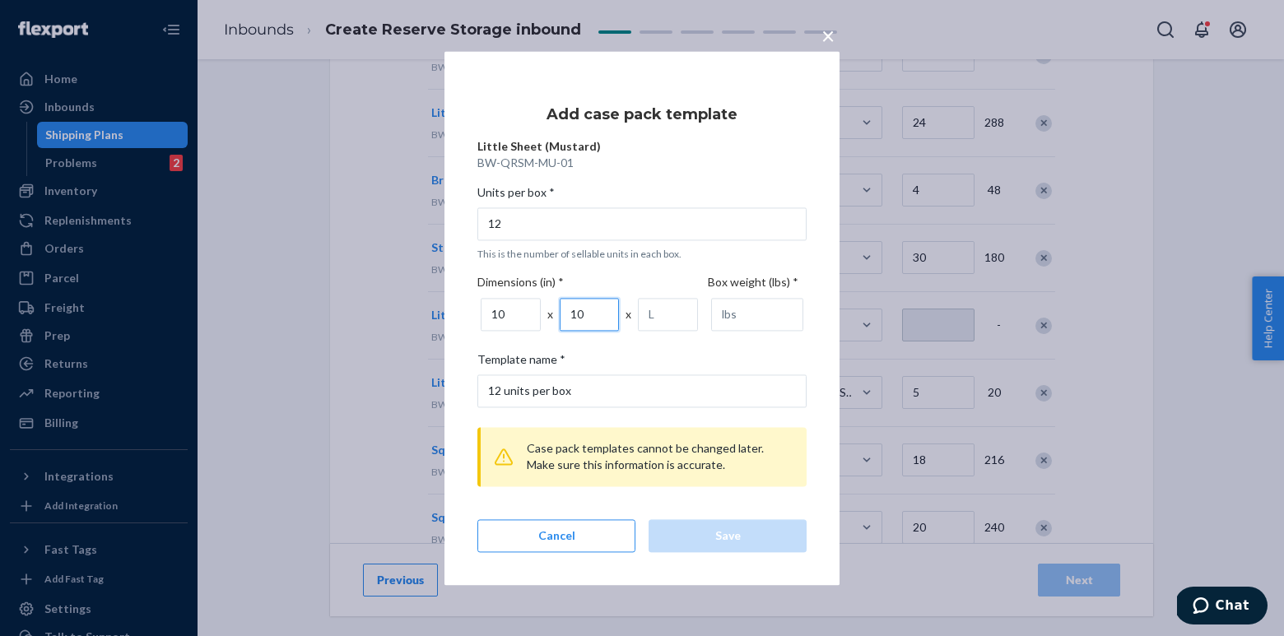
type input "10"
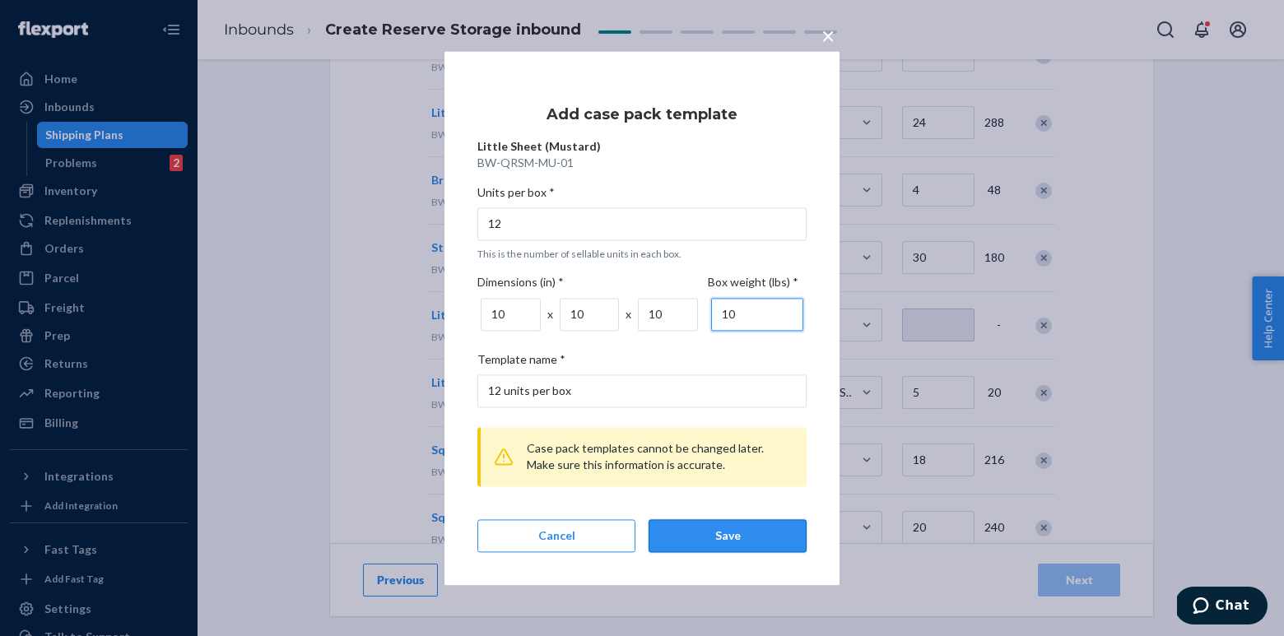
type input "10"
click at [744, 542] on div "Save" at bounding box center [728, 536] width 130 height 16
type input "10"
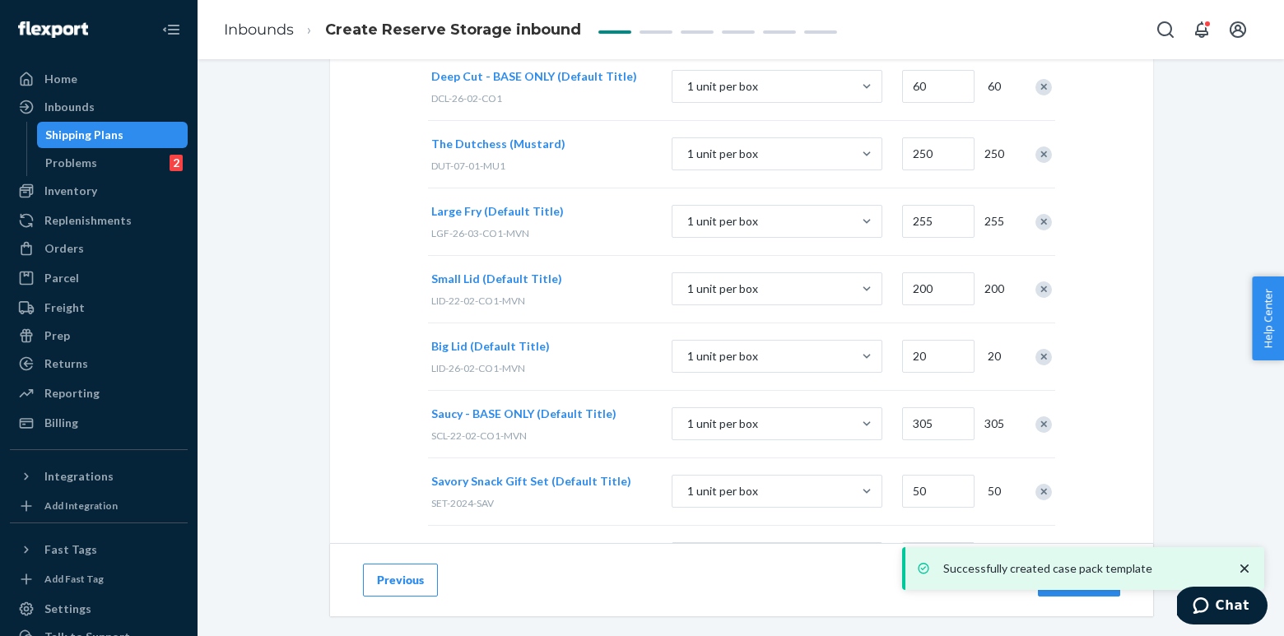
scroll to position [2505, 0]
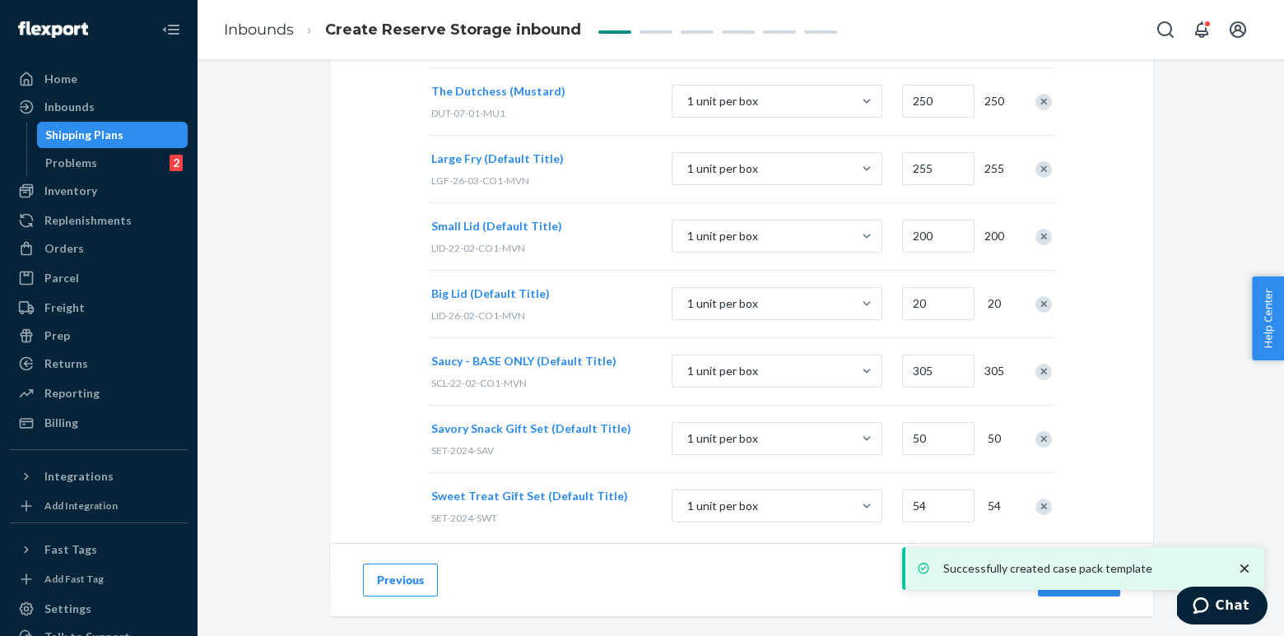
click at [1244, 565] on icon "close toast" at bounding box center [1244, 569] width 16 height 16
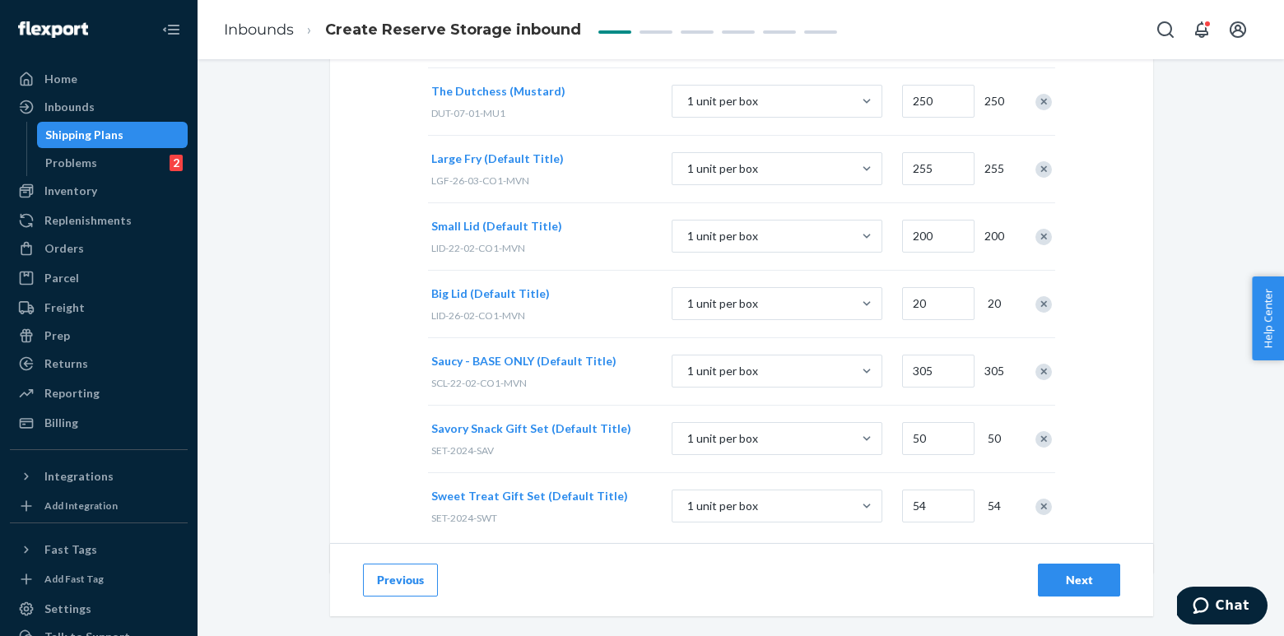
click at [1062, 581] on div "Next" at bounding box center [1079, 580] width 54 height 16
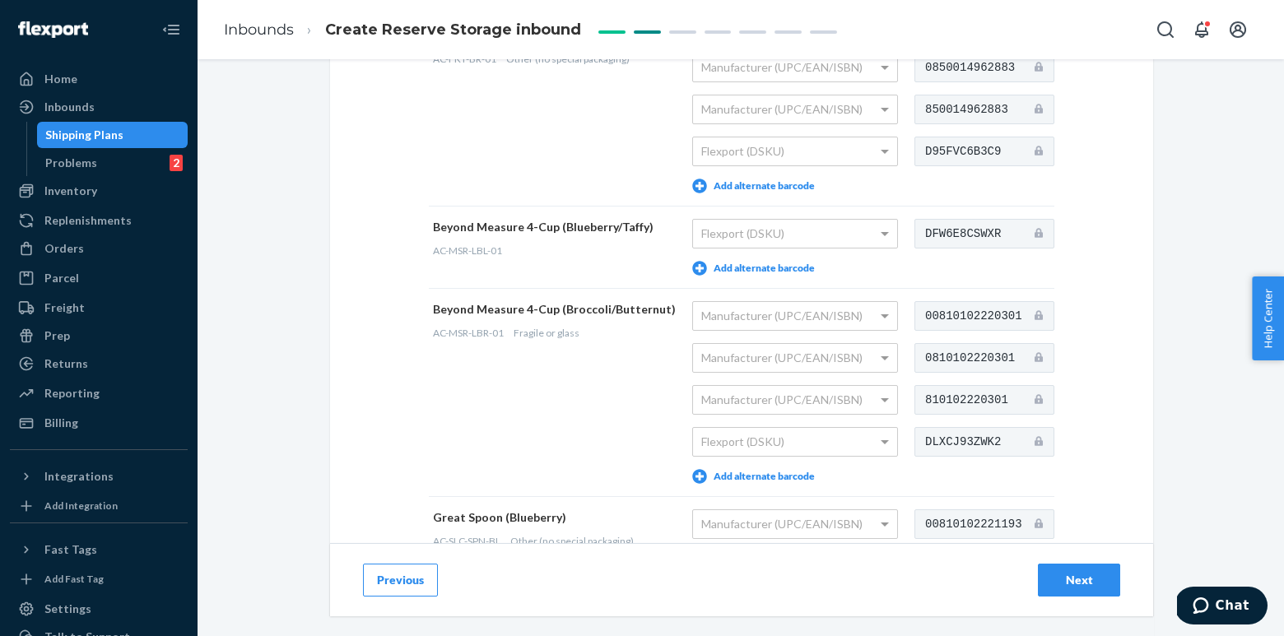
scroll to position [1715, 0]
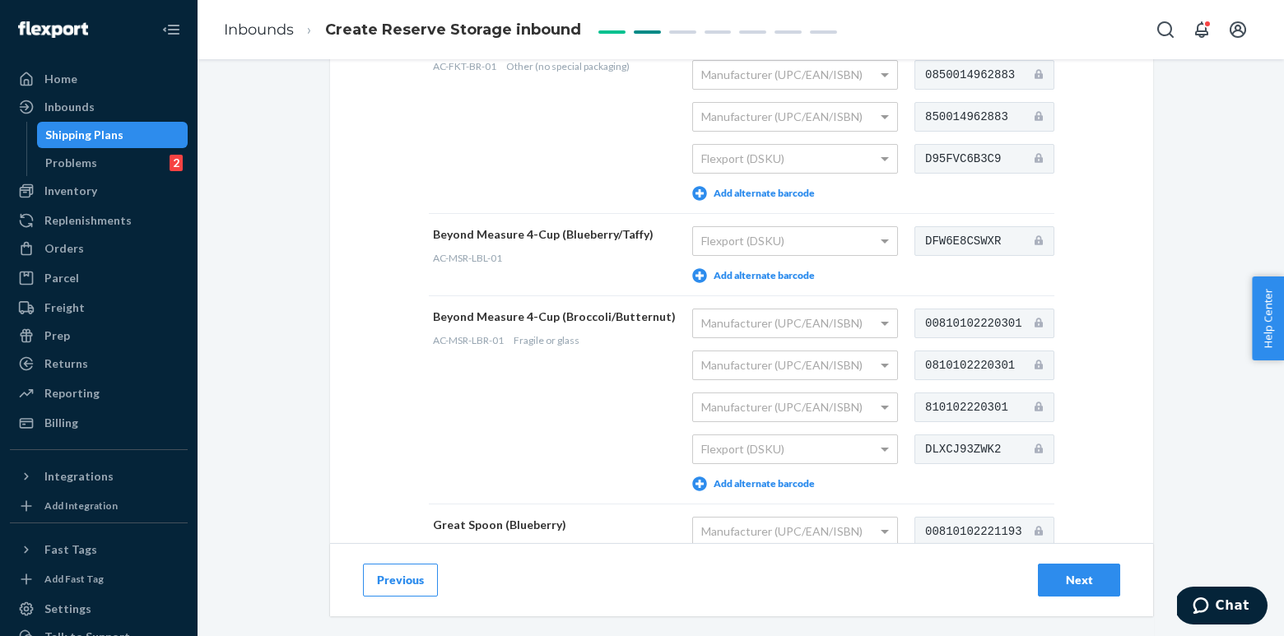
click at [740, 273] on button "Add alternate barcode" at bounding box center [753, 275] width 123 height 15
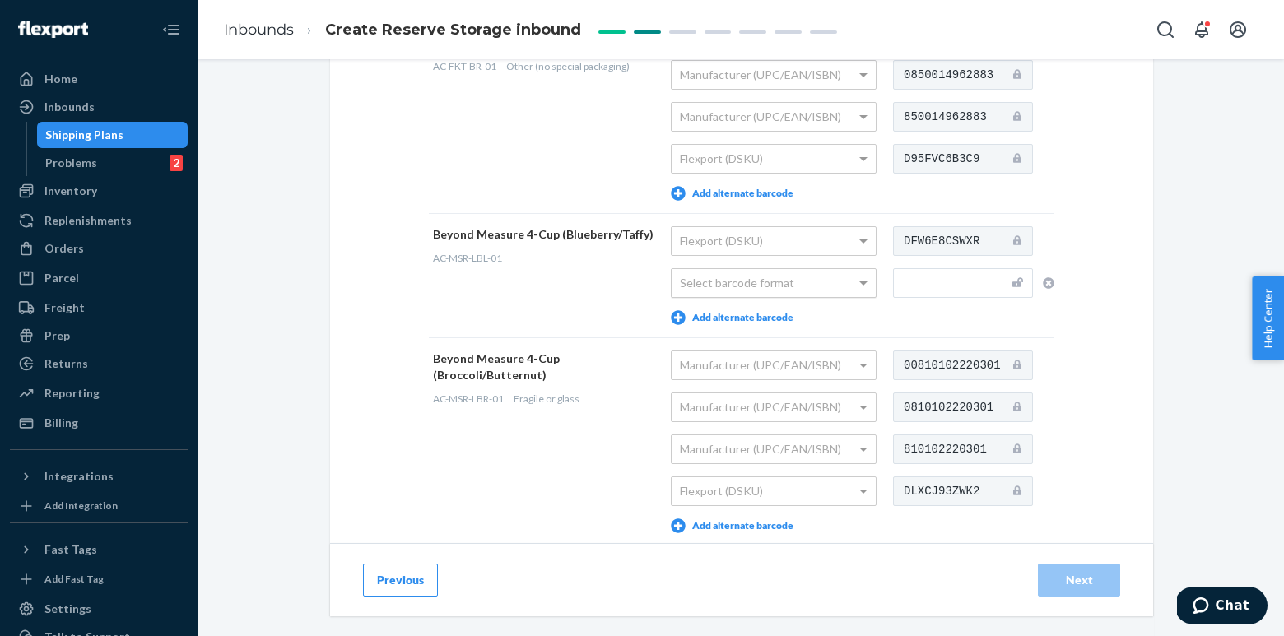
click at [756, 279] on div "Select barcode format" at bounding box center [774, 283] width 204 height 28
drag, startPoint x: 463, startPoint y: 256, endPoint x: 435, endPoint y: 258, distance: 27.3
click at [435, 258] on div "AC-MSR-LBL-01" at bounding box center [543, 258] width 221 height 14
copy span "AC-MSR-LBL-01"
click at [954, 274] on input "text" at bounding box center [963, 283] width 140 height 30
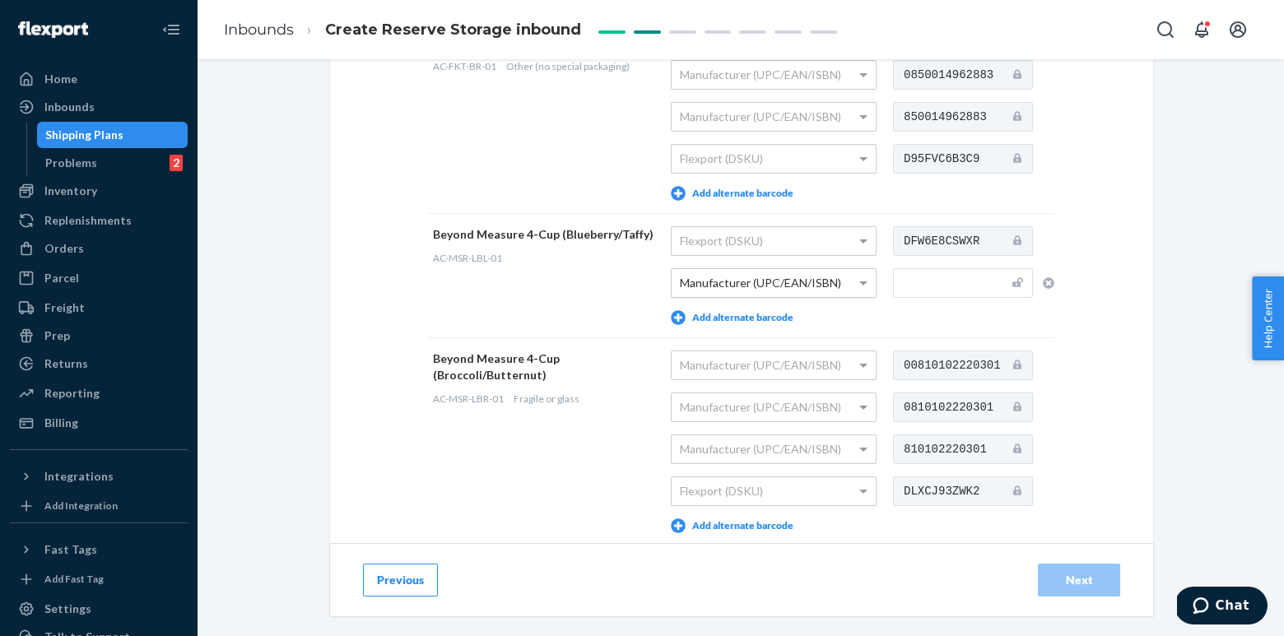
paste input "810102220295"
type input "810102220295"
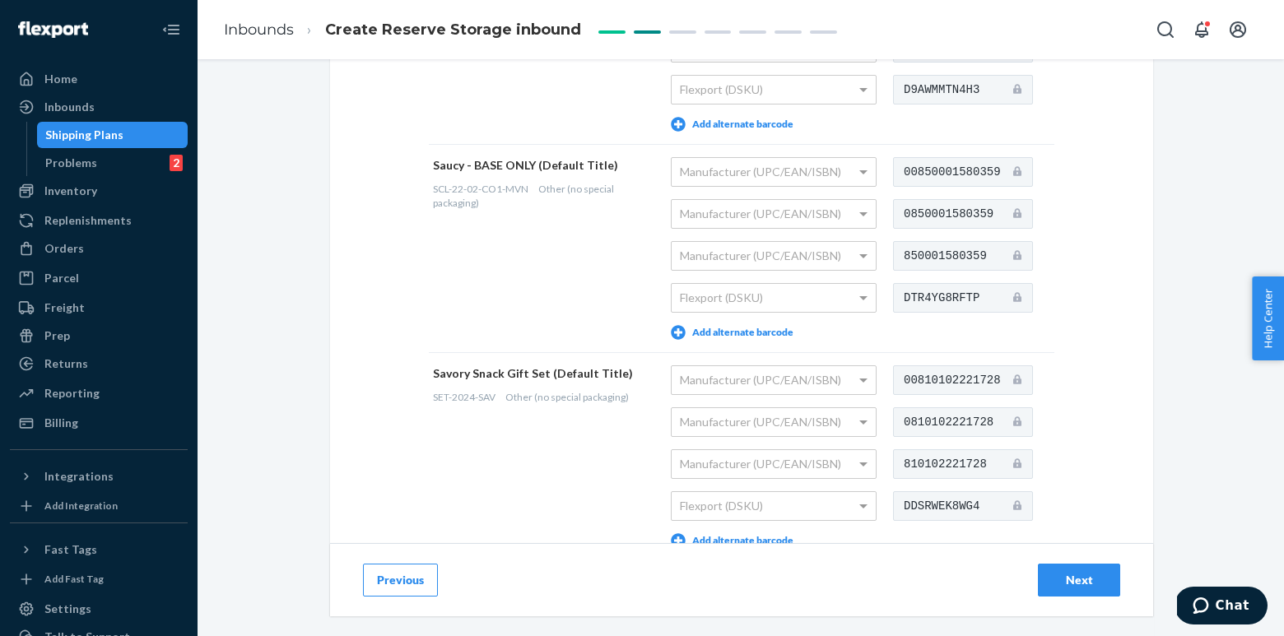
scroll to position [7981, 0]
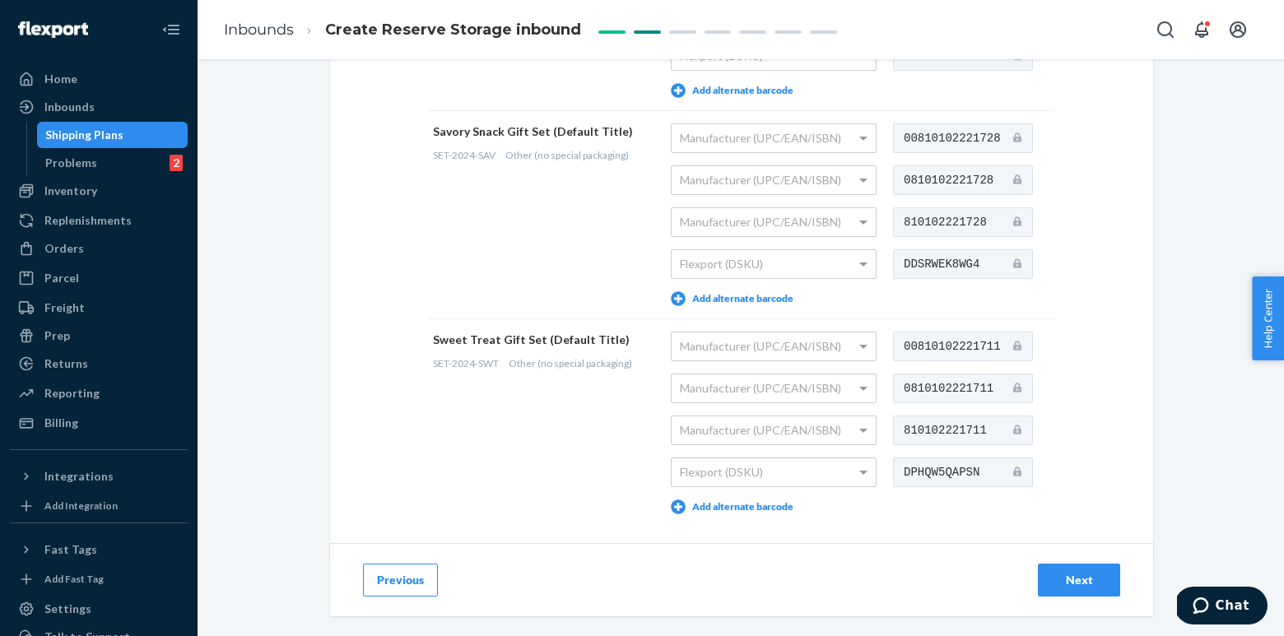
click at [1099, 581] on div "Next" at bounding box center [1079, 580] width 54 height 16
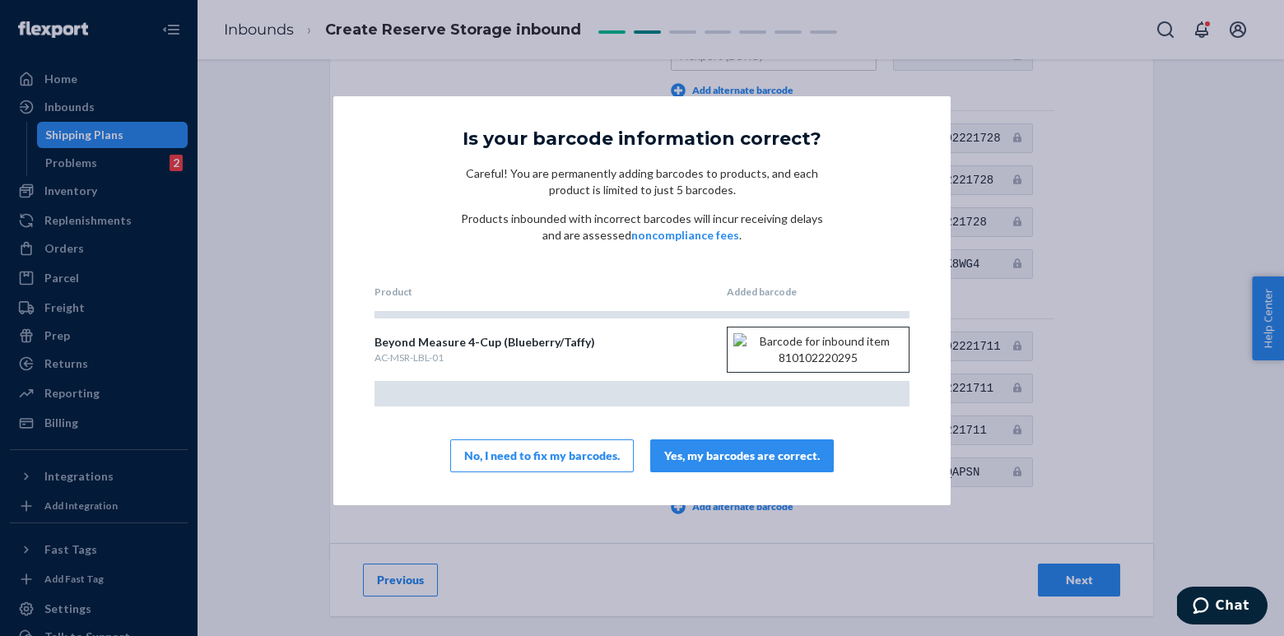
click at [760, 458] on div "Yes, my barcodes are correct." at bounding box center [742, 456] width 156 height 16
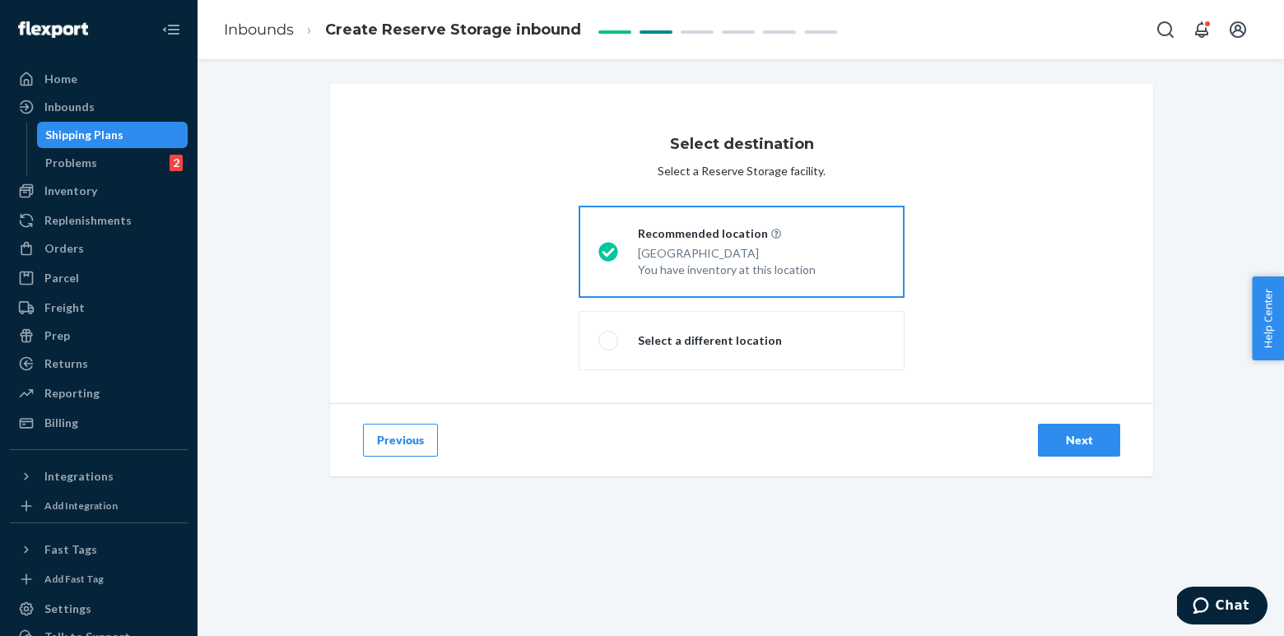
click at [1071, 437] on div "Next" at bounding box center [1079, 440] width 54 height 16
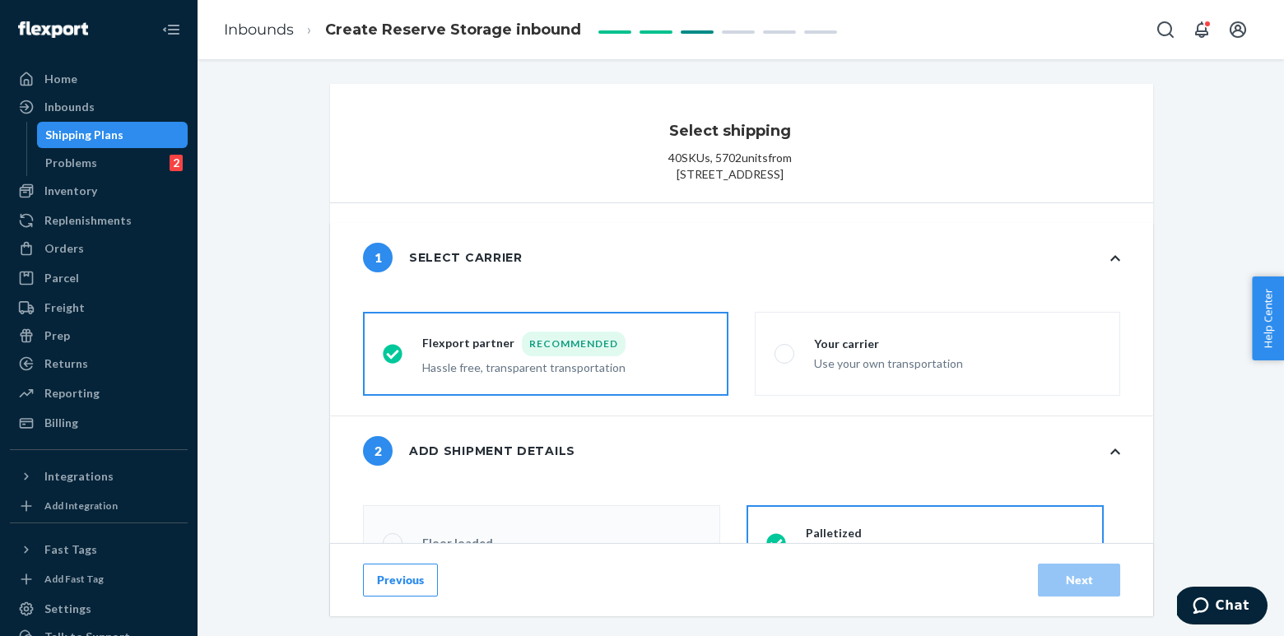
radio input "false"
type input "27"
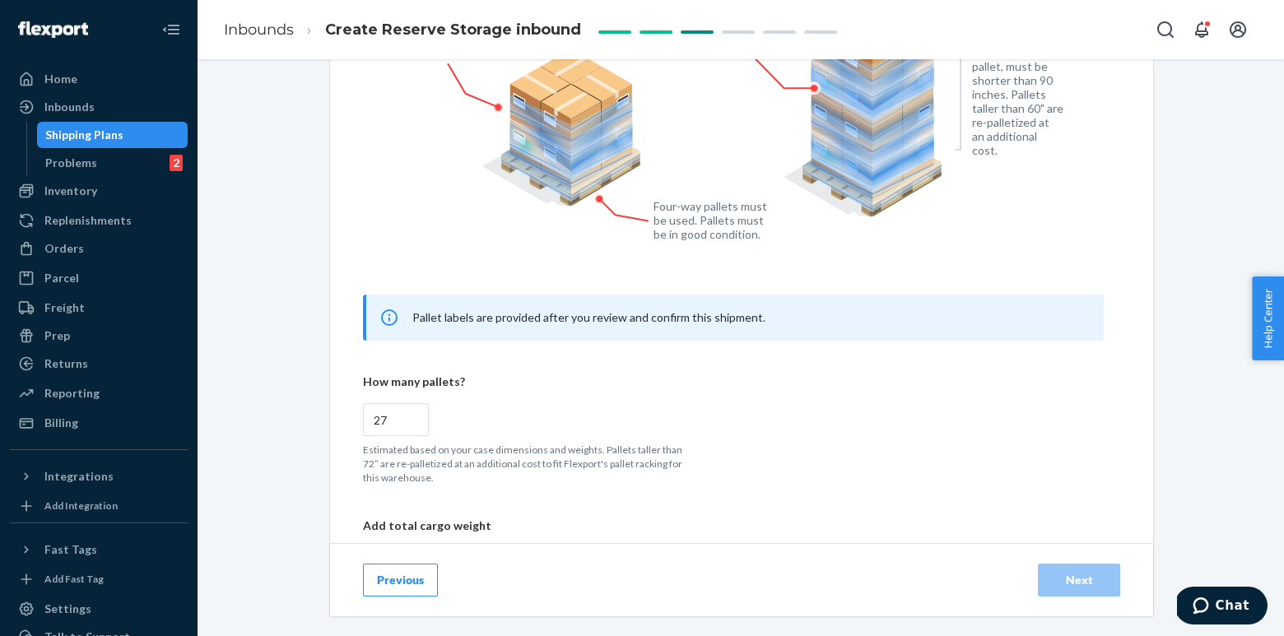
scroll to position [656, 0]
radio input "false"
type input "26"
click at [414, 435] on input "26" at bounding box center [396, 418] width 66 height 33
click at [341, 472] on div "cargoTypeRadioGroup Floor loaded Palletized Boxes will arrive on pallets Review…" at bounding box center [741, 239] width 823 height 819
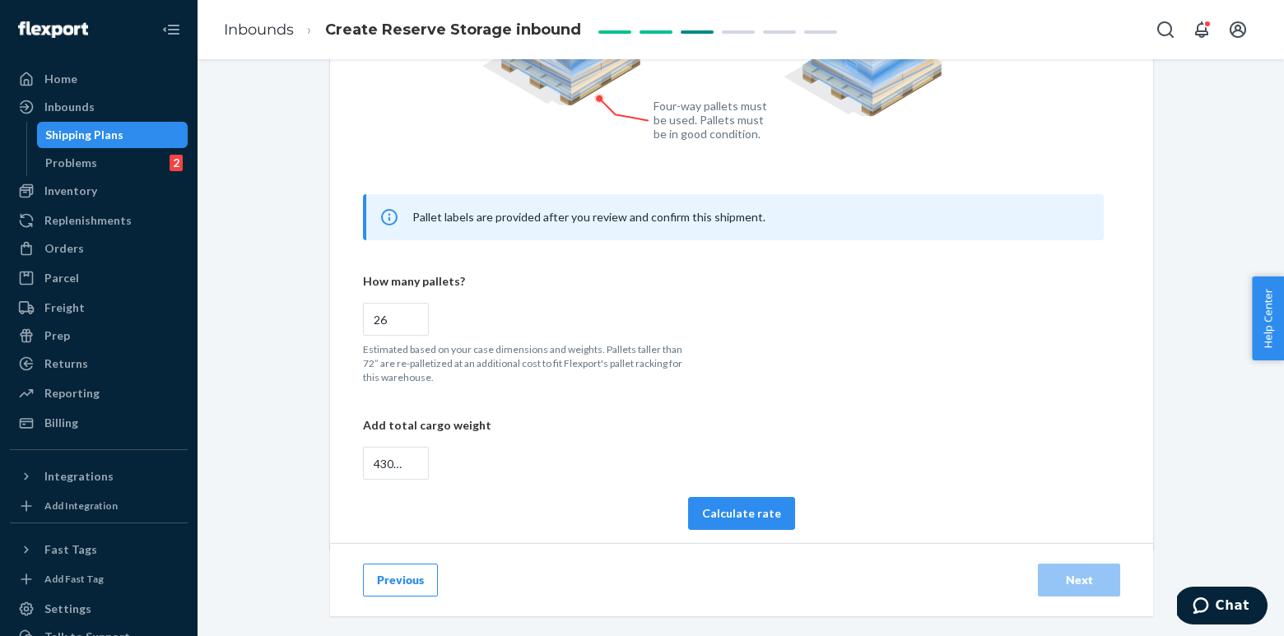
scroll to position [792, 0]
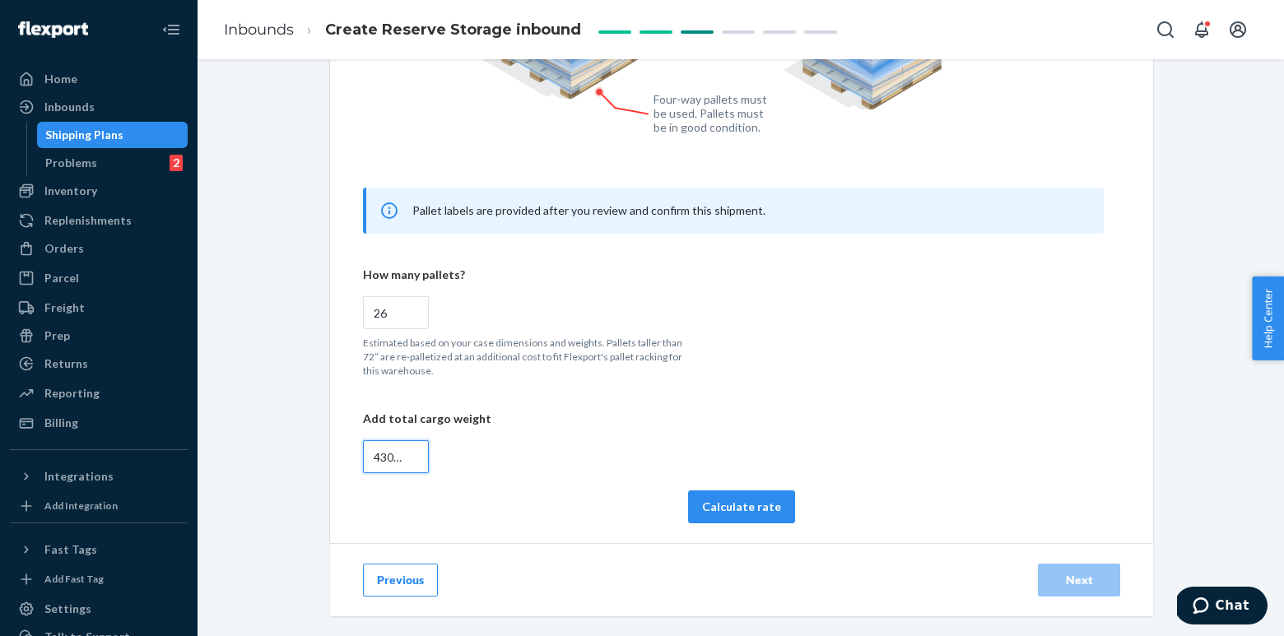
click at [382, 455] on input "43000" at bounding box center [396, 456] width 66 height 33
radio input "false"
paste input "16987"
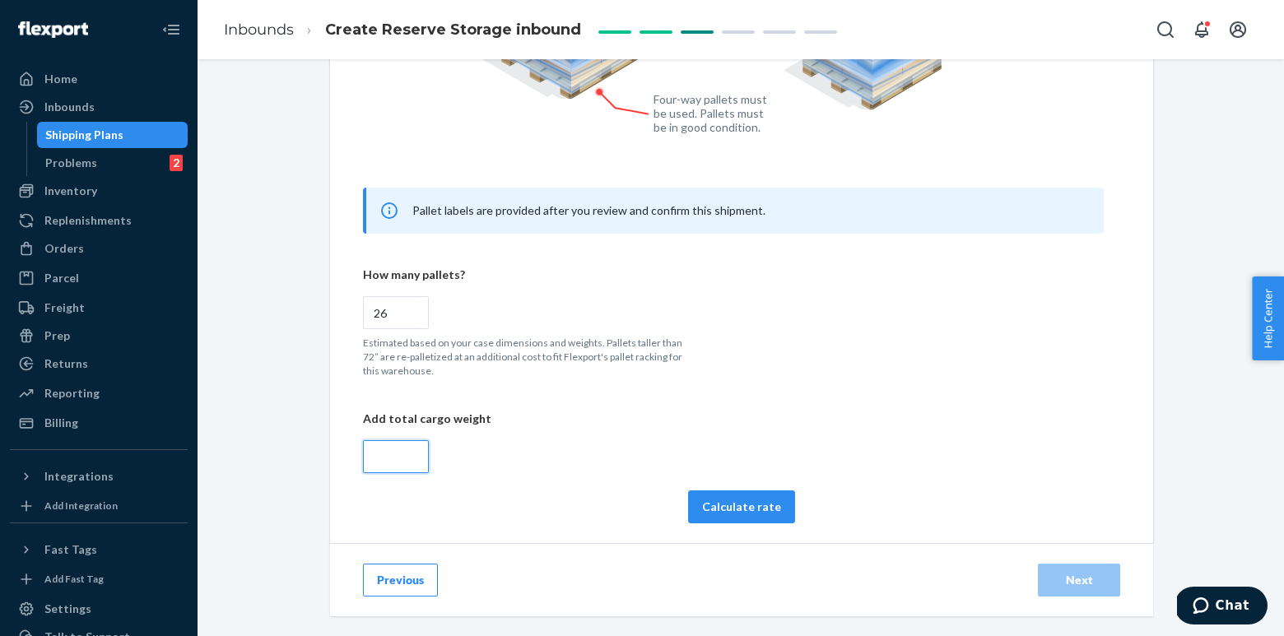
radio input "false"
type input "16987"
click at [331, 478] on div "cargoTypeRadioGroup Floor loaded Palletized Boxes will arrive on pallets Review…" at bounding box center [741, 133] width 823 height 819
click at [754, 511] on button "Calculate rate" at bounding box center [741, 507] width 107 height 33
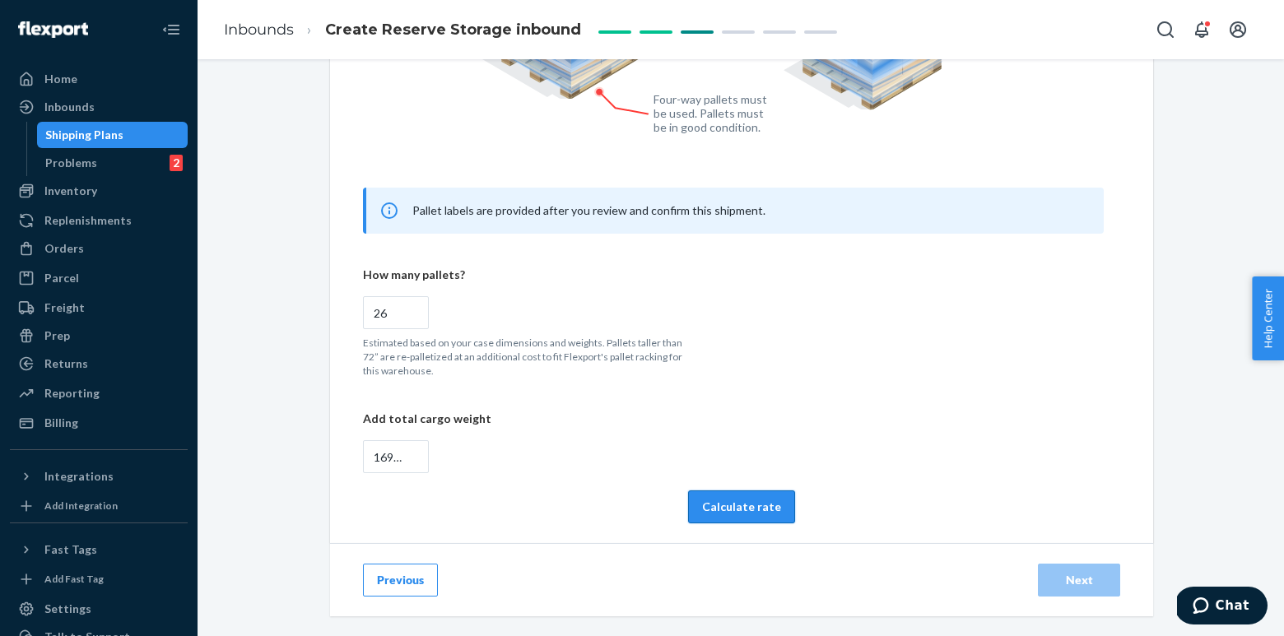
scroll to position [791, 0]
radio input "false"
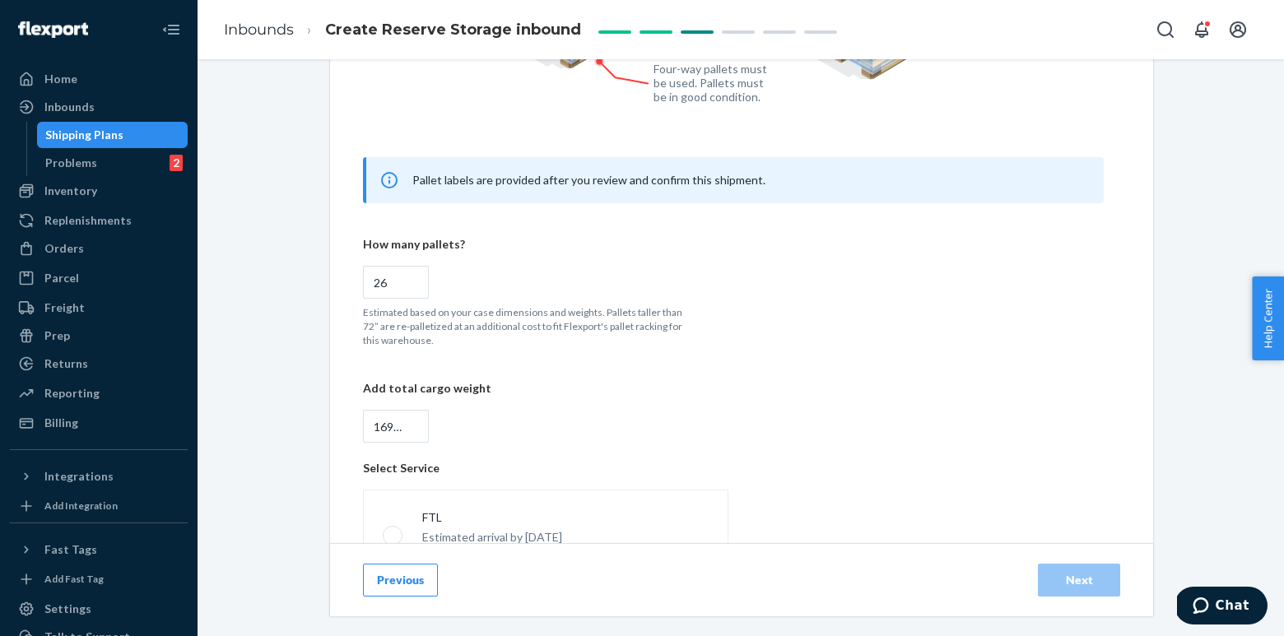
scroll to position [928, 0]
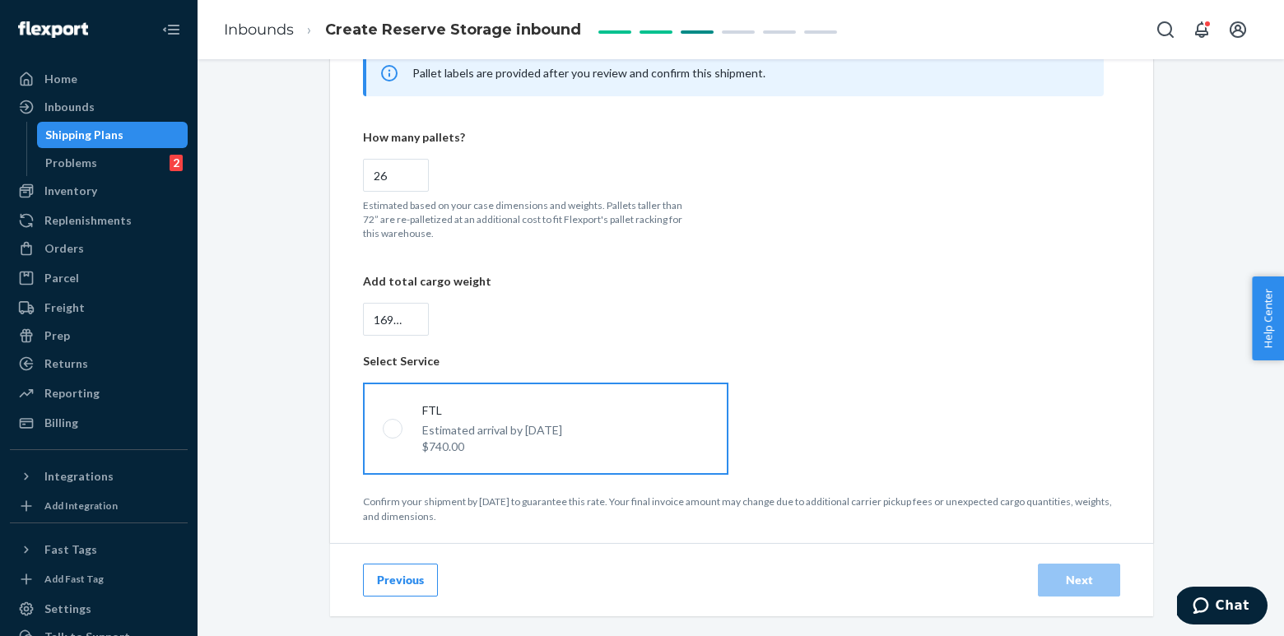
click at [628, 438] on label "FTL Estimated arrival by [DATE] $740.00" at bounding box center [545, 429] width 365 height 92
click at [393, 435] on input "FTL Estimated arrival by [DATE] $740.00" at bounding box center [388, 429] width 11 height 11
radio input "true"
radio input "false"
click at [1096, 584] on div "Next" at bounding box center [1079, 580] width 54 height 16
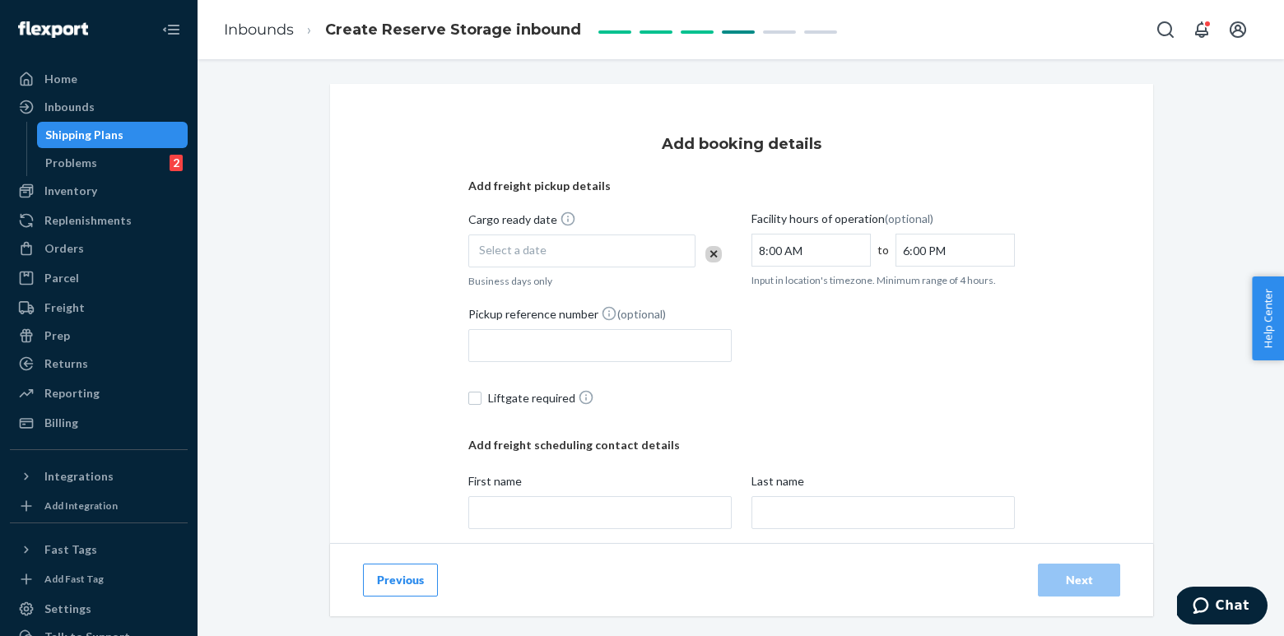
click at [491, 253] on span "Select a date" at bounding box center [512, 250] width 67 height 14
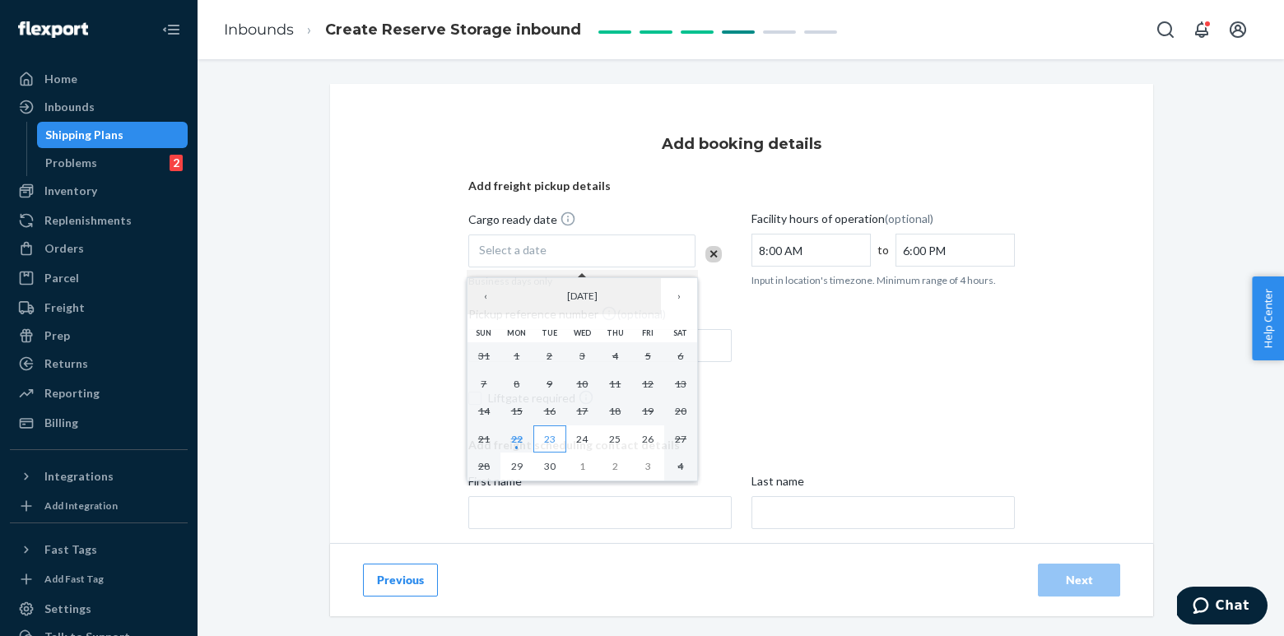
click at [551, 437] on abbr "23" at bounding box center [550, 439] width 12 height 12
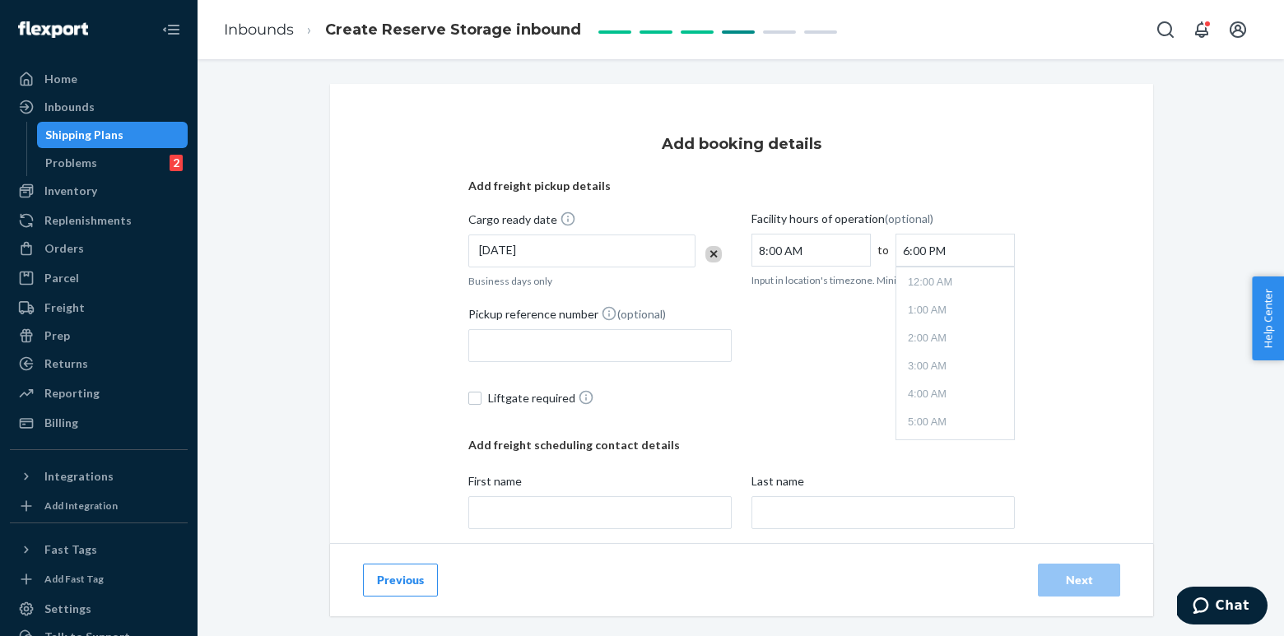
click at [931, 243] on input "6:00 PM" at bounding box center [955, 250] width 119 height 33
click at [932, 307] on li "3:00 PM" at bounding box center [955, 310] width 111 height 25
type input "3:00 PM"
click at [400, 349] on div "Add booking details Add freight pickup details Cargo ready date [DATE] Business…" at bounding box center [741, 392] width 823 height 616
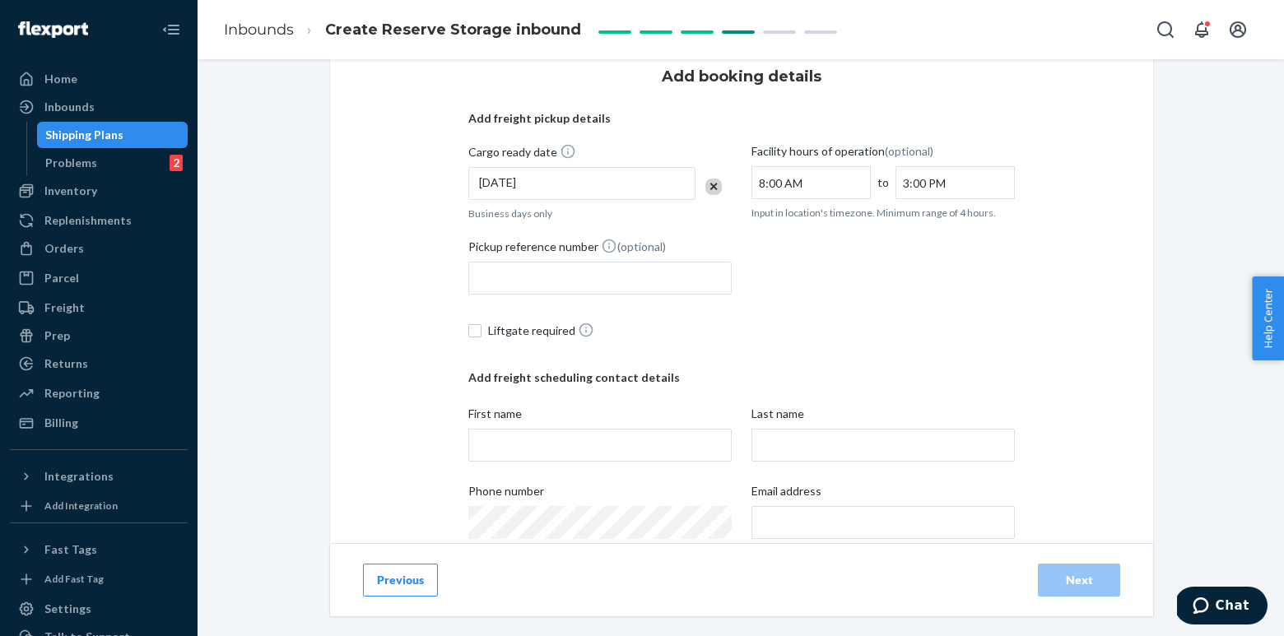
scroll to position [155, 0]
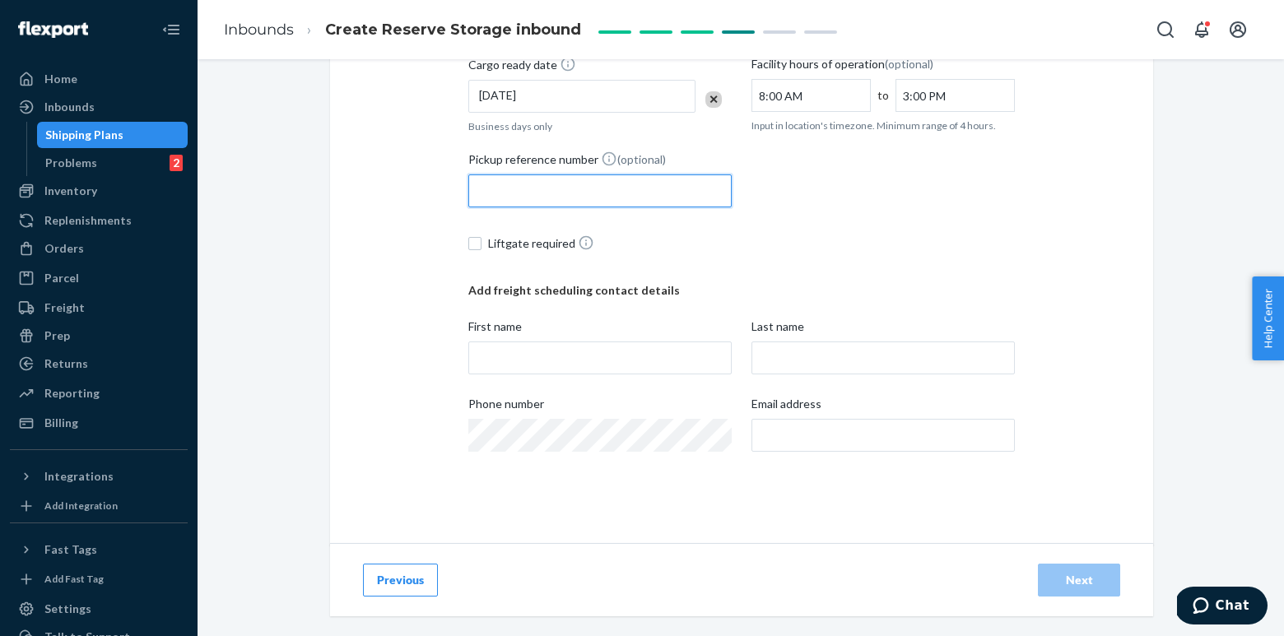
click at [539, 184] on input "Pickup reference number (optional)" at bounding box center [599, 190] width 263 height 33
paste input "1488111"
type input "1488111"
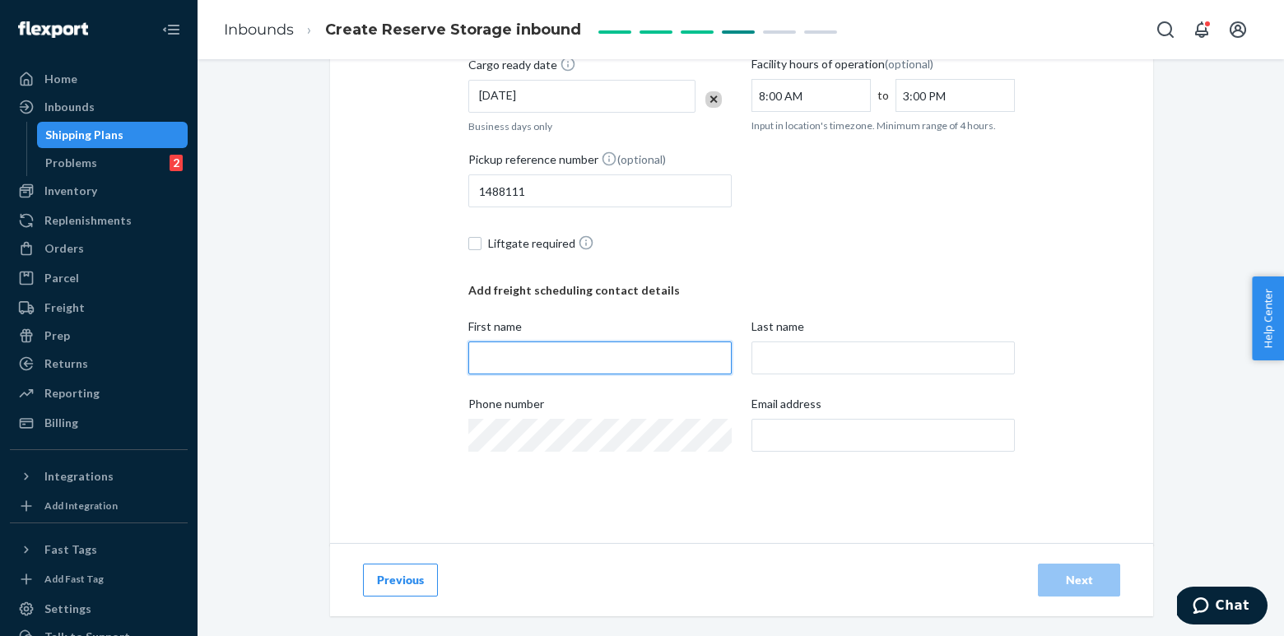
click at [524, 354] on input "First name" at bounding box center [599, 358] width 263 height 33
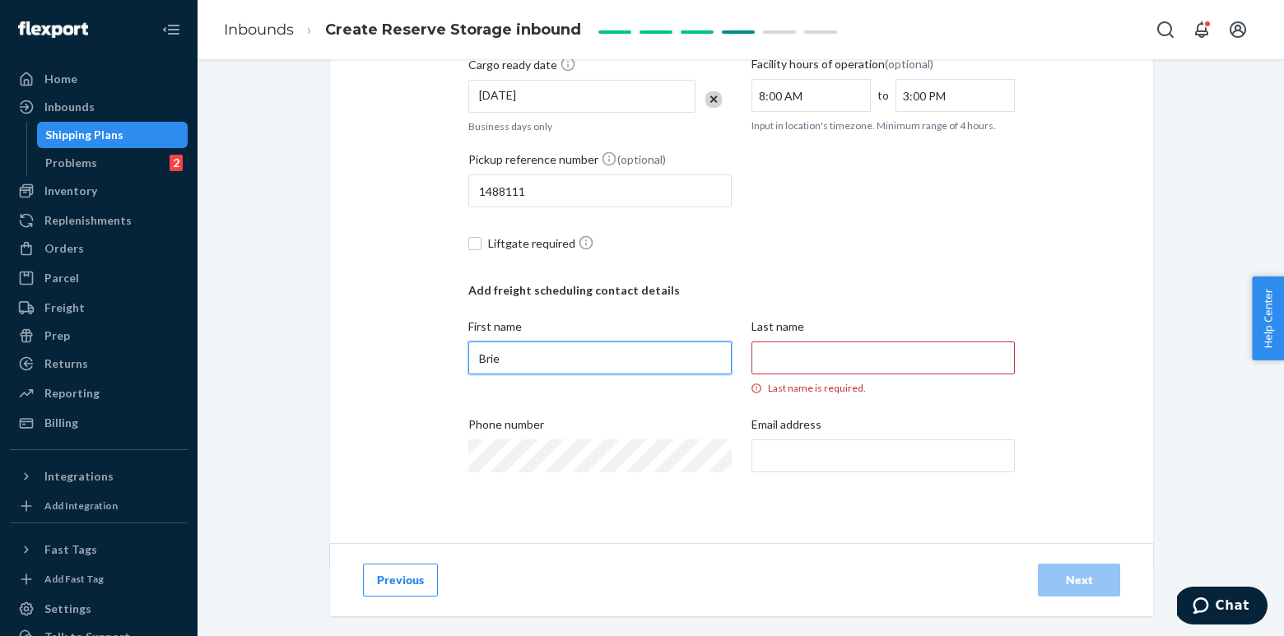
click at [580, 361] on input "Brie" at bounding box center [599, 358] width 263 height 33
paste input "[PERSON_NAME]"
click at [524, 358] on input "[PERSON_NAME]" at bounding box center [599, 358] width 263 height 33
type input "Brie"
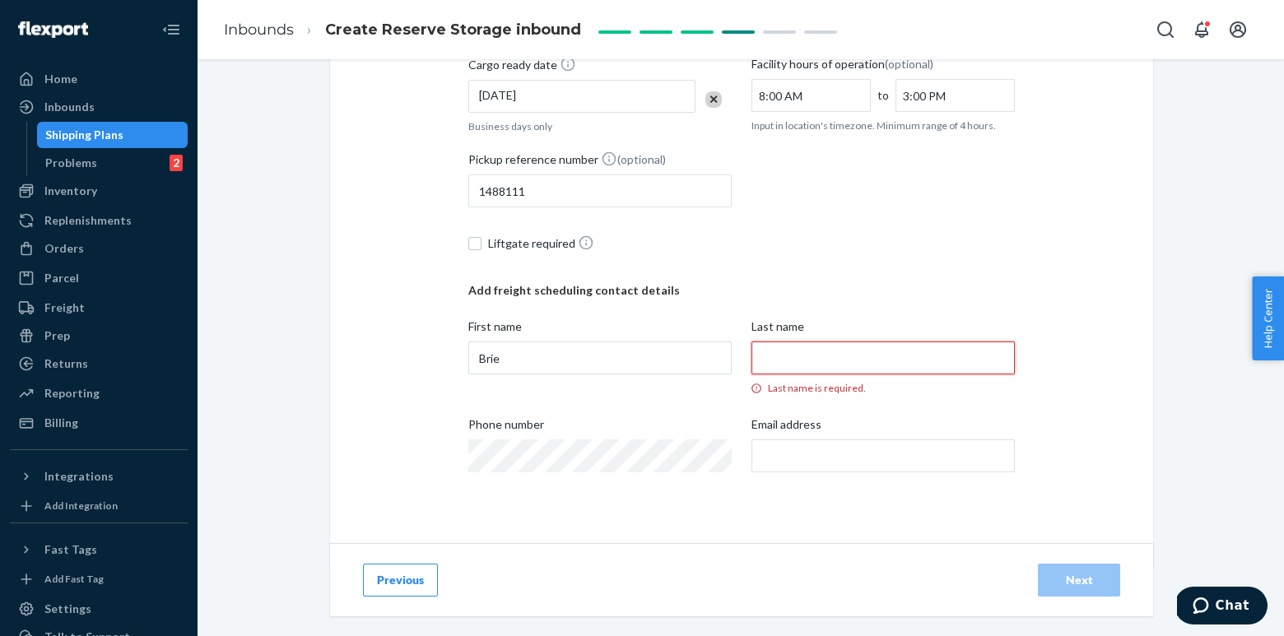
click at [876, 361] on input "Last name Last name is required." at bounding box center [882, 358] width 263 height 33
paste input "[PERSON_NAME]"
type input "[PERSON_NAME]"
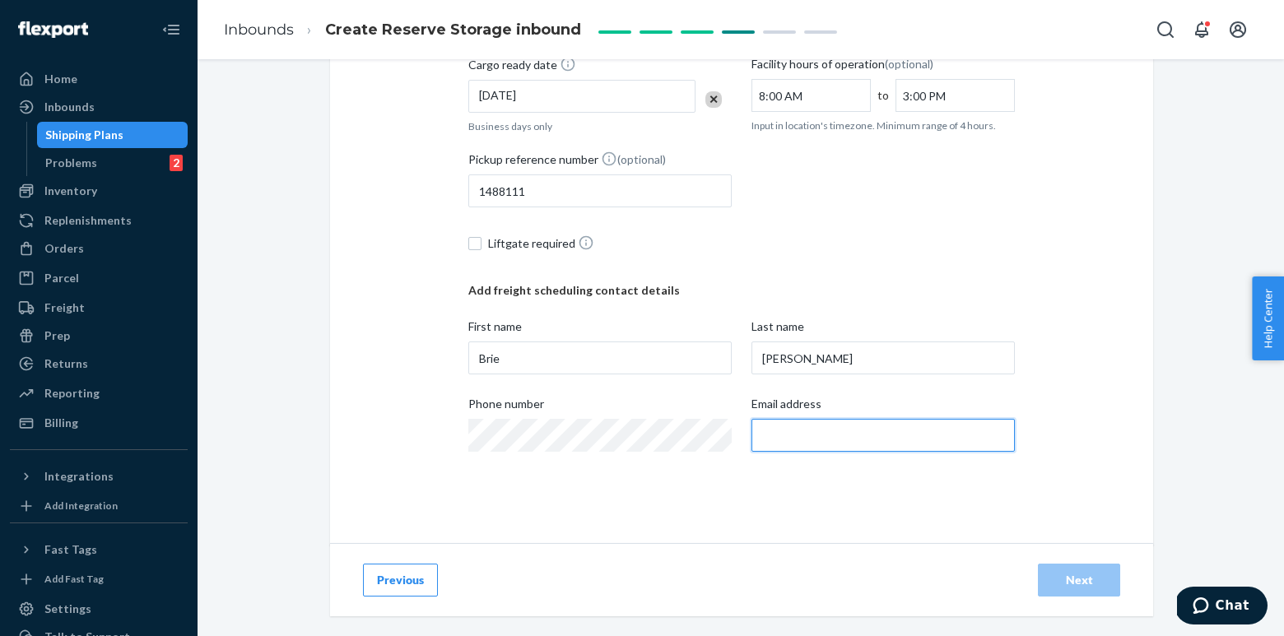
click at [796, 439] on input "Email address" at bounding box center [882, 435] width 263 height 33
paste input "[EMAIL_ADDRESS][DOMAIN_NAME]"
type input "[EMAIL_ADDRESS][DOMAIN_NAME]"
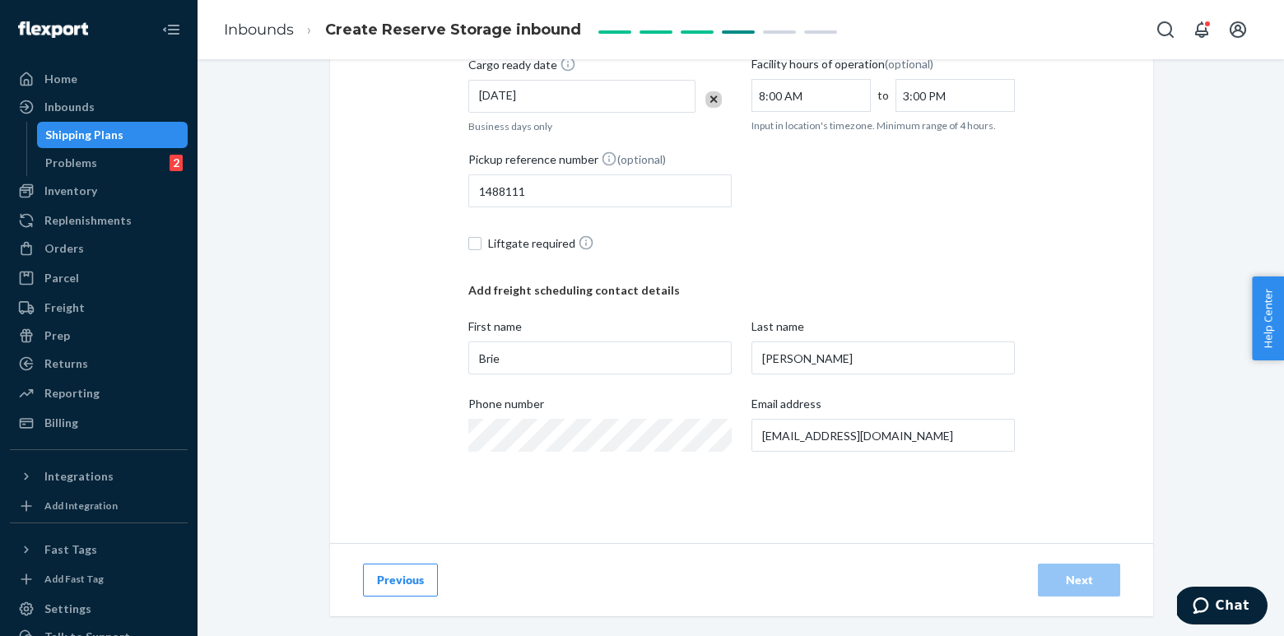
click at [852, 509] on div "Add booking details Add freight pickup details Cargo ready date [DATE] Business…" at bounding box center [741, 237] width 547 height 551
click at [654, 509] on div "Add booking details Add freight pickup details Cargo ready date [DATE] Business…" at bounding box center [741, 237] width 547 height 551
click at [1084, 589] on button "Next" at bounding box center [1079, 580] width 82 height 33
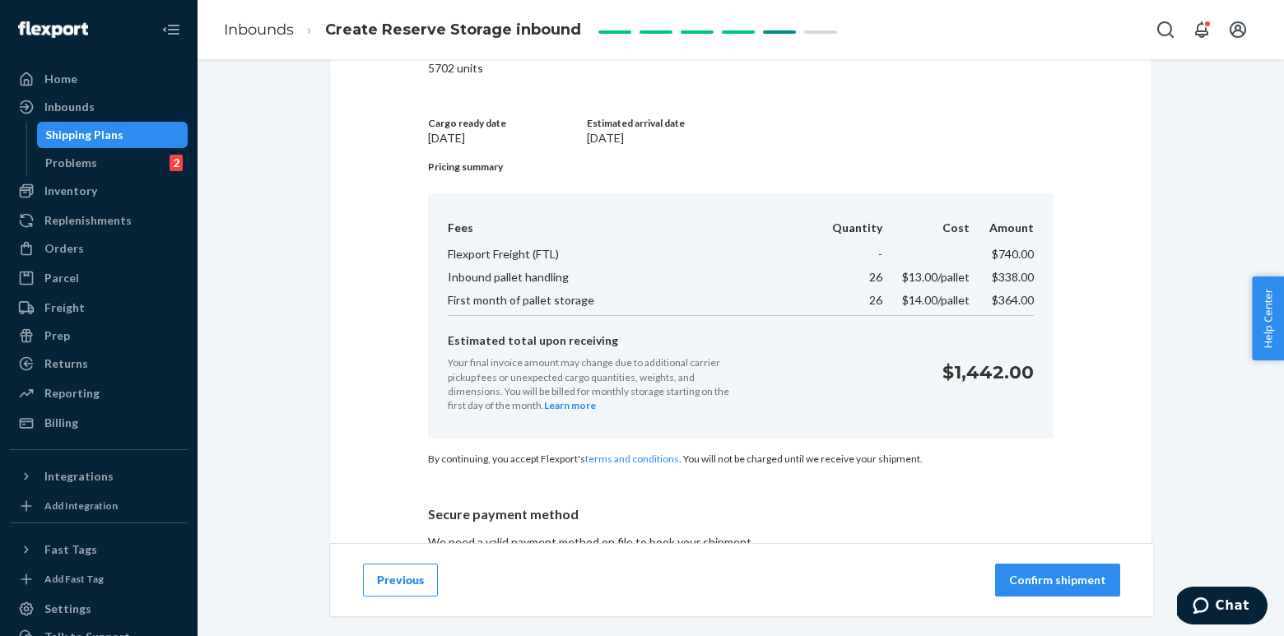
scroll to position [377, 0]
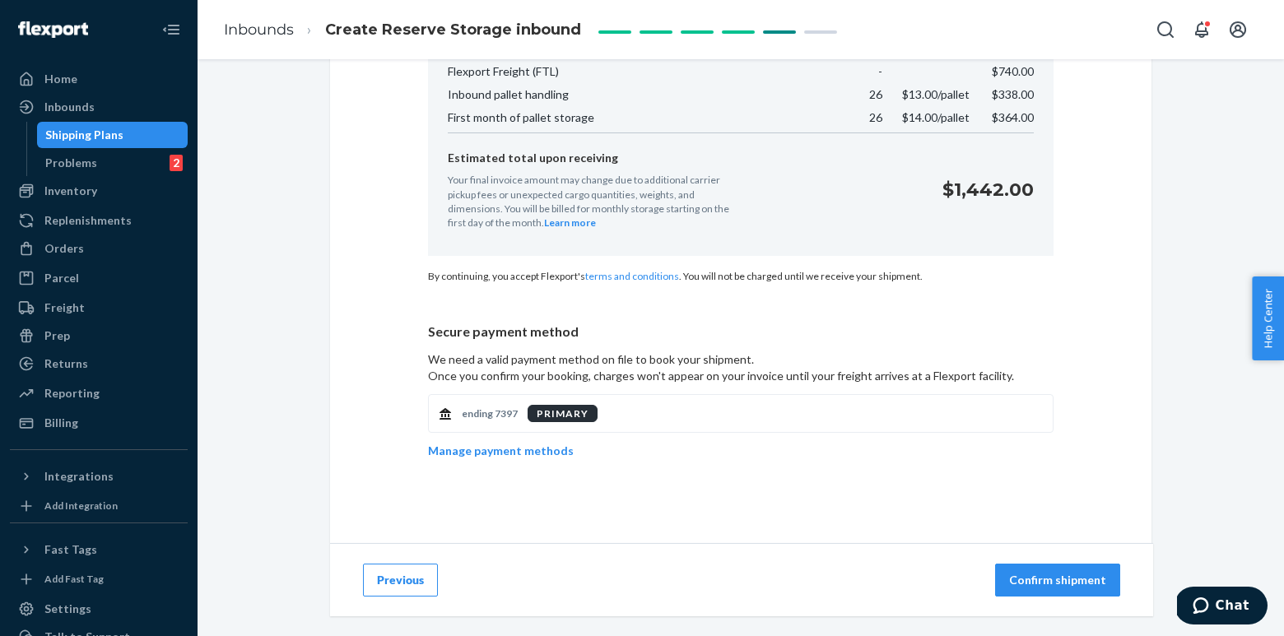
click at [1050, 583] on p "Confirm shipment" at bounding box center [1057, 580] width 97 height 16
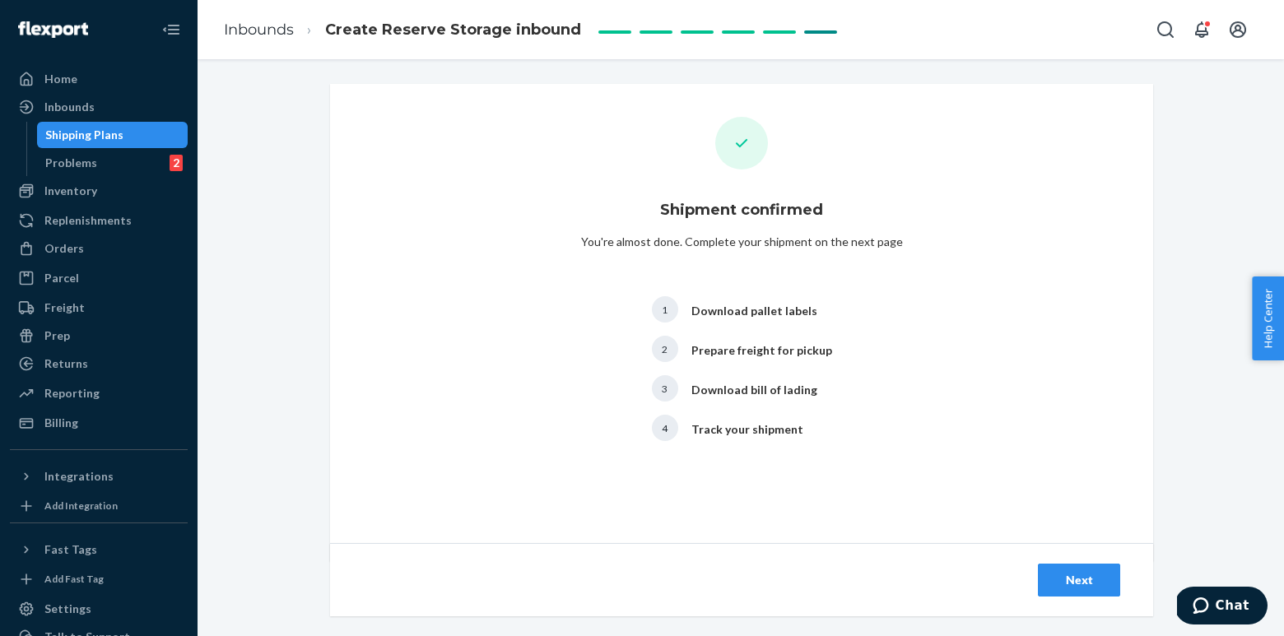
click at [1096, 579] on div "Next" at bounding box center [1079, 580] width 54 height 16
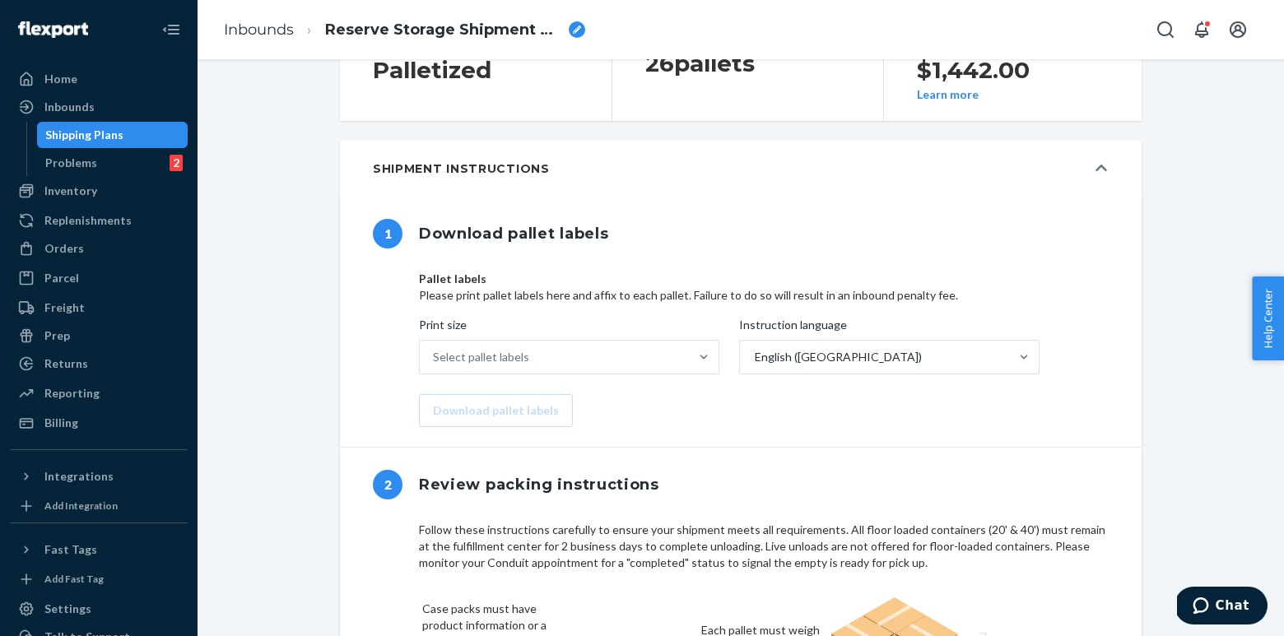
scroll to position [476, 0]
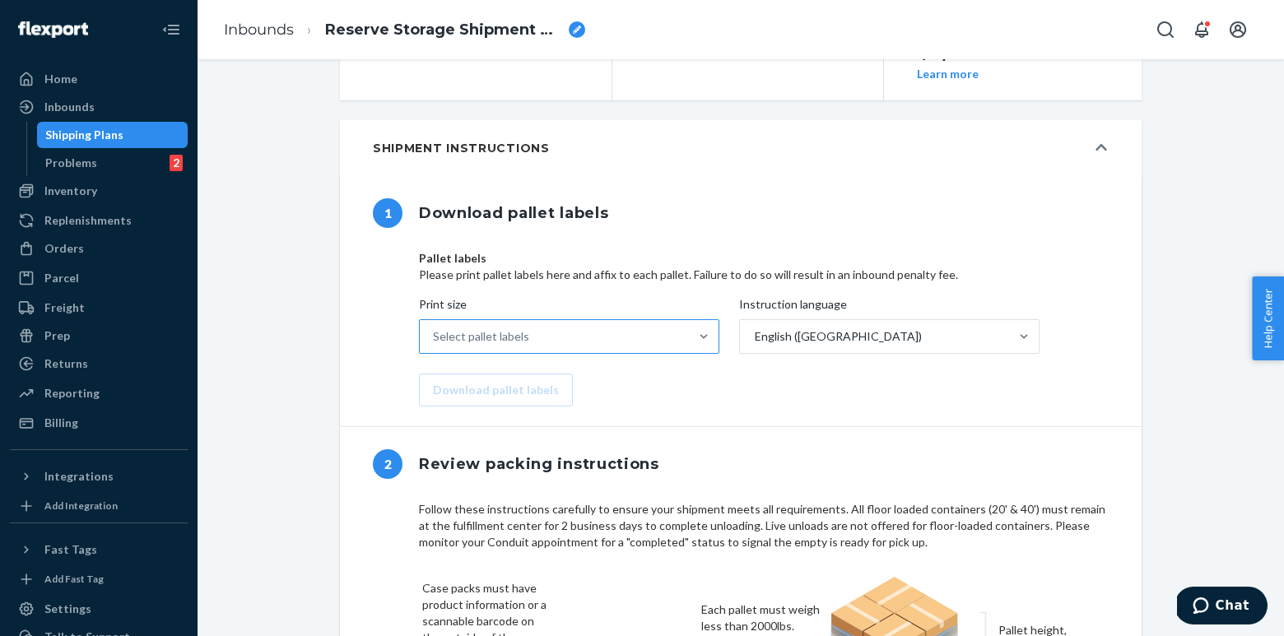
click at [670, 333] on div "Select pallet labels" at bounding box center [554, 336] width 269 height 33
click at [435, 333] on input "Print size Select pallet labels" at bounding box center [434, 336] width 2 height 16
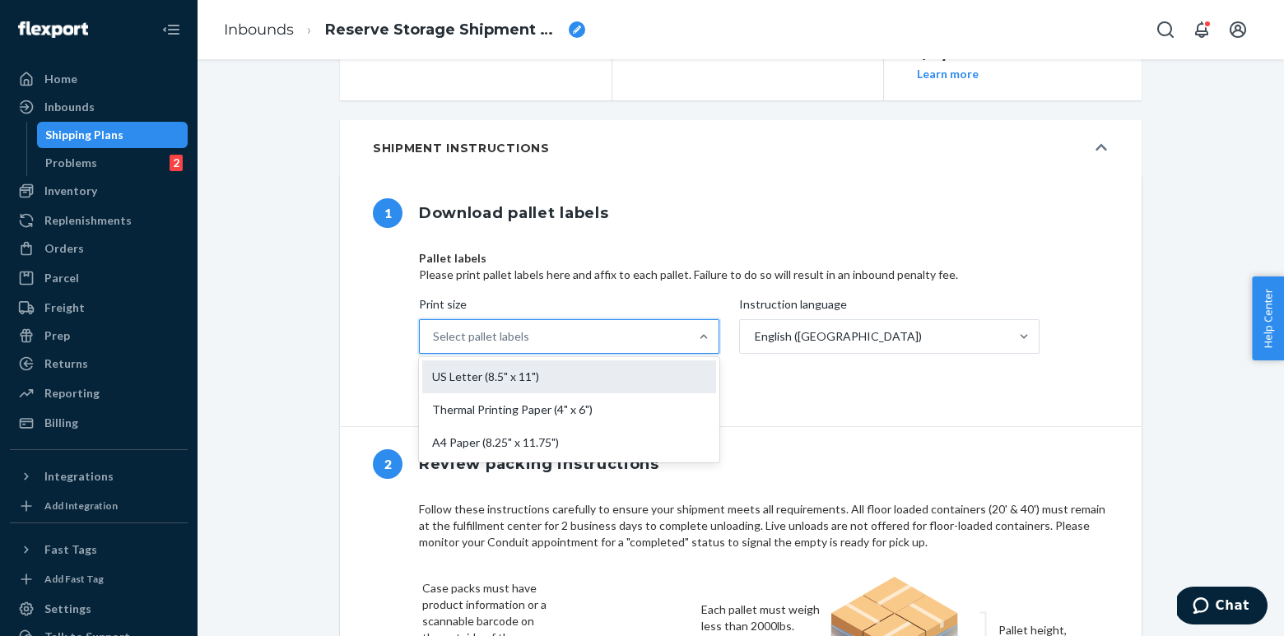
click at [640, 362] on div "US Letter (8.5" x 11")" at bounding box center [569, 377] width 294 height 33
click at [435, 345] on input "Print size option US Letter (8.5" x 11") focused, 1 of 3. 3 results available. …" at bounding box center [434, 336] width 2 height 16
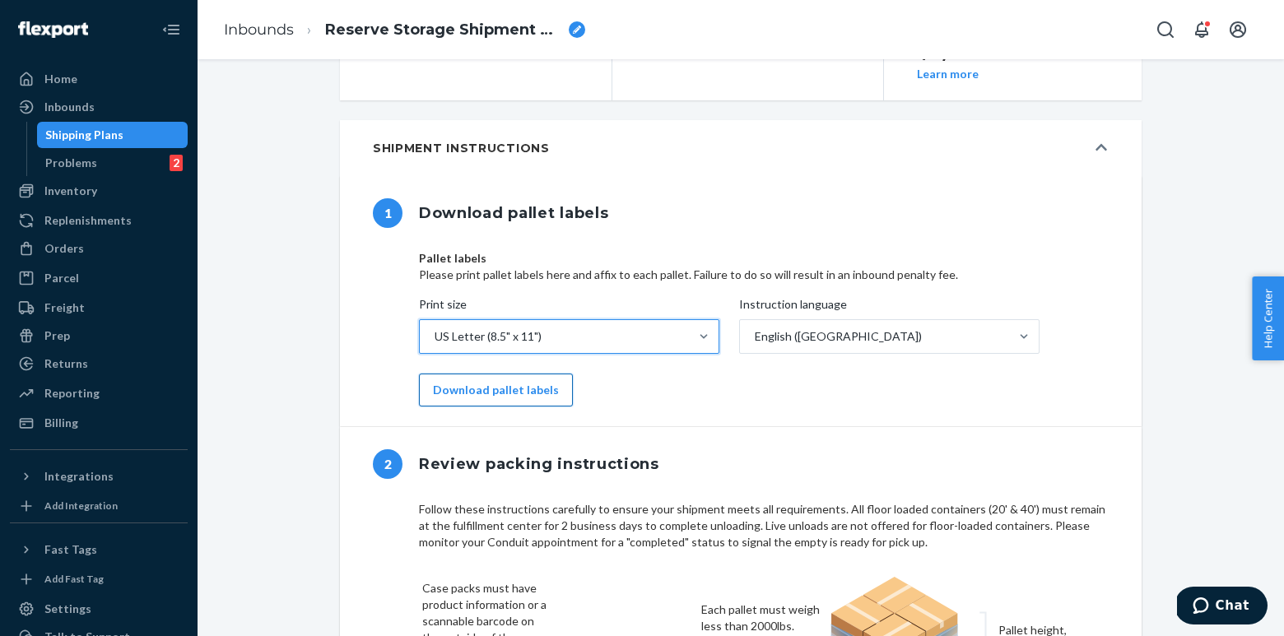
click at [513, 390] on button "Download pallet labels" at bounding box center [496, 390] width 154 height 33
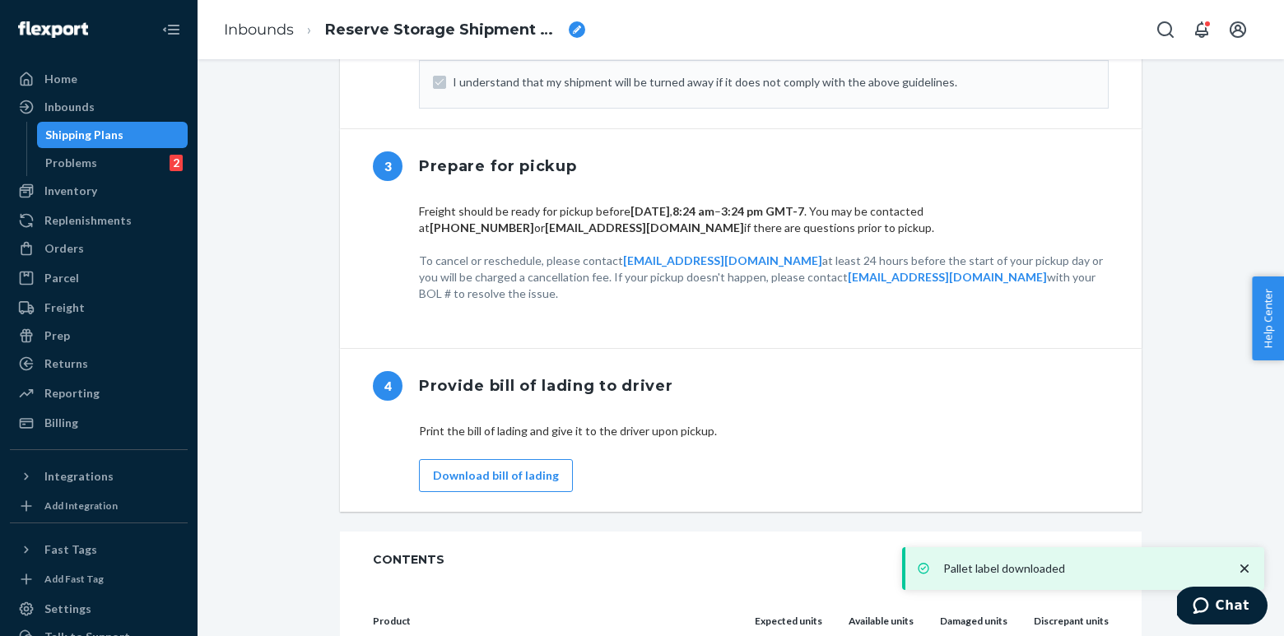
scroll to position [1302, 0]
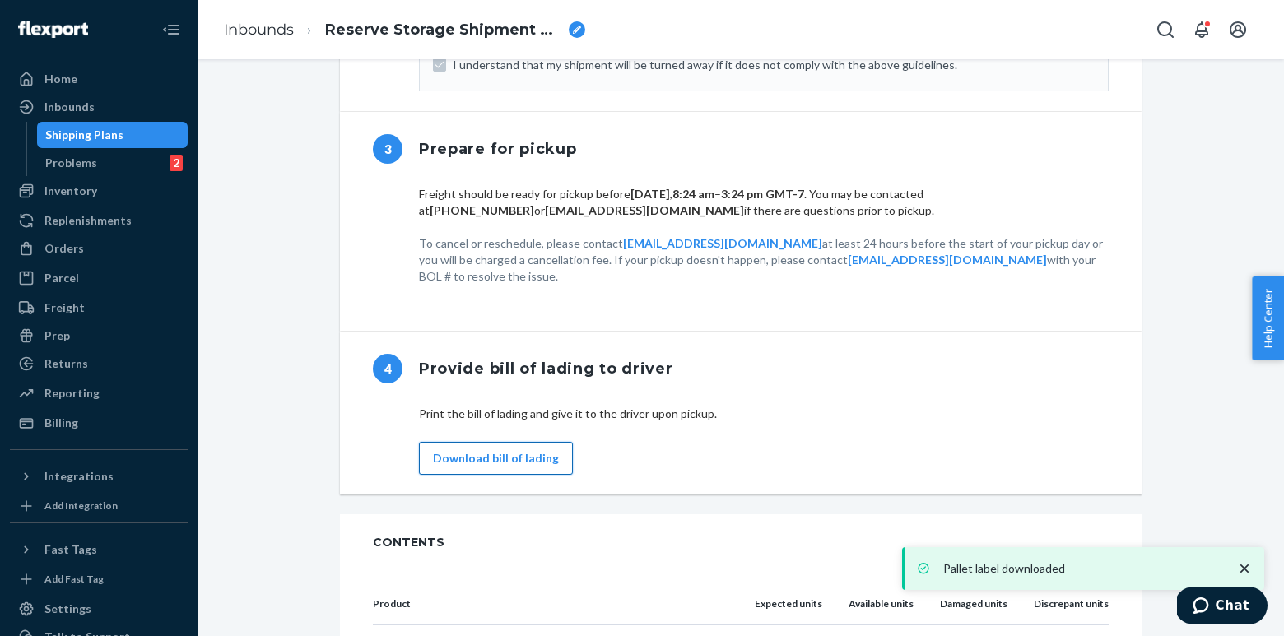
click at [509, 444] on button "Download bill of lading" at bounding box center [496, 458] width 154 height 33
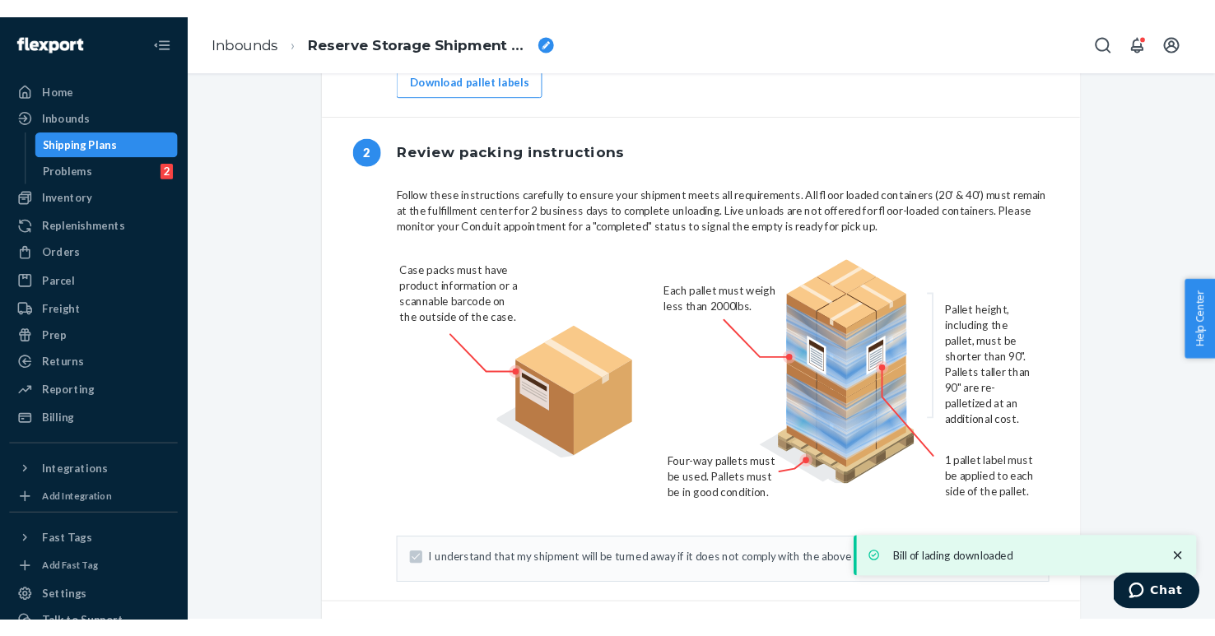
scroll to position [0, 0]
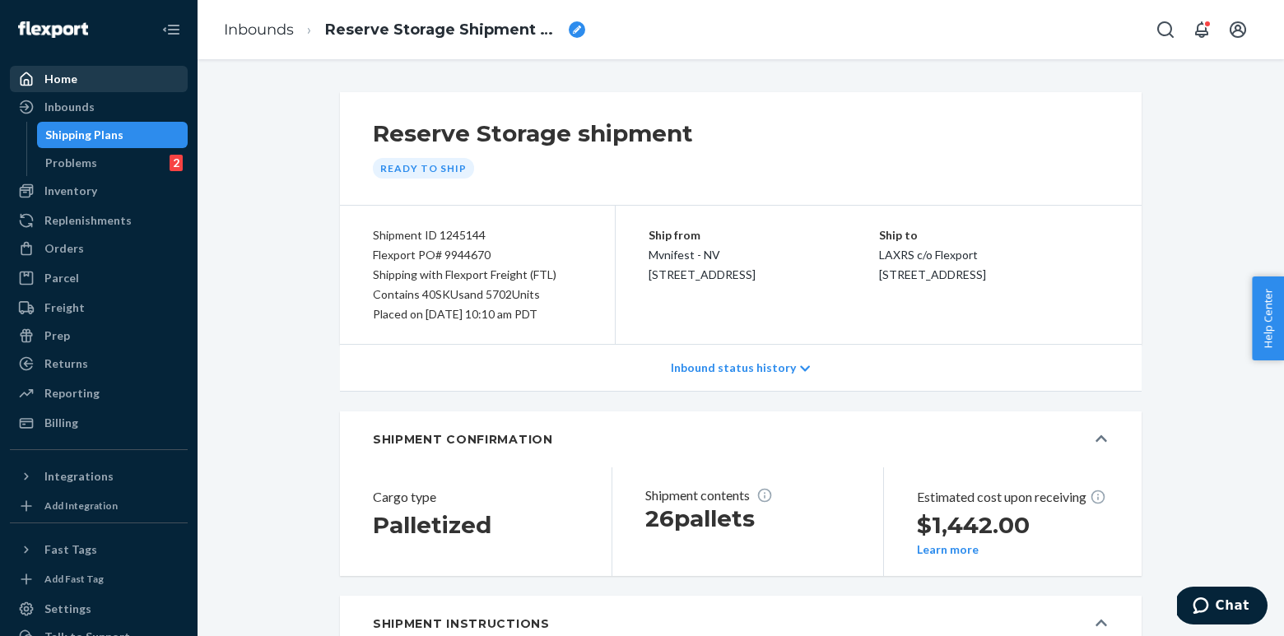
click at [91, 82] on div "Home" at bounding box center [99, 78] width 174 height 23
